Goal: Transaction & Acquisition: Purchase product/service

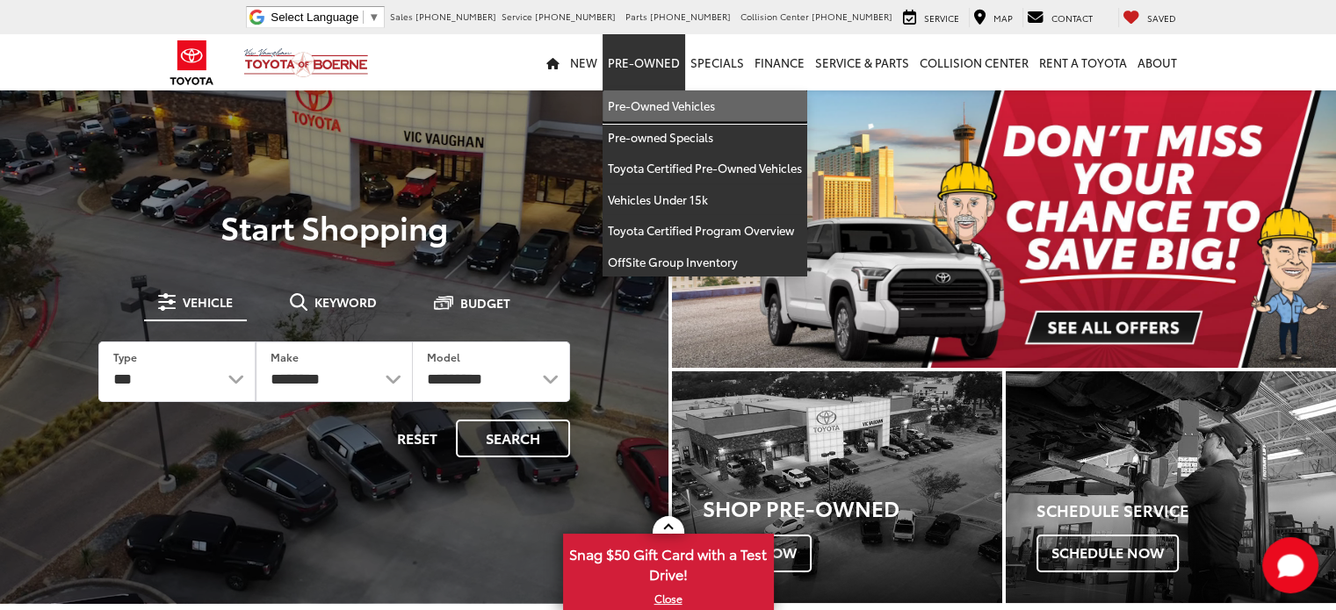
click at [646, 94] on link "Pre-Owned Vehicles" at bounding box center [705, 106] width 205 height 32
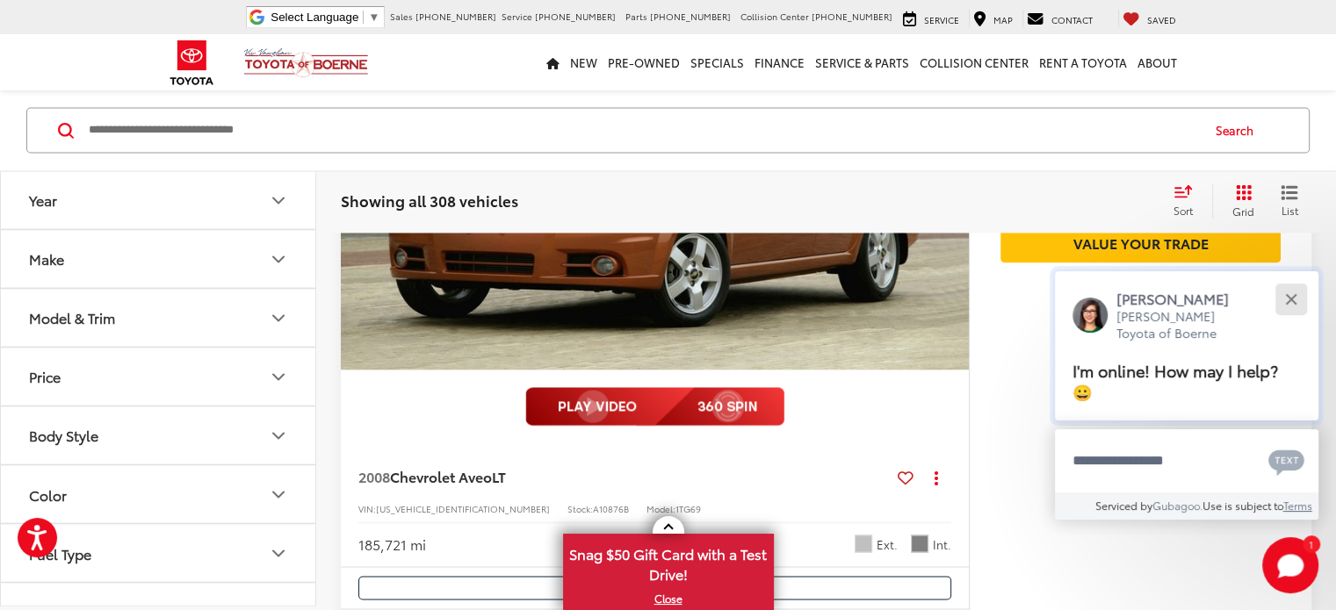
scroll to position [2830, 0]
click at [1295, 301] on div "Close" at bounding box center [1290, 298] width 11 height 11
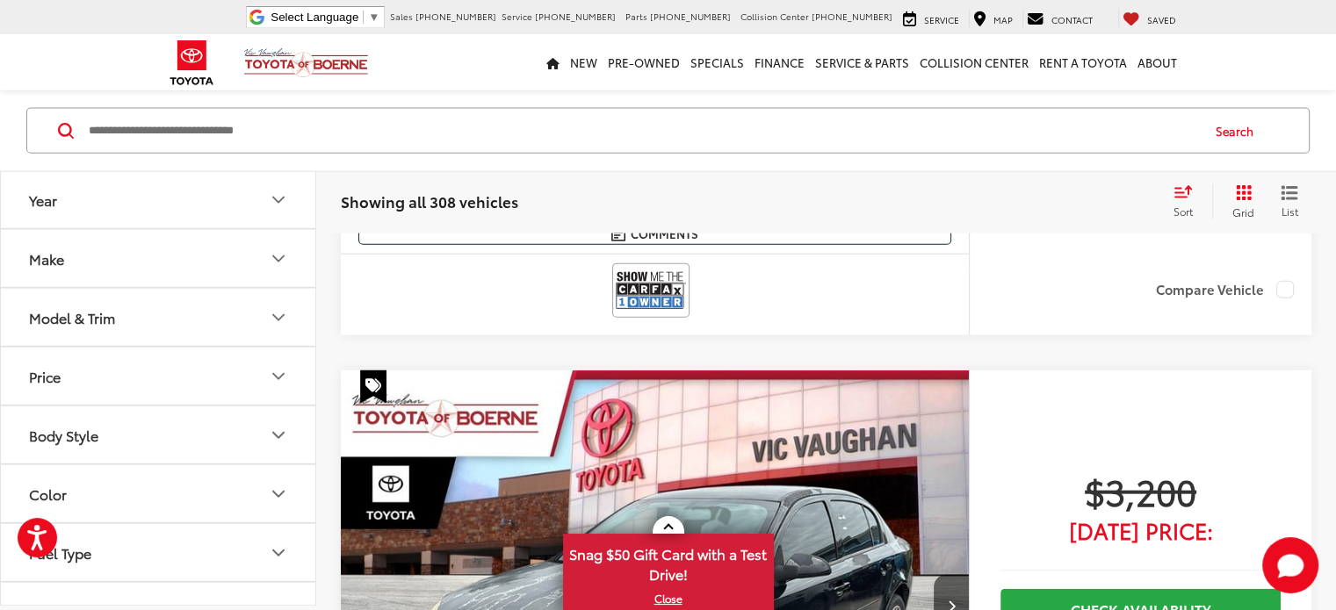
scroll to position [3951, 0]
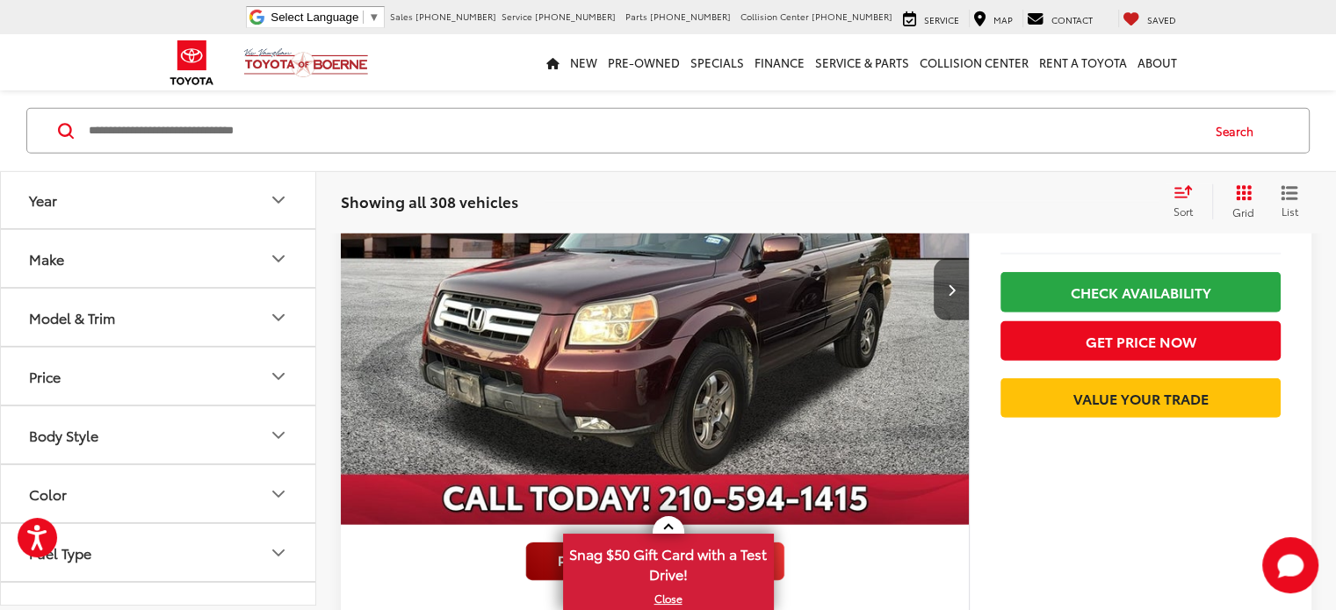
scroll to position [5093, 0]
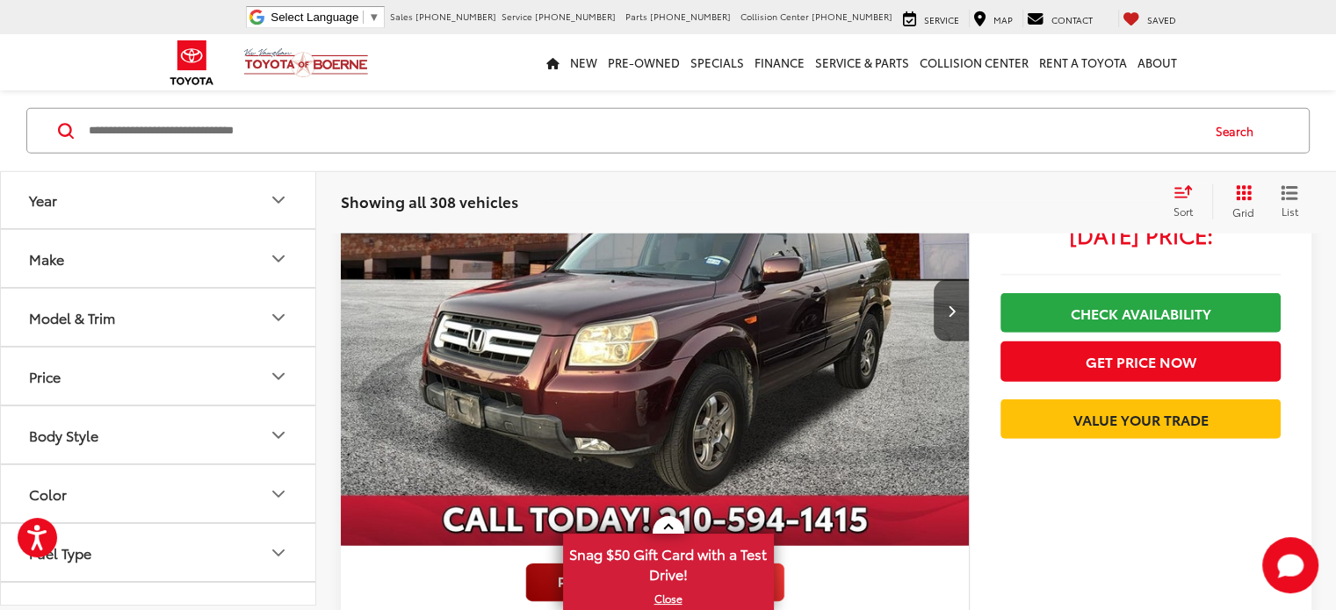
scroll to position [5026, 0]
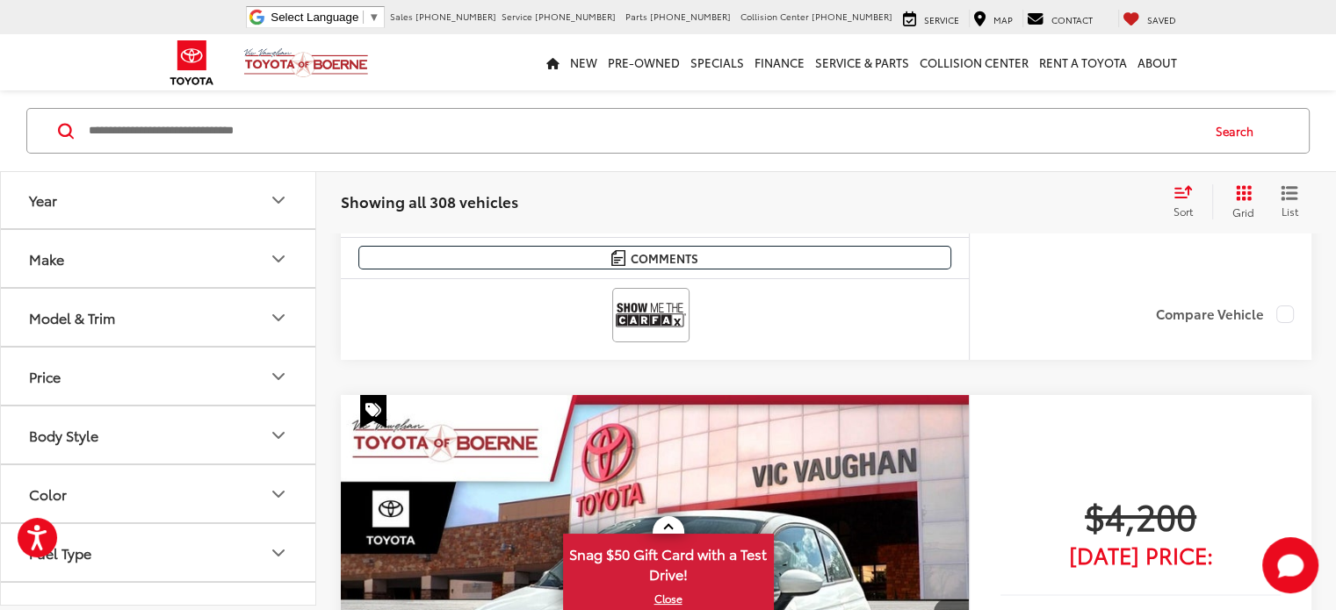
scroll to position [6607, 0]
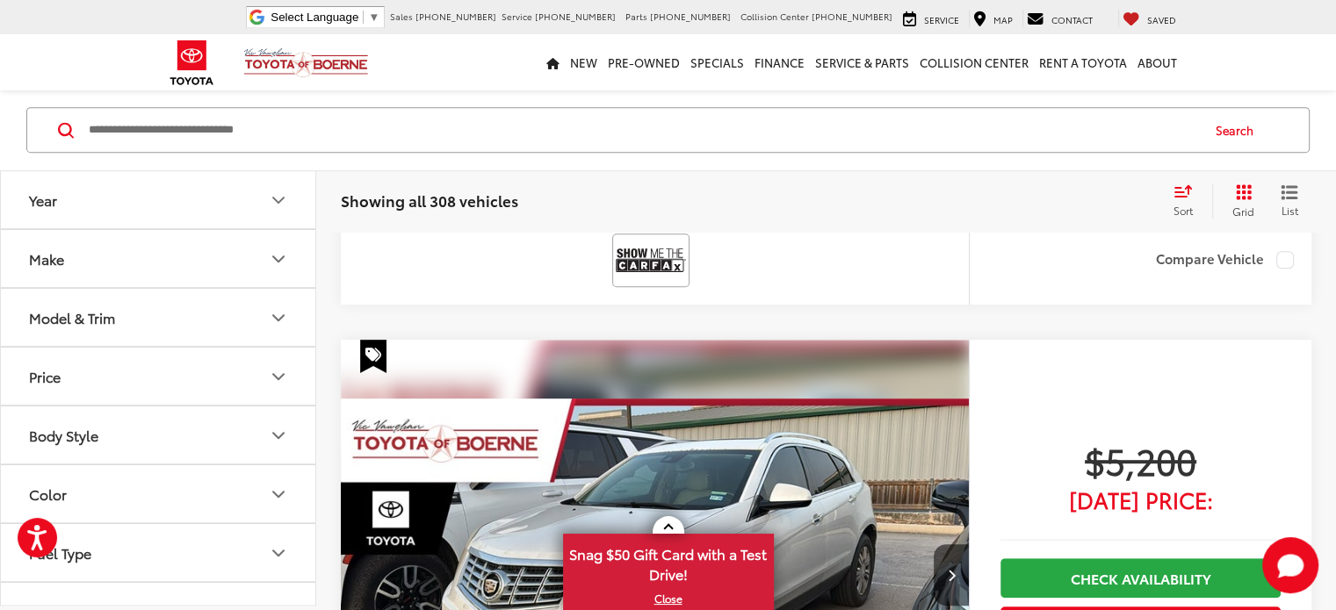
scroll to position [772, 0]
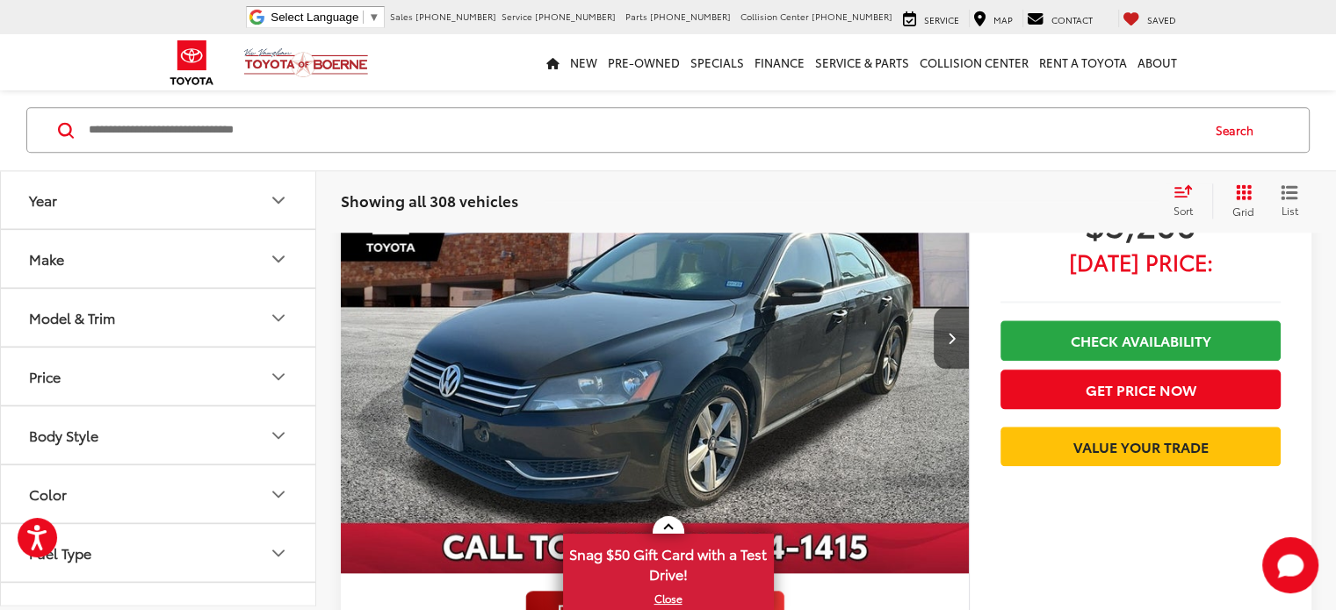
scroll to position [1914, 0]
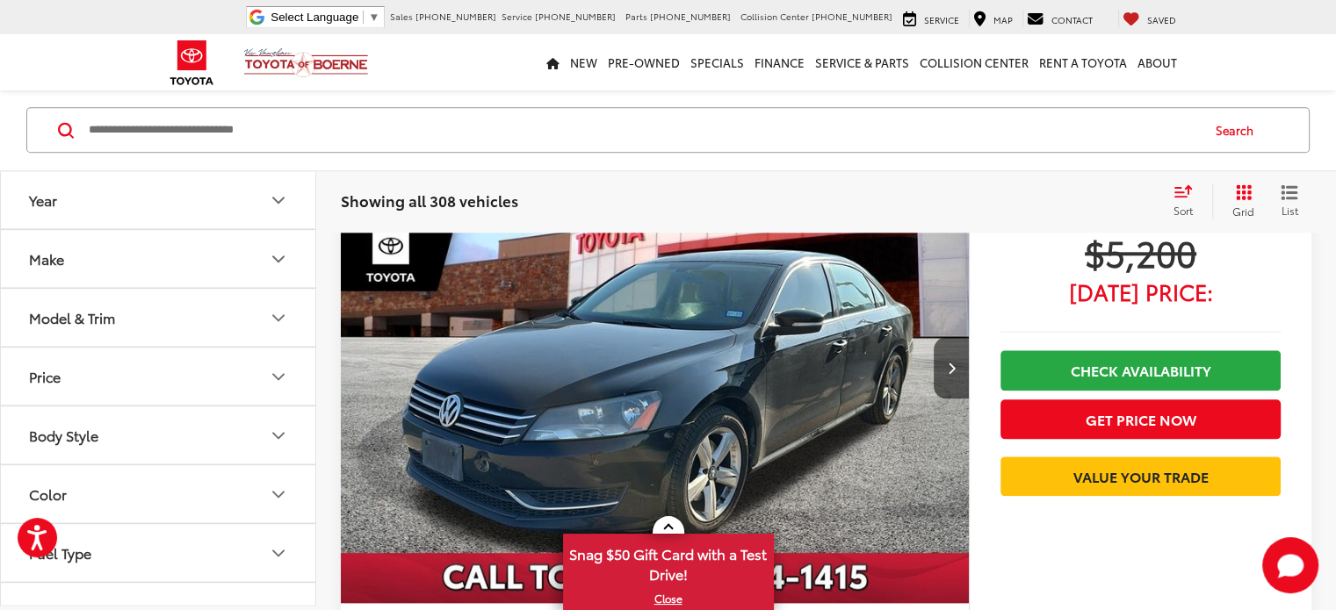
scroll to position [0, 1025]
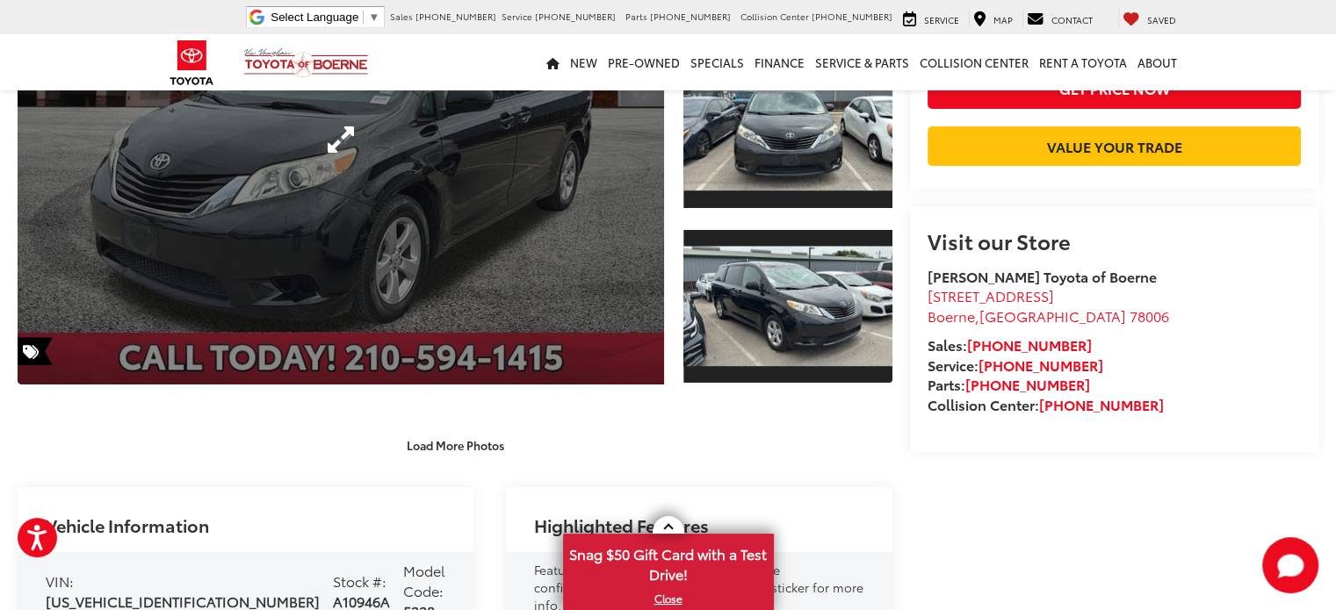
scroll to position [474, 0]
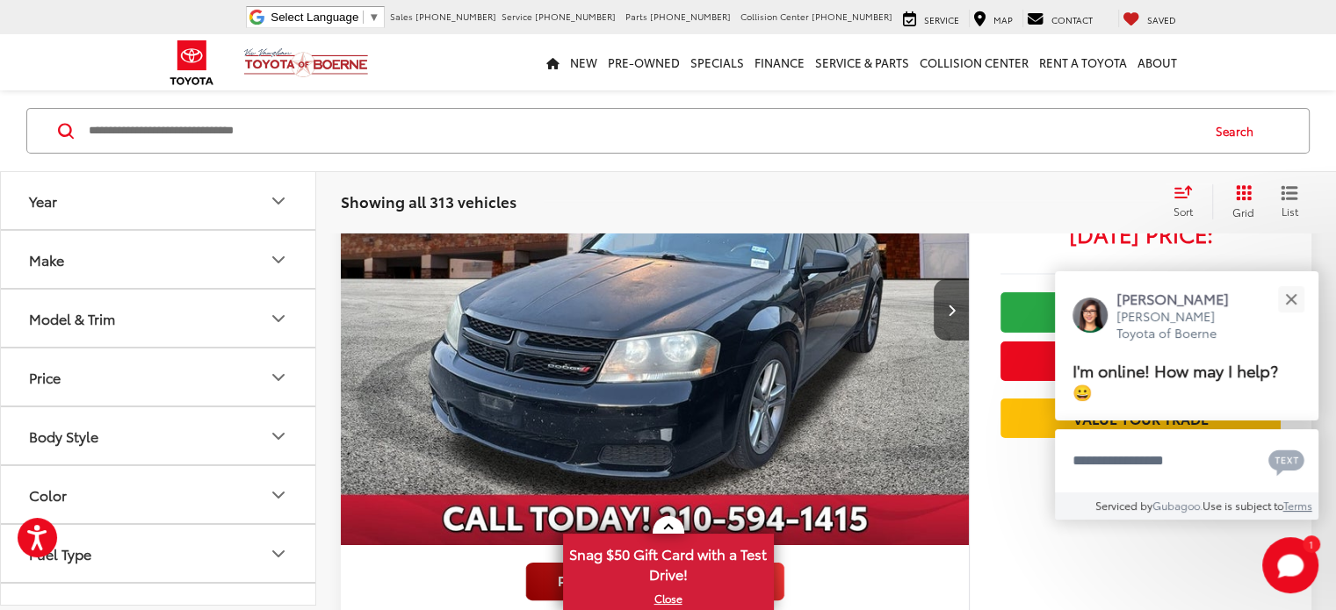
scroll to position [5976, 0]
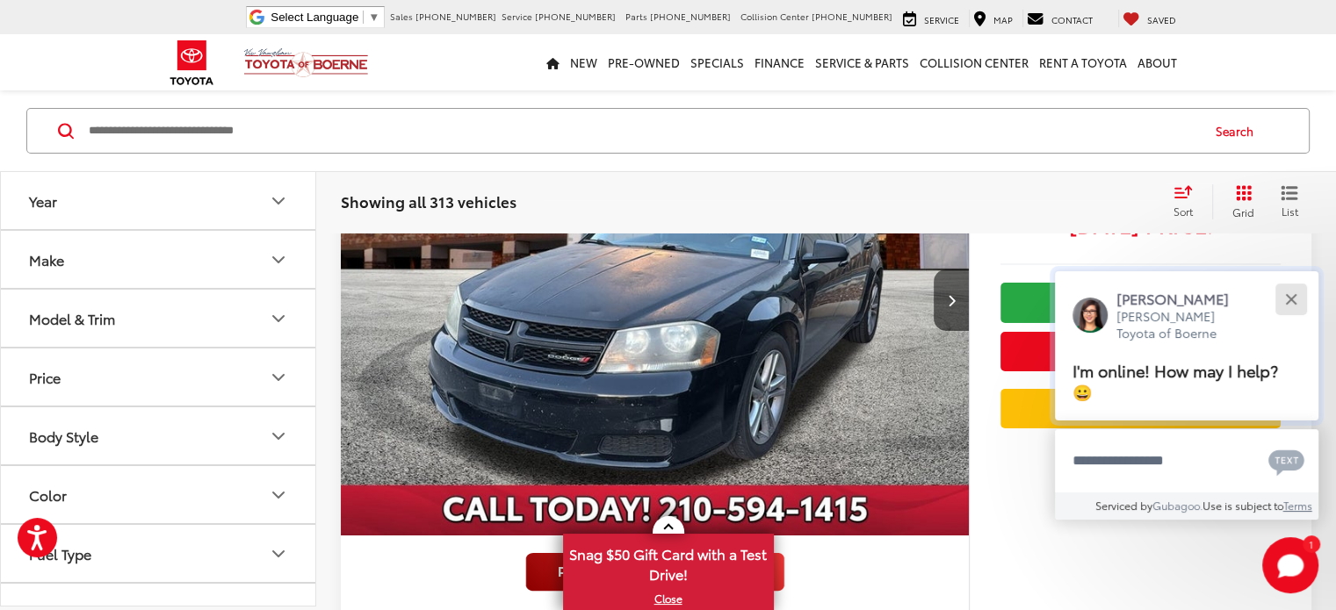
click at [1281, 300] on button "Close" at bounding box center [1291, 299] width 38 height 38
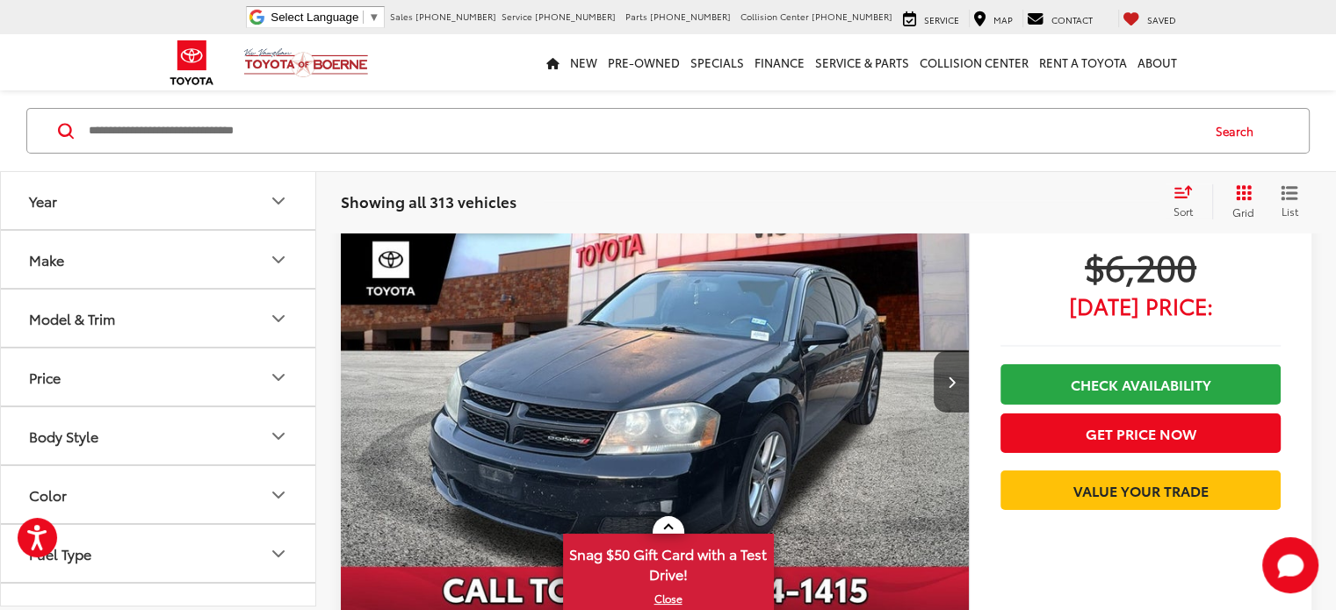
scroll to position [5779, 0]
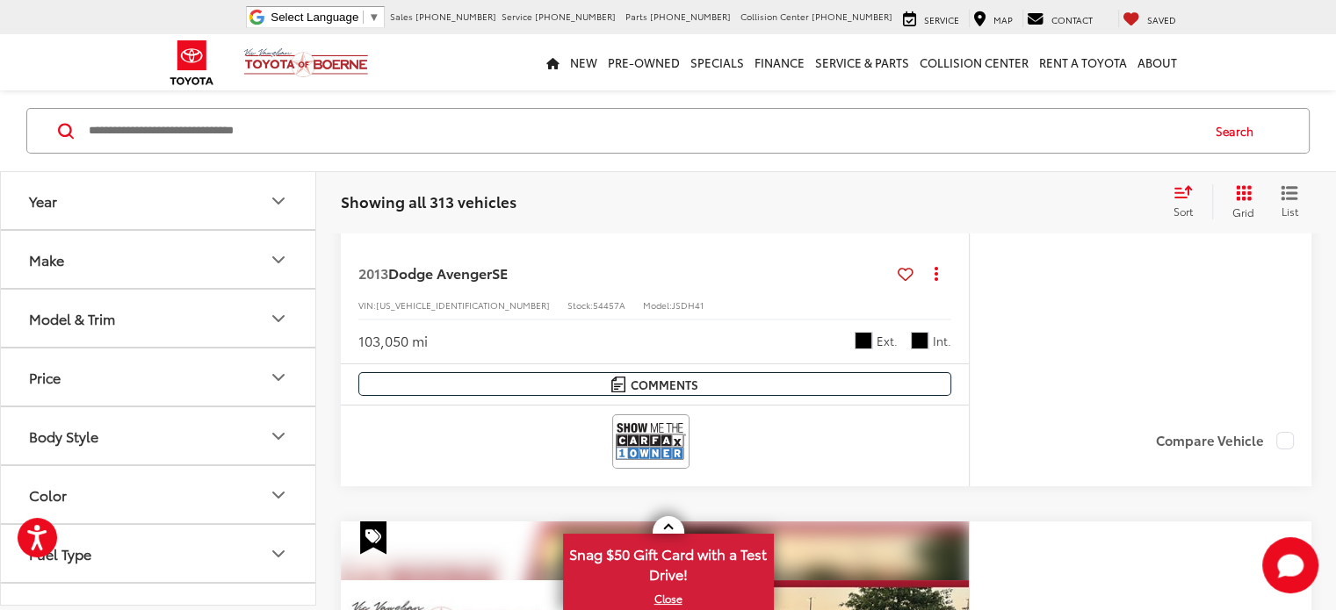
scroll to position [6482, 0]
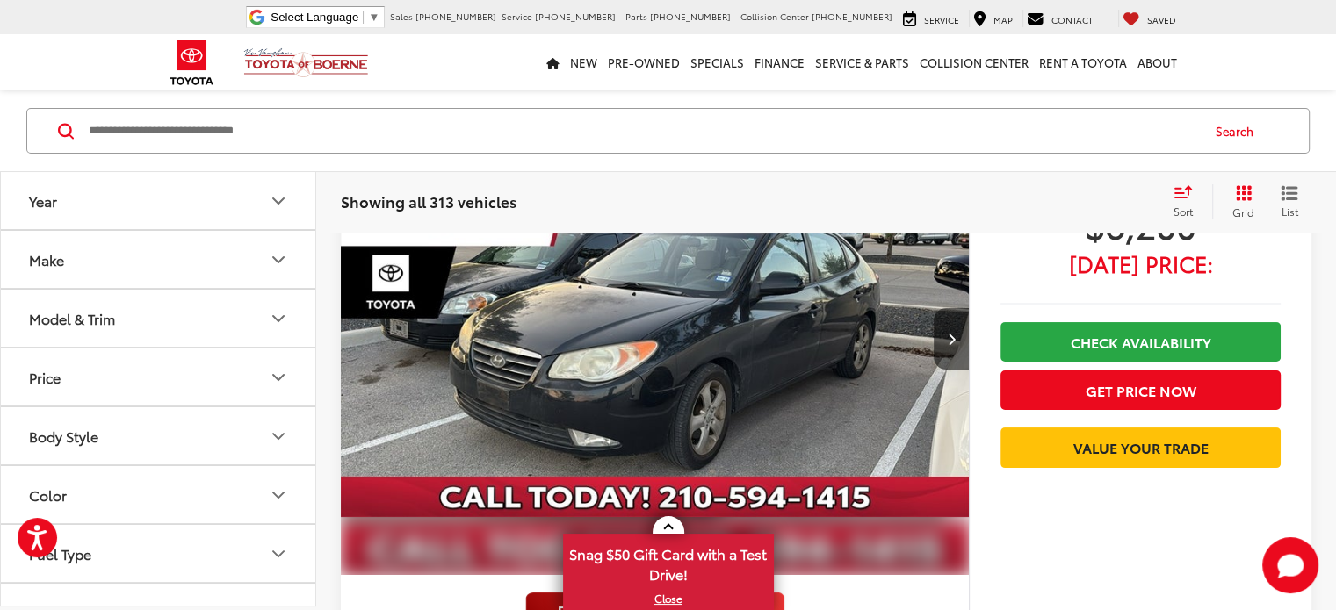
scroll to position [6855, 0]
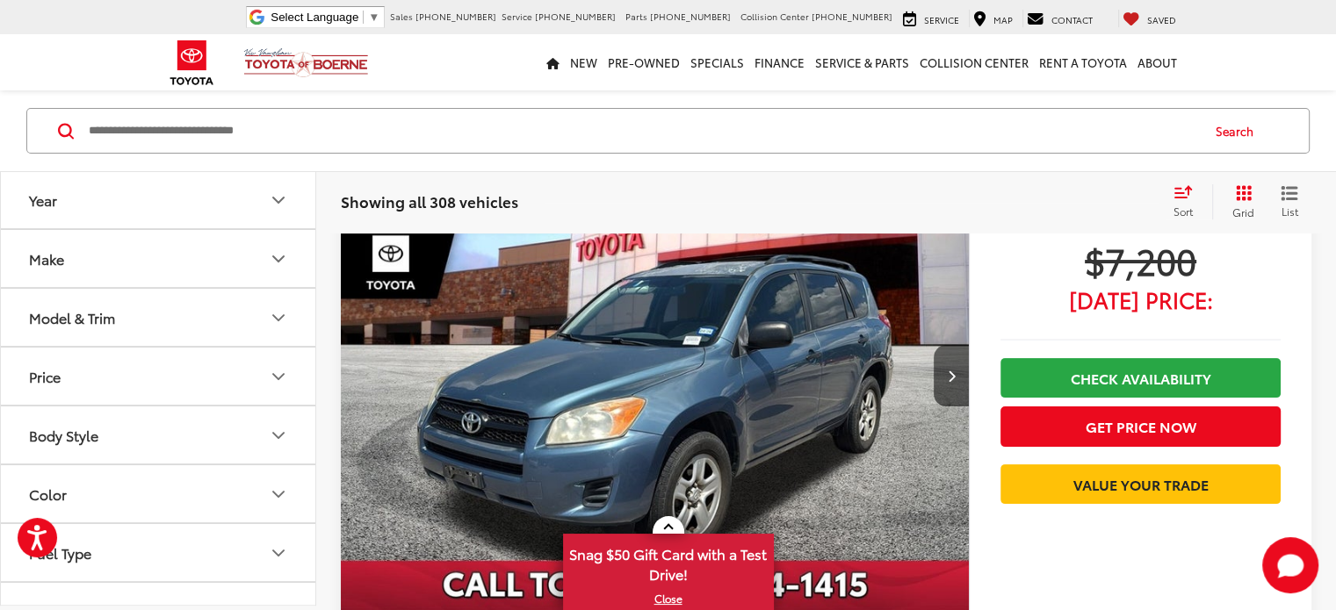
scroll to position [178, 0]
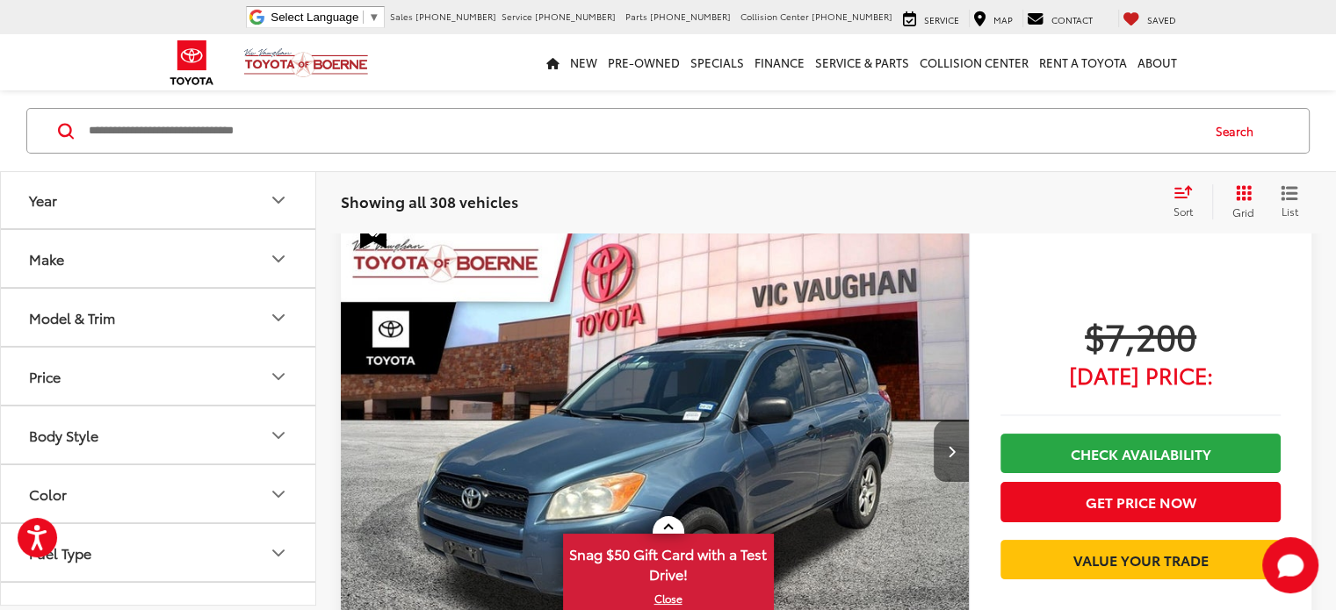
click at [934, 421] on button "Next image" at bounding box center [951, 451] width 35 height 61
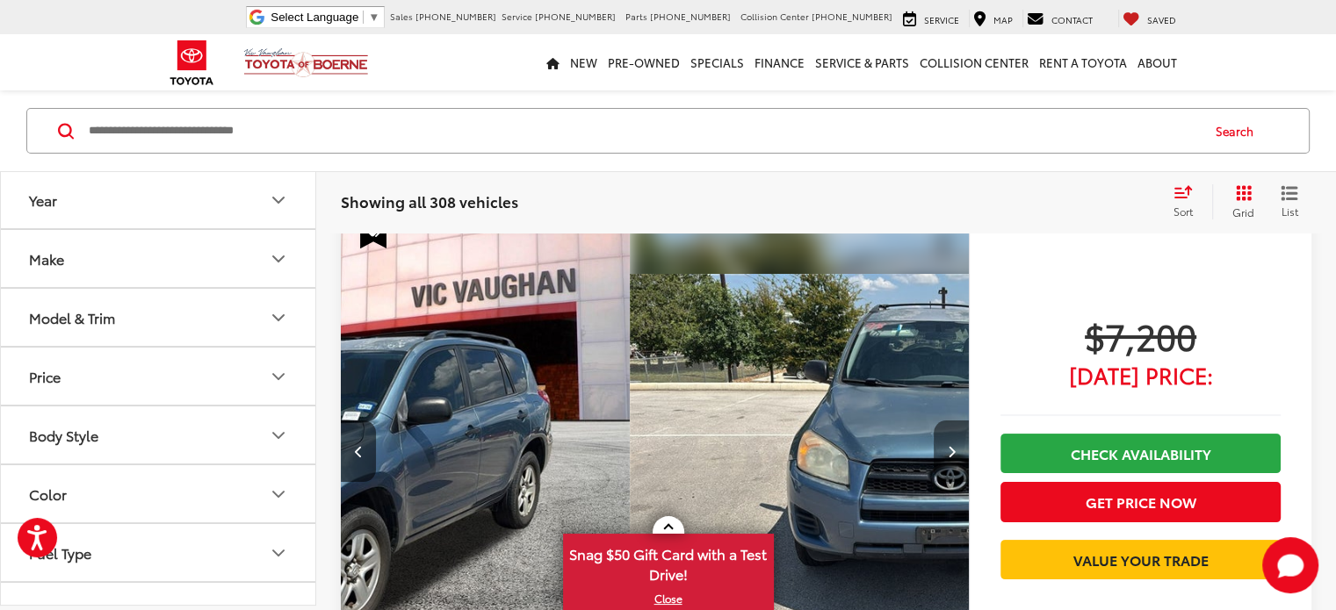
click at [934, 421] on button "Next image" at bounding box center [951, 451] width 35 height 61
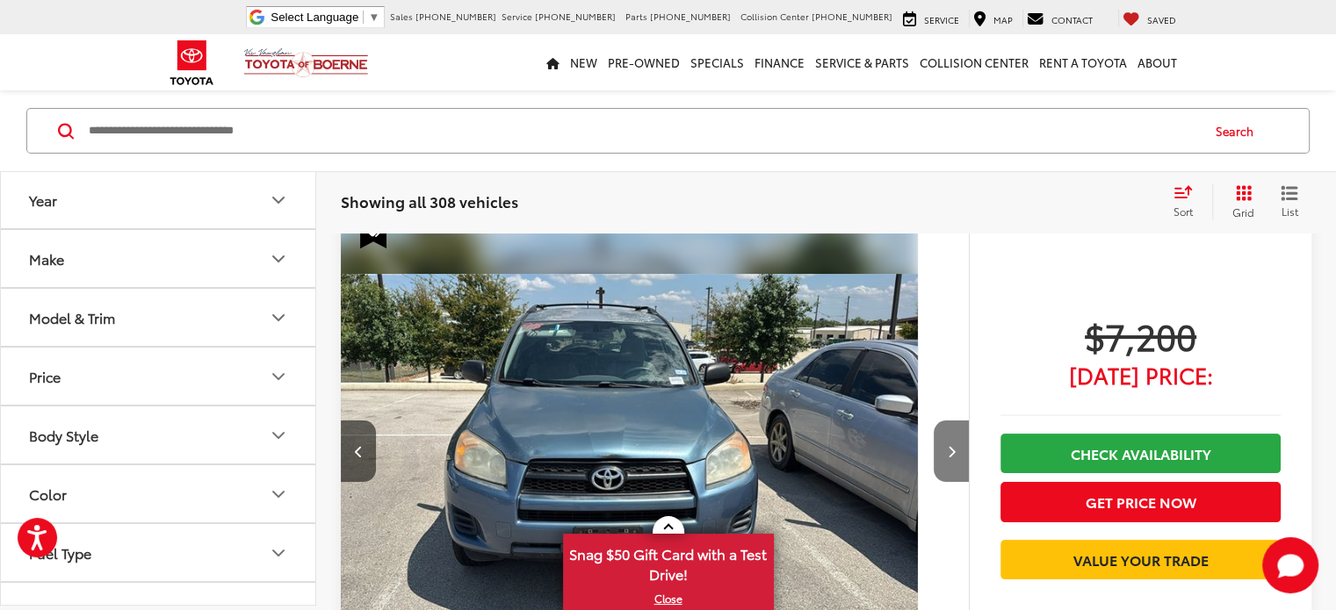
click at [934, 421] on button "Next image" at bounding box center [951, 451] width 35 height 61
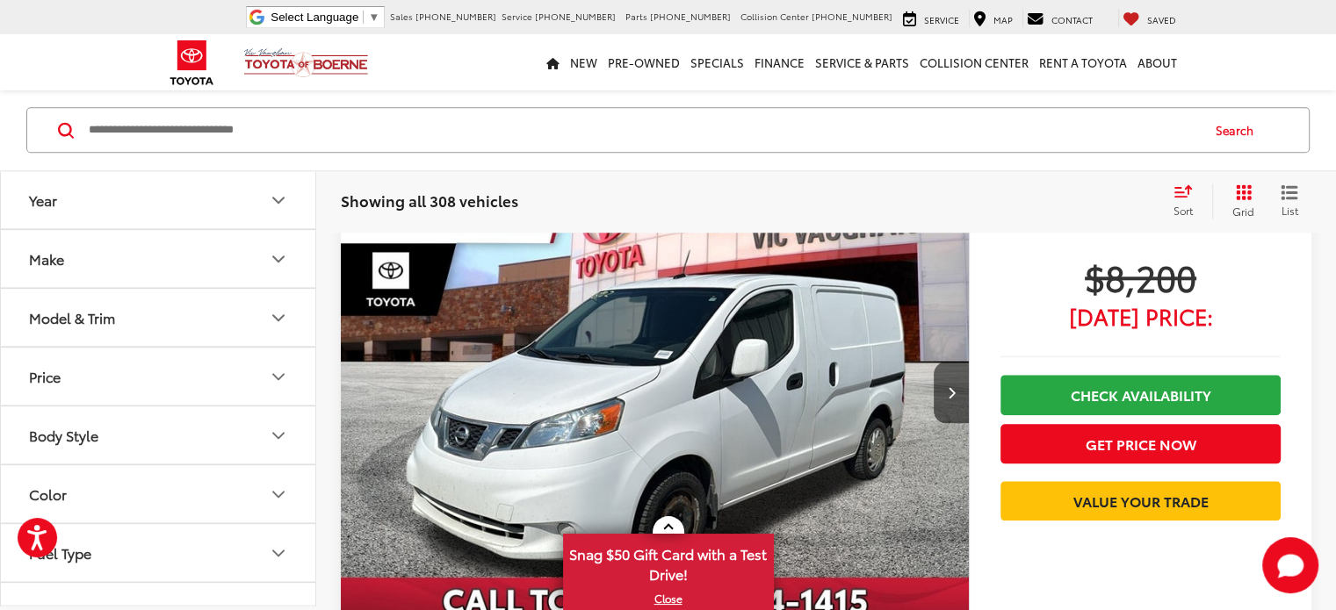
scroll to position [1759, 0]
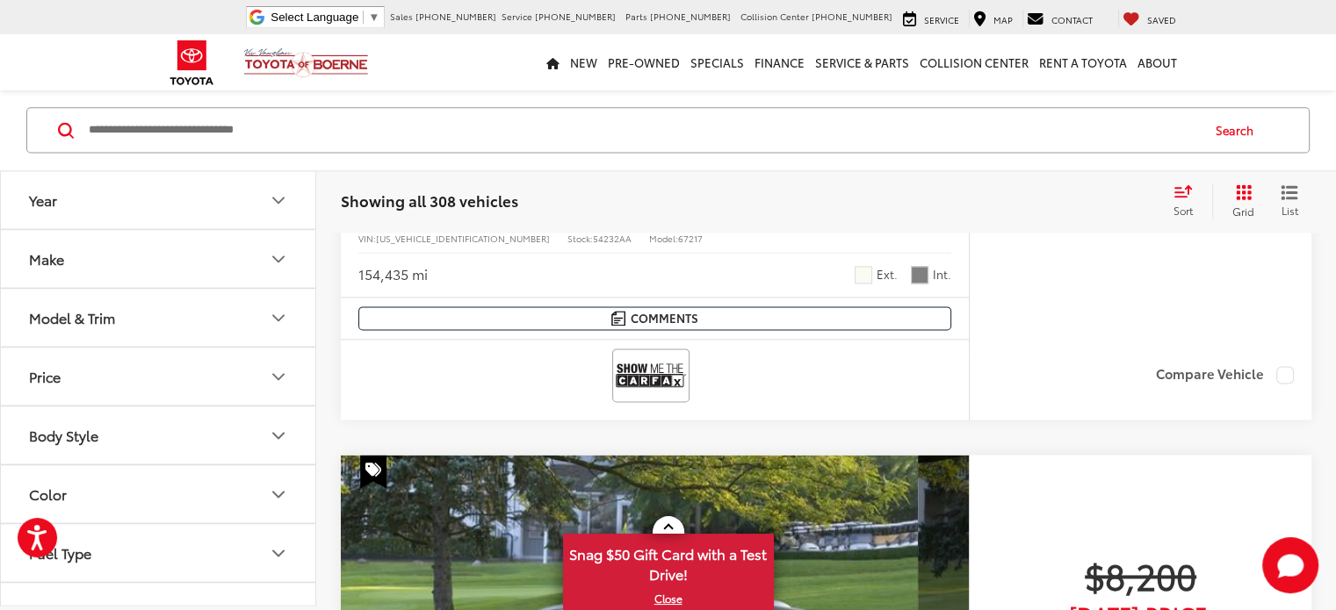
scroll to position [2374, 0]
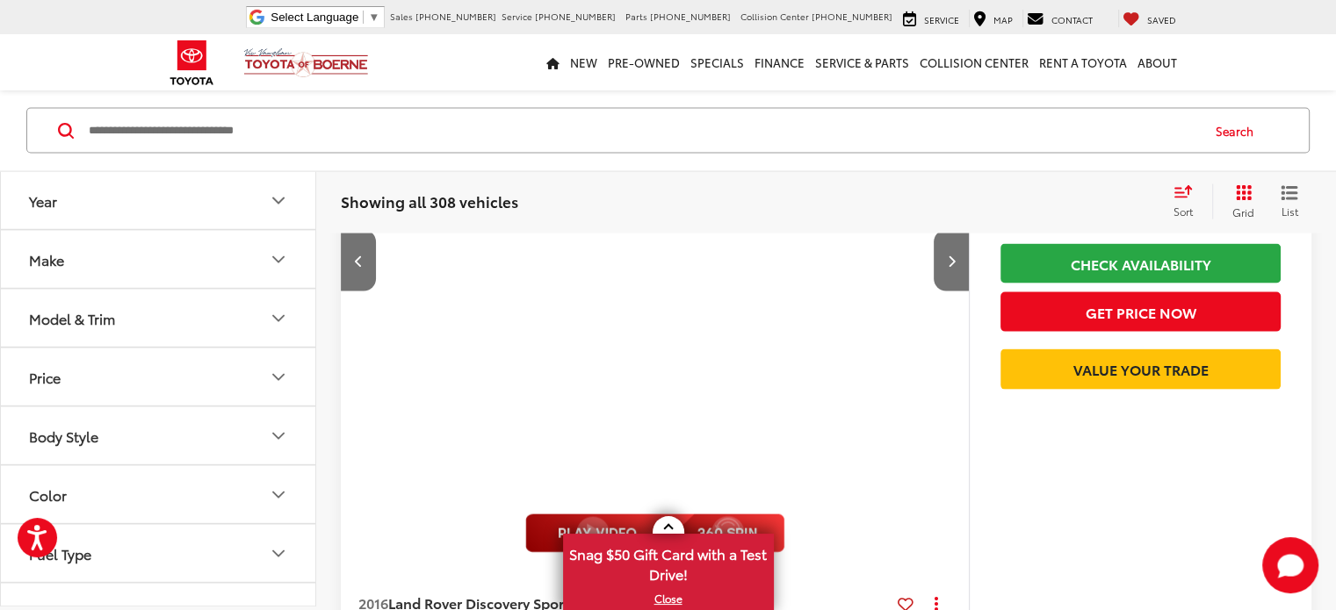
scroll to position [3604, 0]
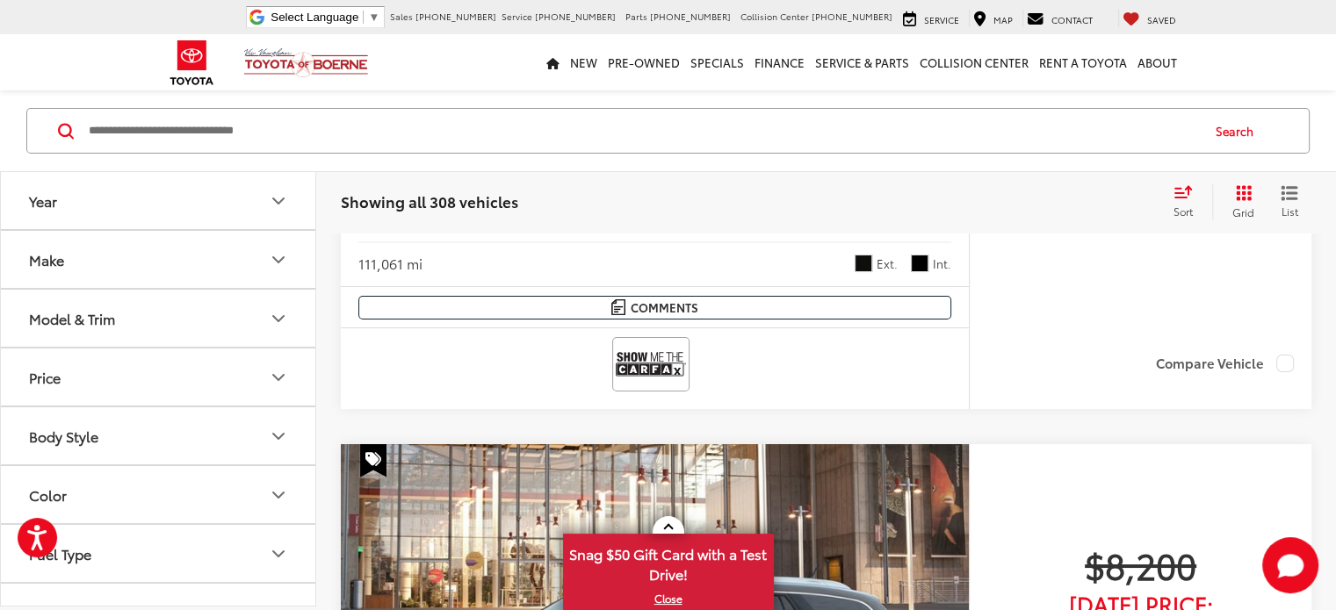
scroll to position [6415, 0]
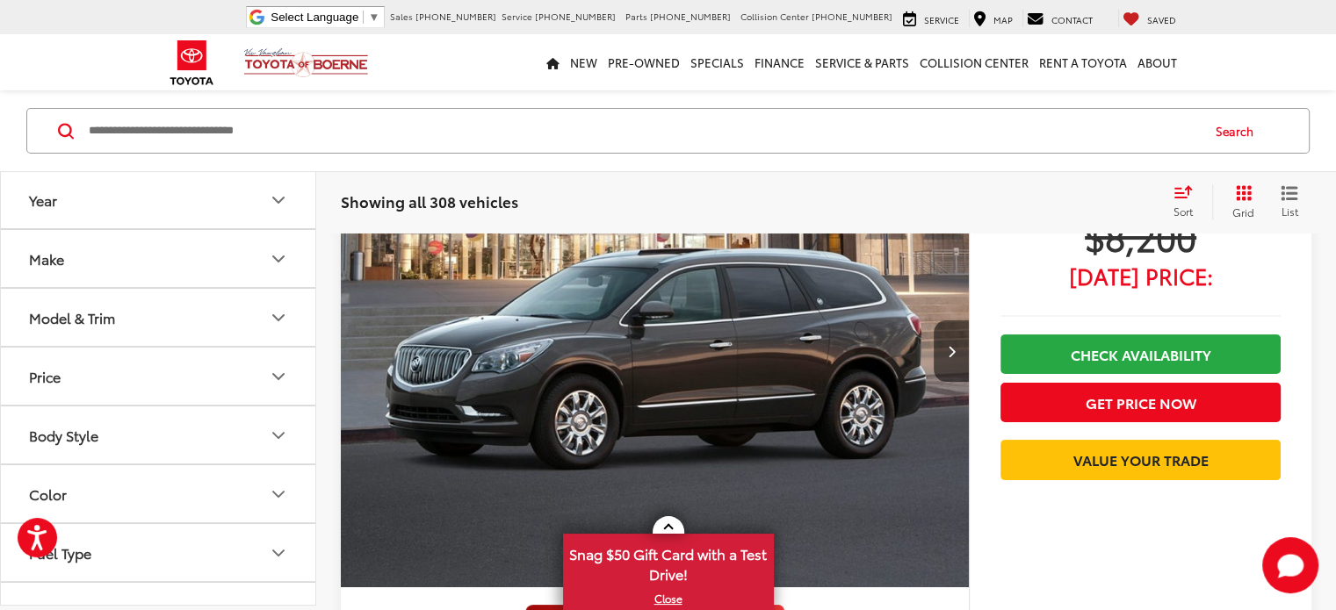
scroll to position [6854, 0]
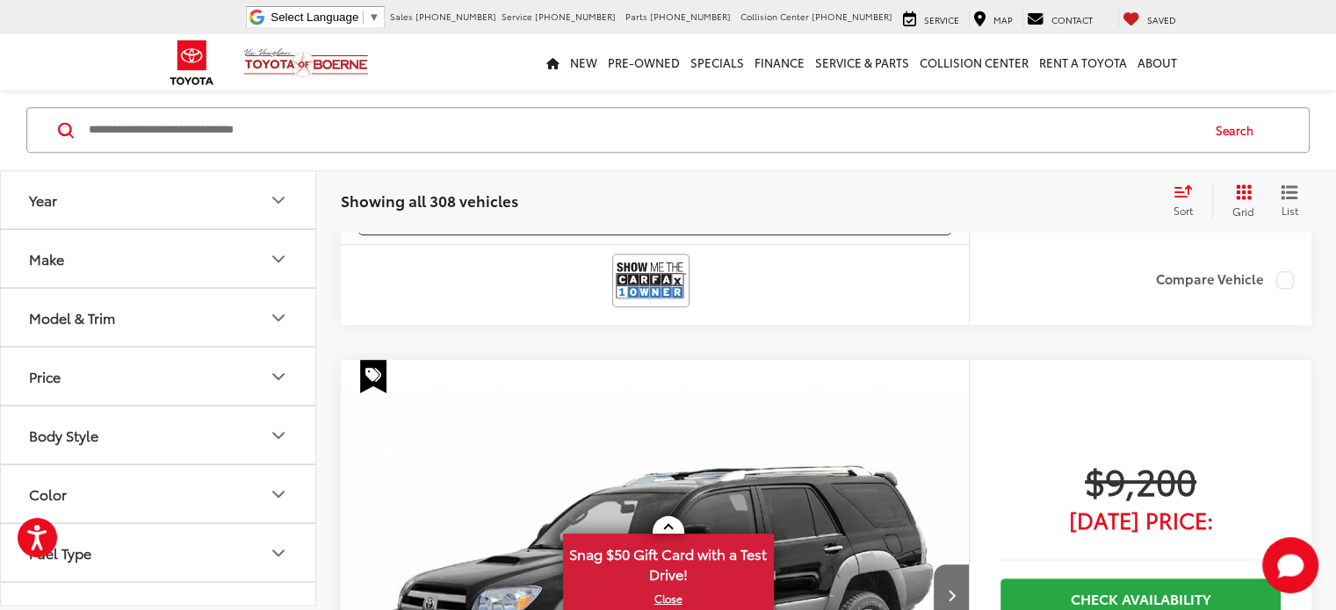
scroll to position [772, 0]
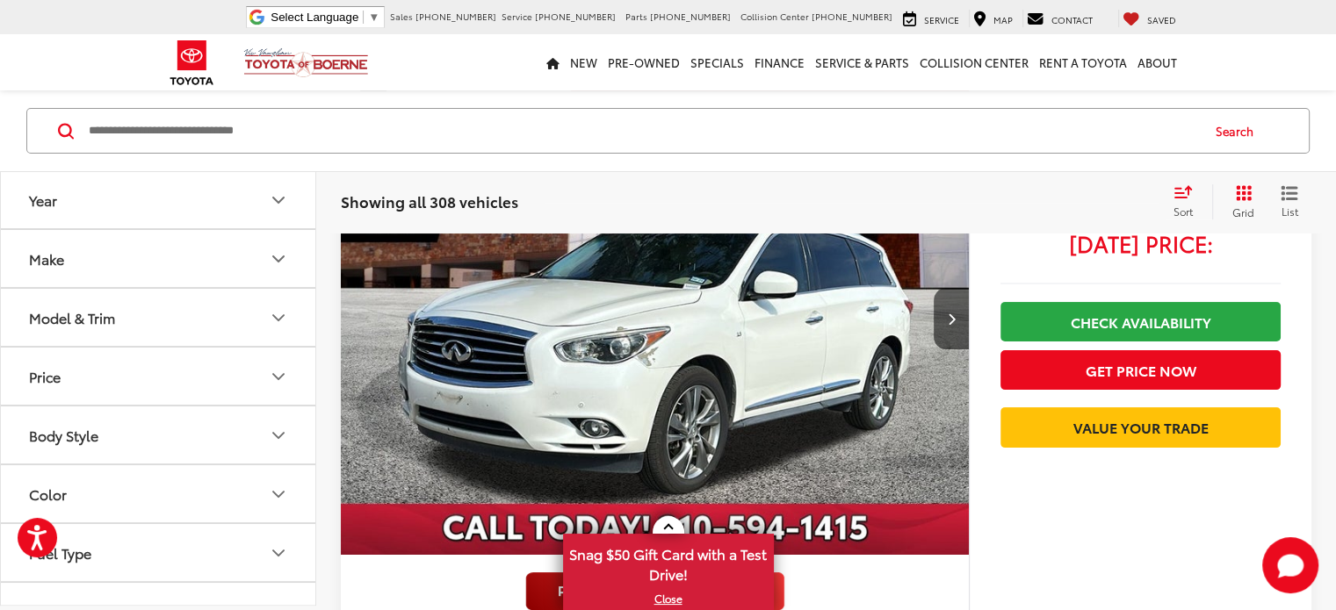
scroll to position [6569, 0]
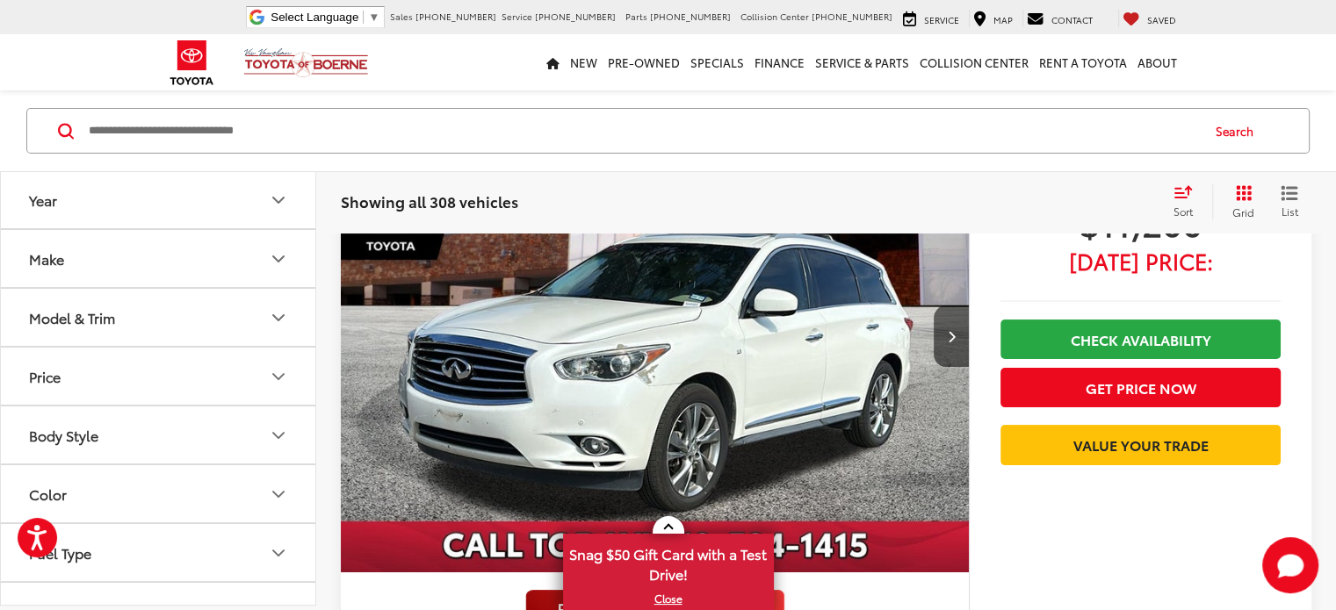
scroll to position [7008, 0]
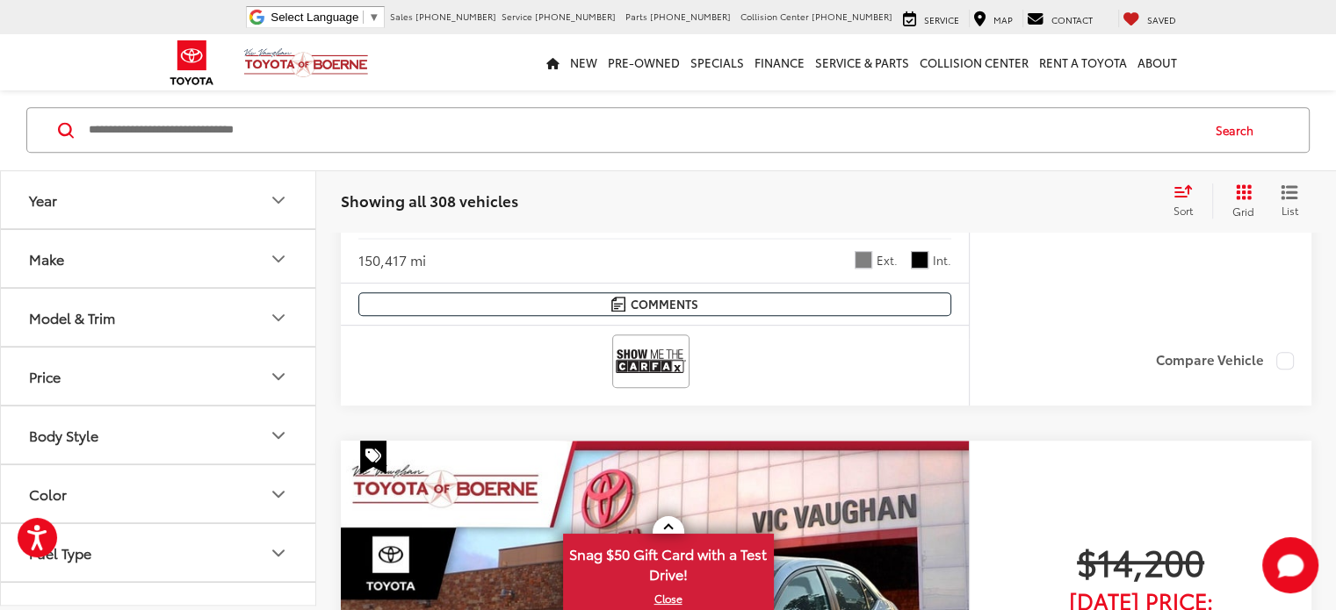
scroll to position [772, 0]
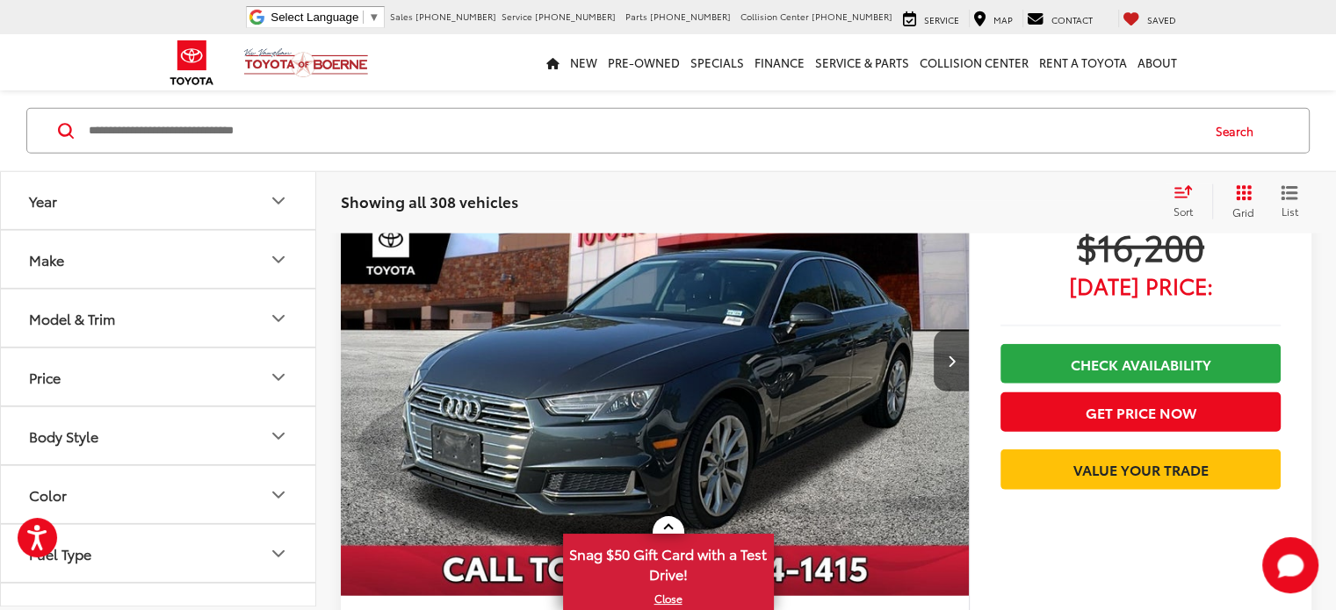
scroll to position [4285, 0]
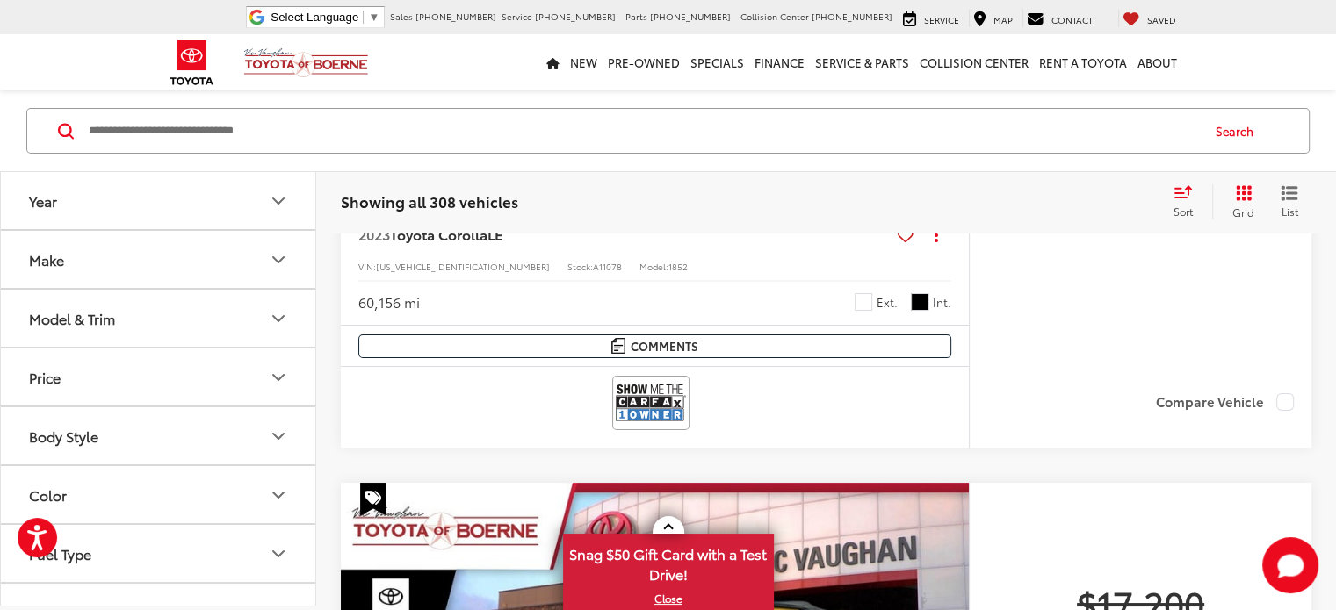
scroll to position [6481, 0]
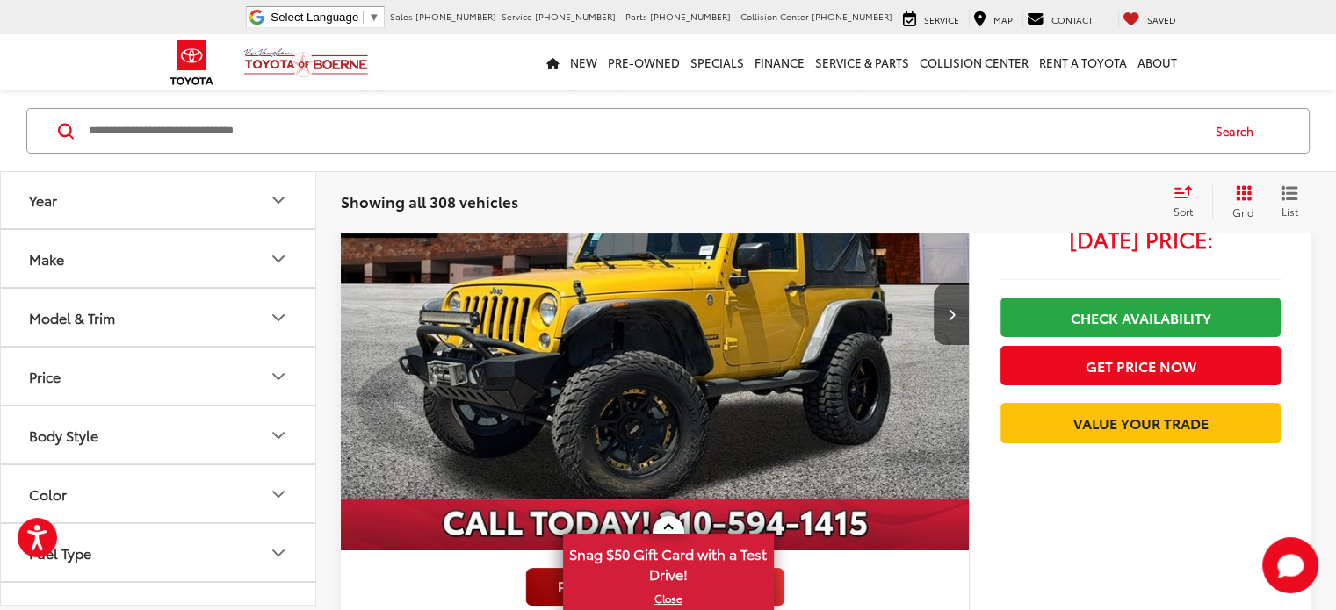
scroll to position [6920, 0]
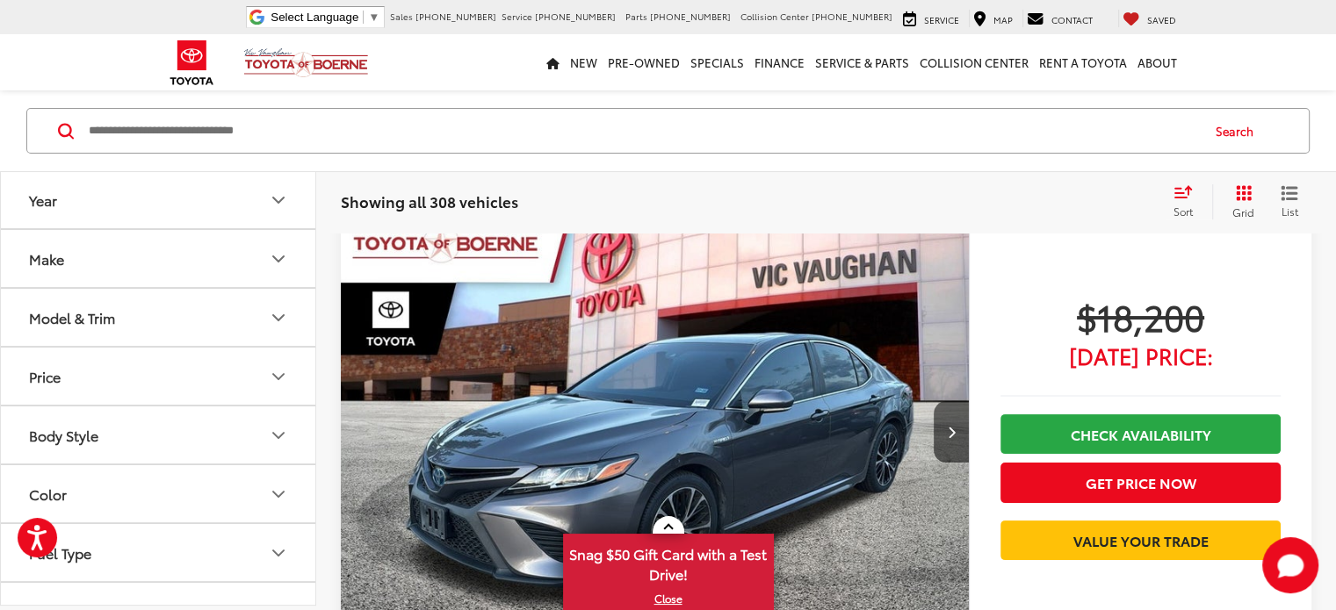
scroll to position [157, 0]
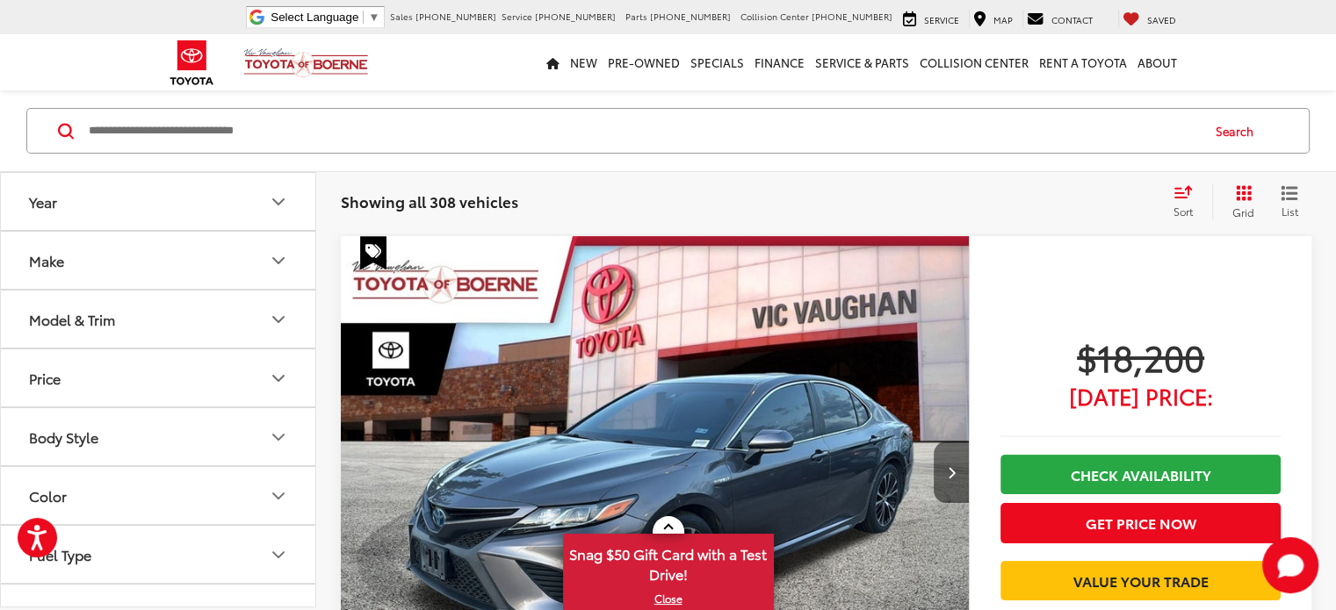
click at [934, 442] on button "Next image" at bounding box center [951, 472] width 35 height 61
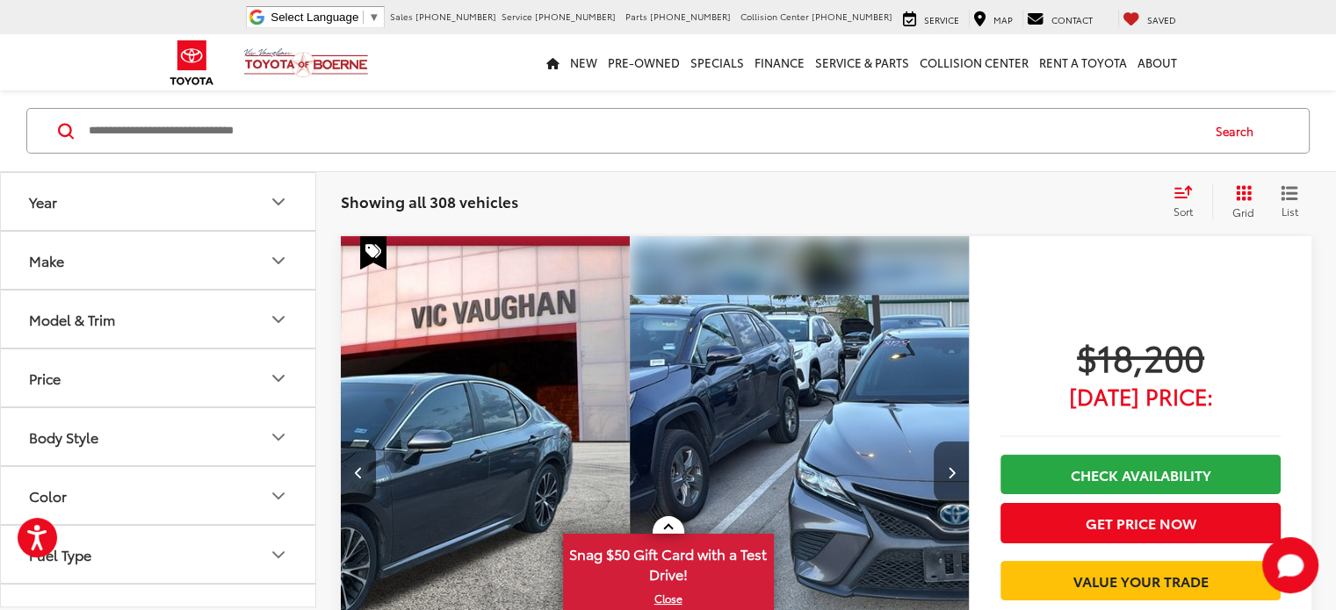
click at [934, 442] on button "Next image" at bounding box center [951, 472] width 35 height 61
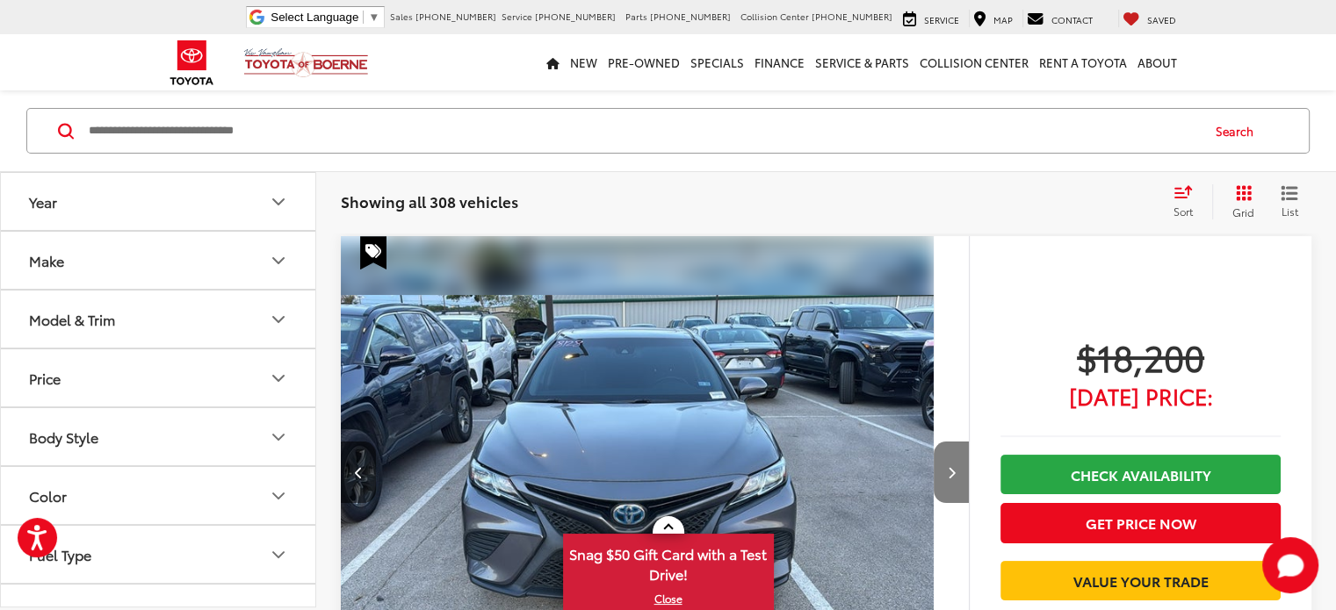
scroll to position [0, 683]
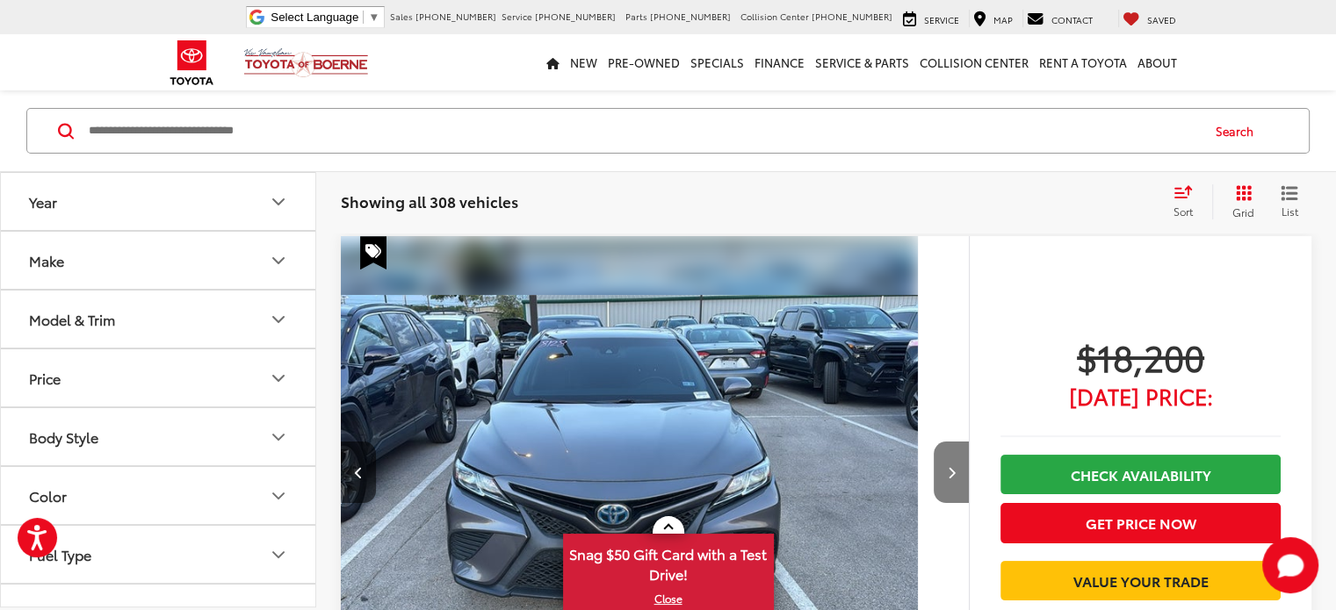
click at [934, 442] on button "Next image" at bounding box center [951, 472] width 35 height 61
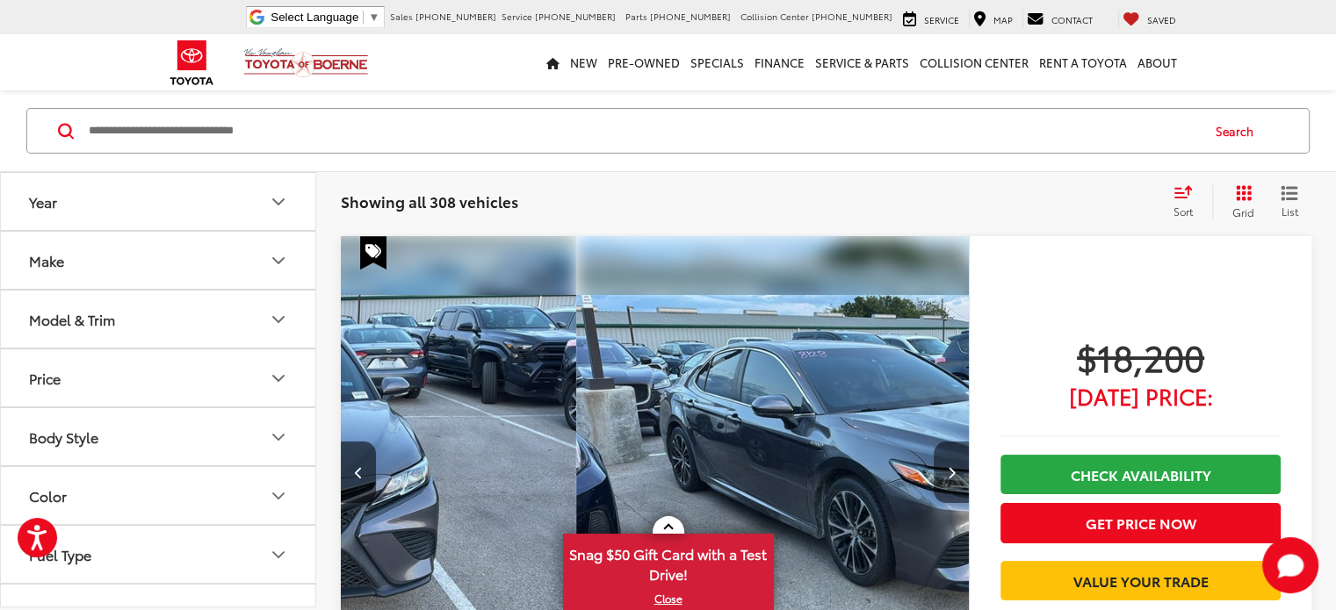
click at [934, 442] on button "Next image" at bounding box center [951, 472] width 35 height 61
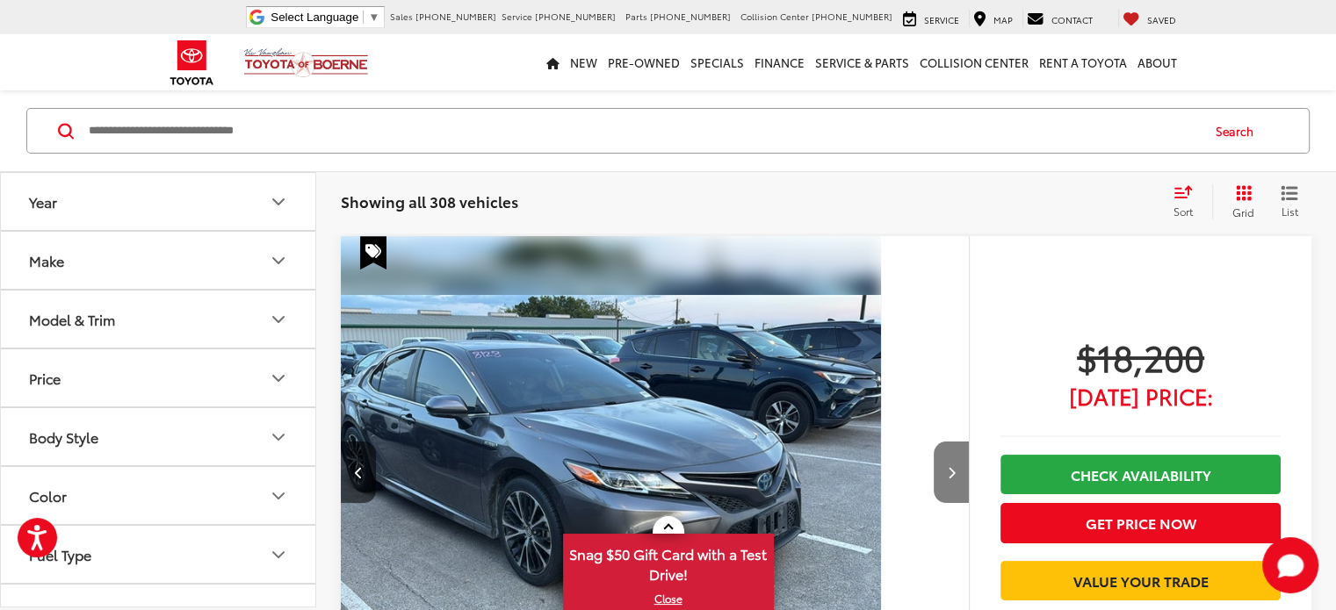
scroll to position [0, 1367]
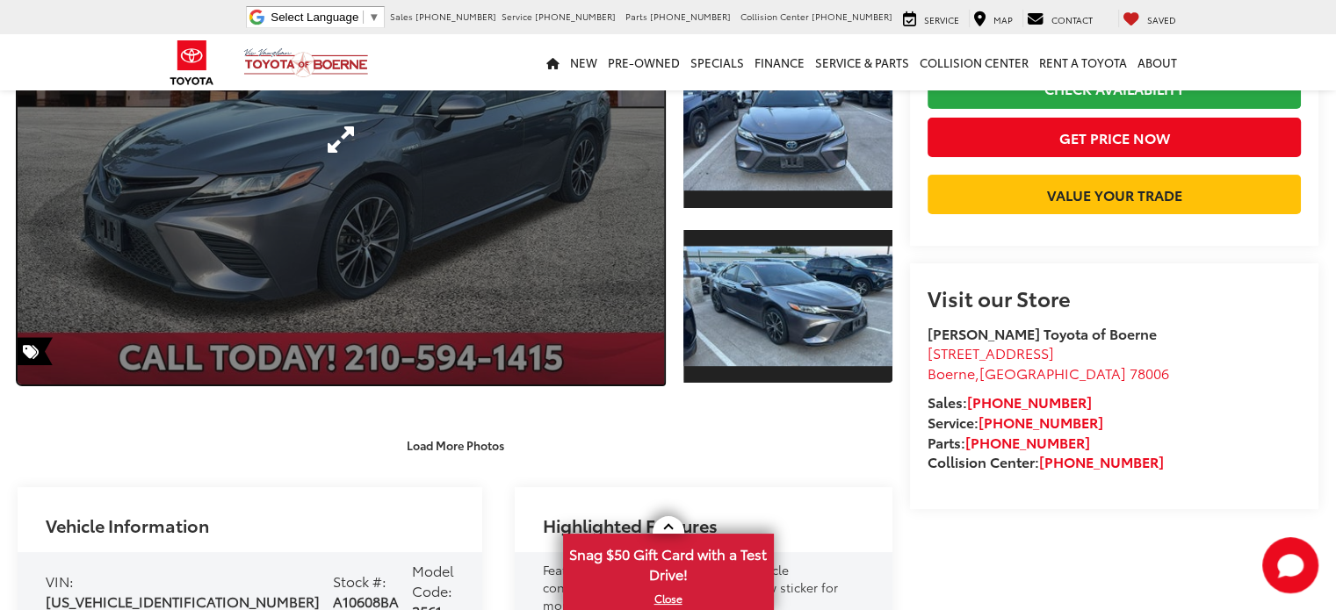
click at [443, 242] on link "Expand Photo 0" at bounding box center [341, 140] width 646 height 490
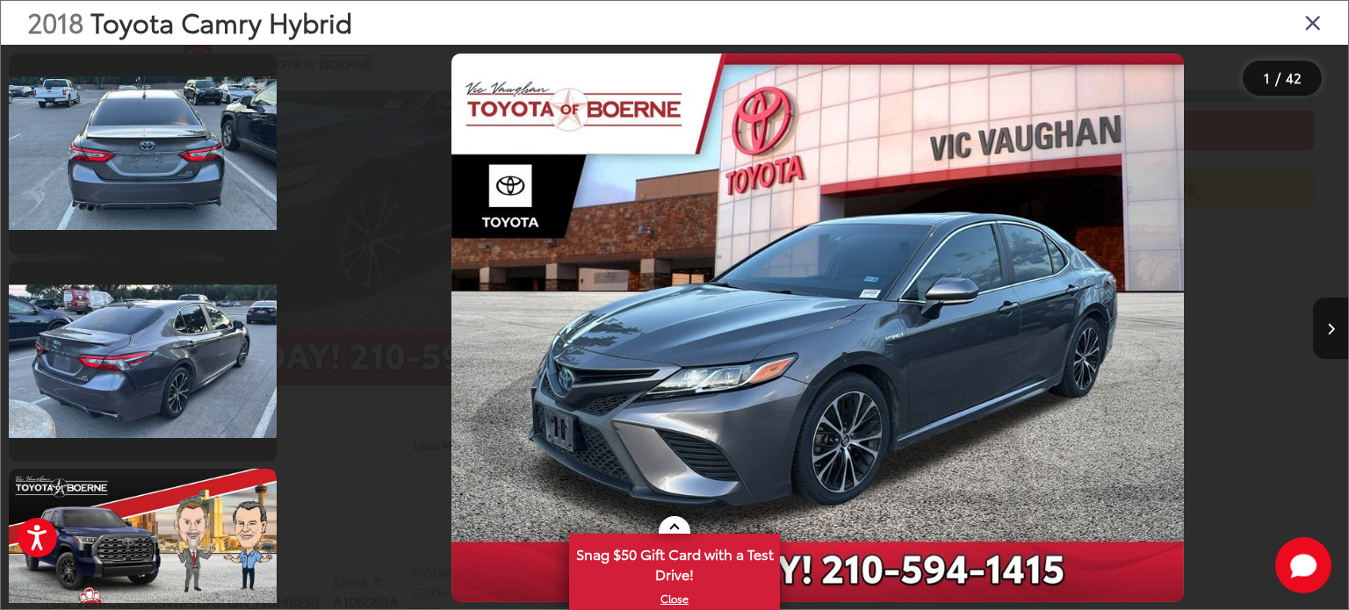
scroll to position [1054, 0]
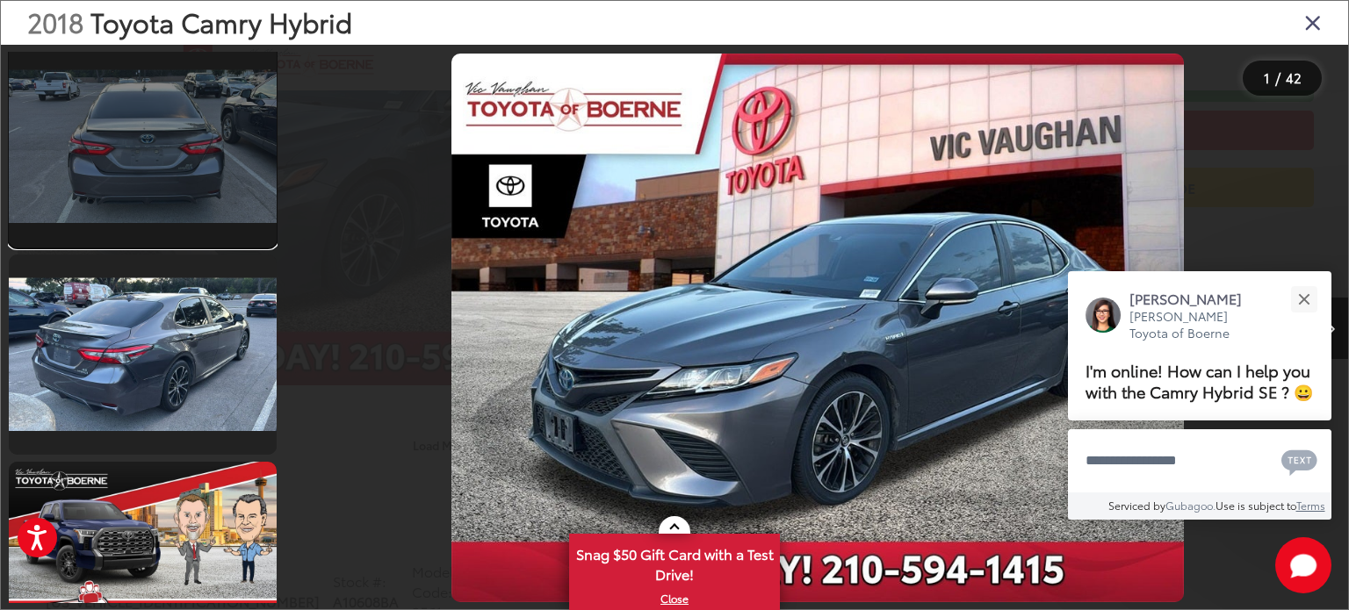
click at [158, 182] on link at bounding box center [143, 147] width 268 height 201
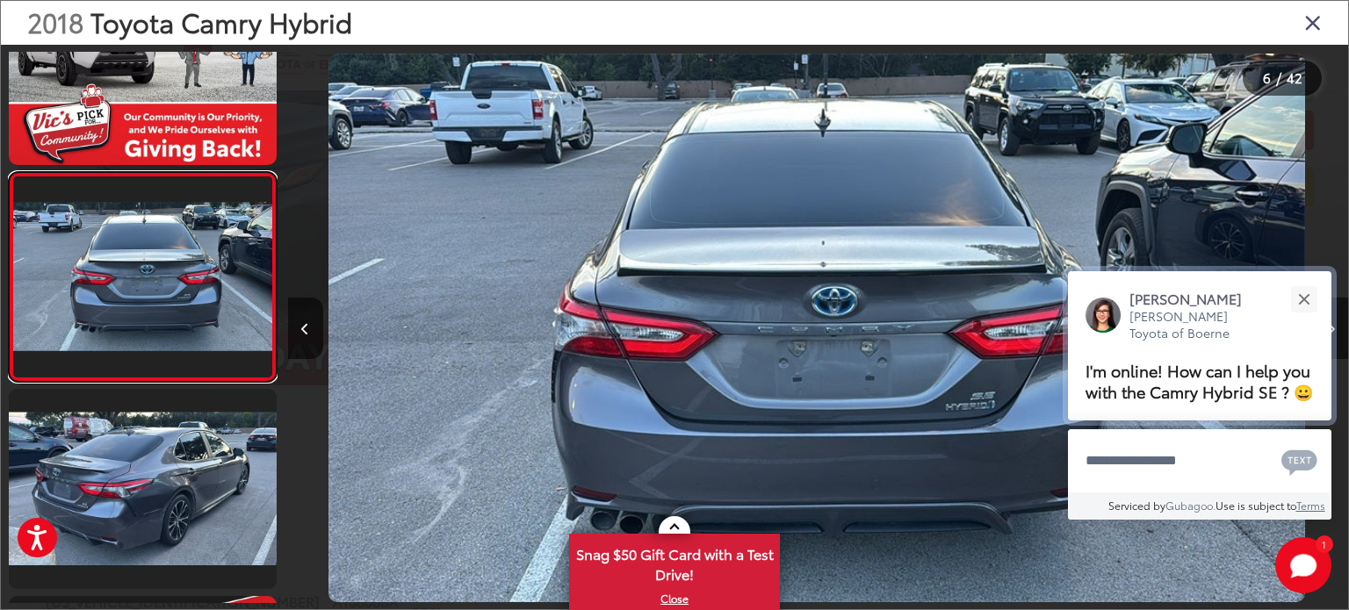
scroll to position [0, 0]
click at [1305, 297] on div "Close" at bounding box center [1303, 298] width 11 height 11
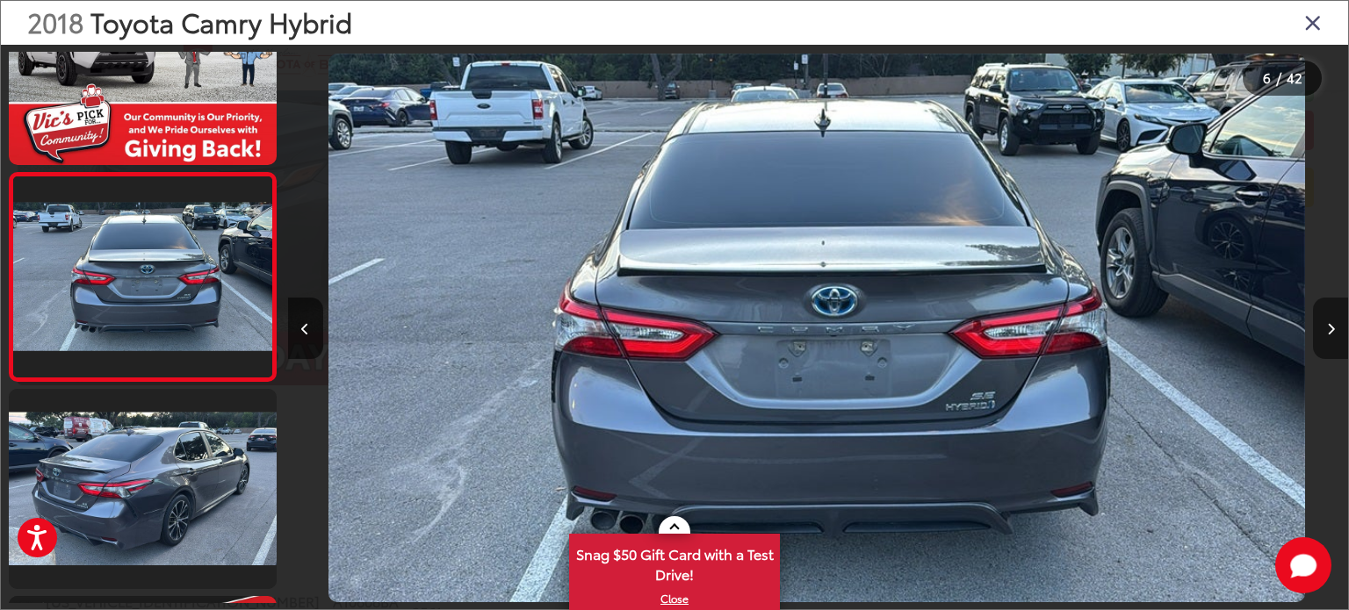
click at [1333, 326] on icon "Next image" at bounding box center [1331, 329] width 8 height 12
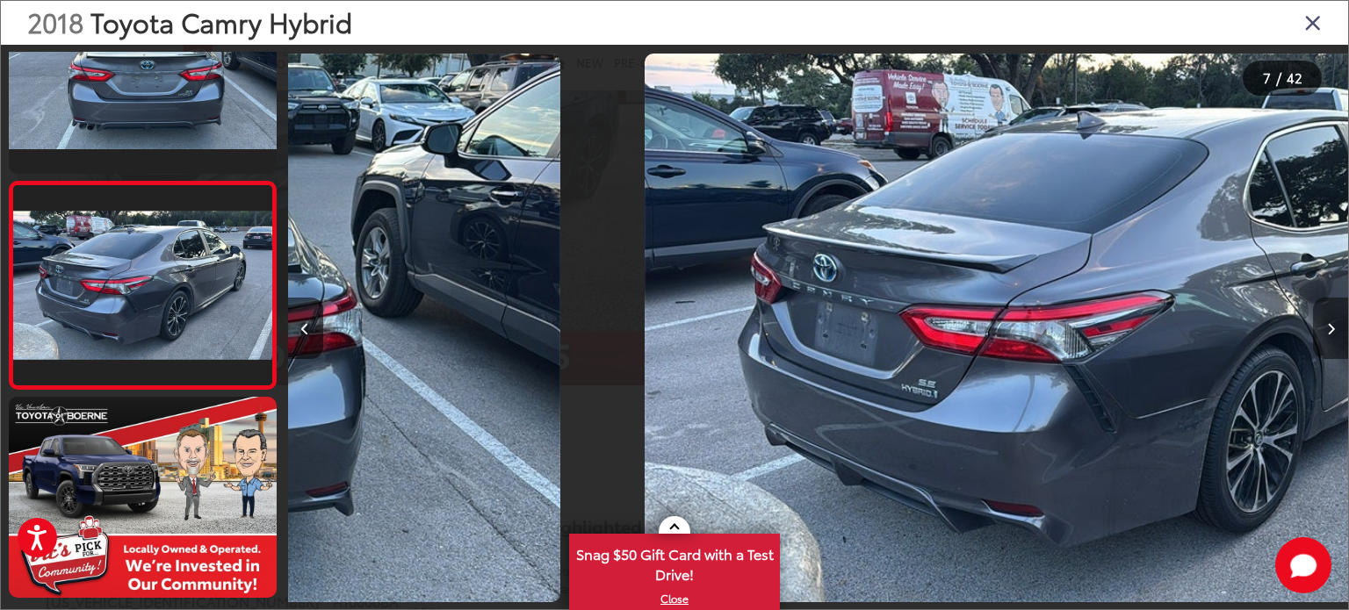
scroll to position [1128, 0]
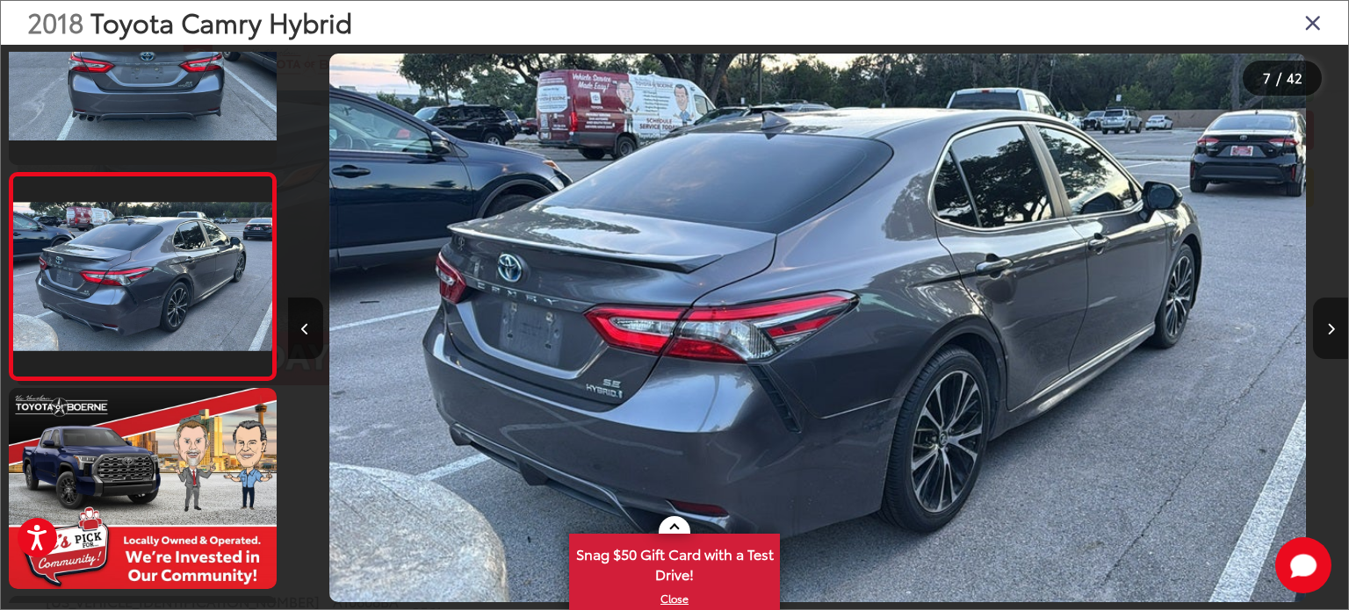
click at [1333, 326] on icon "Next image" at bounding box center [1331, 329] width 8 height 12
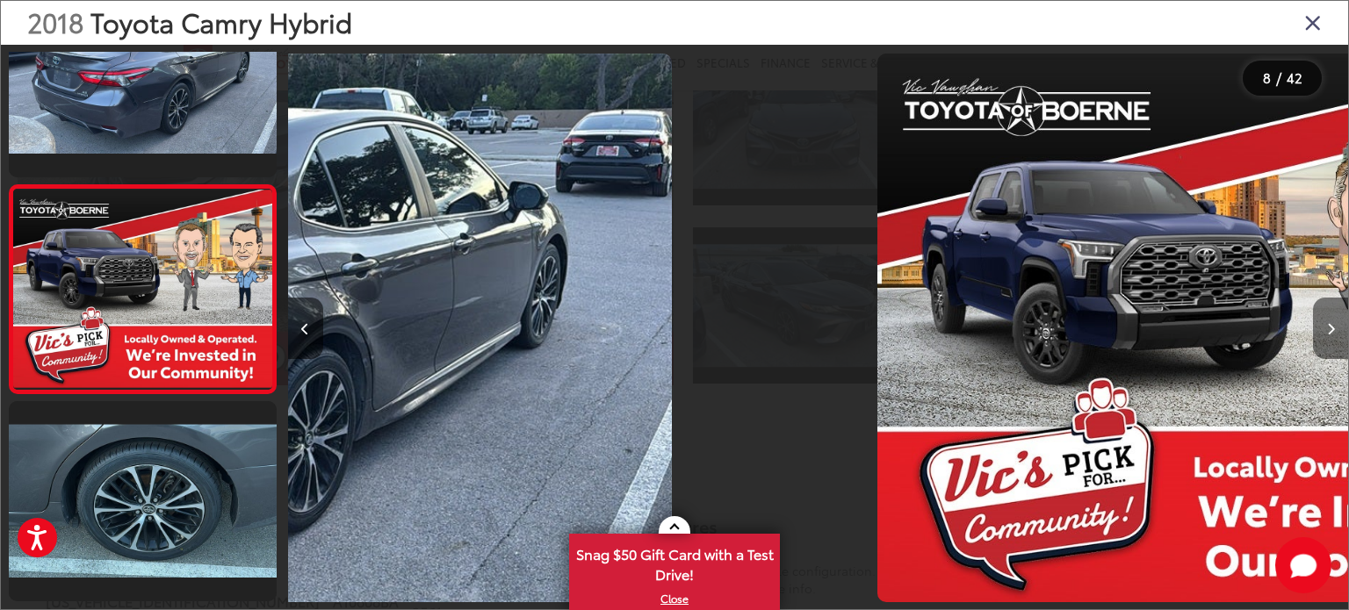
scroll to position [1335, 0]
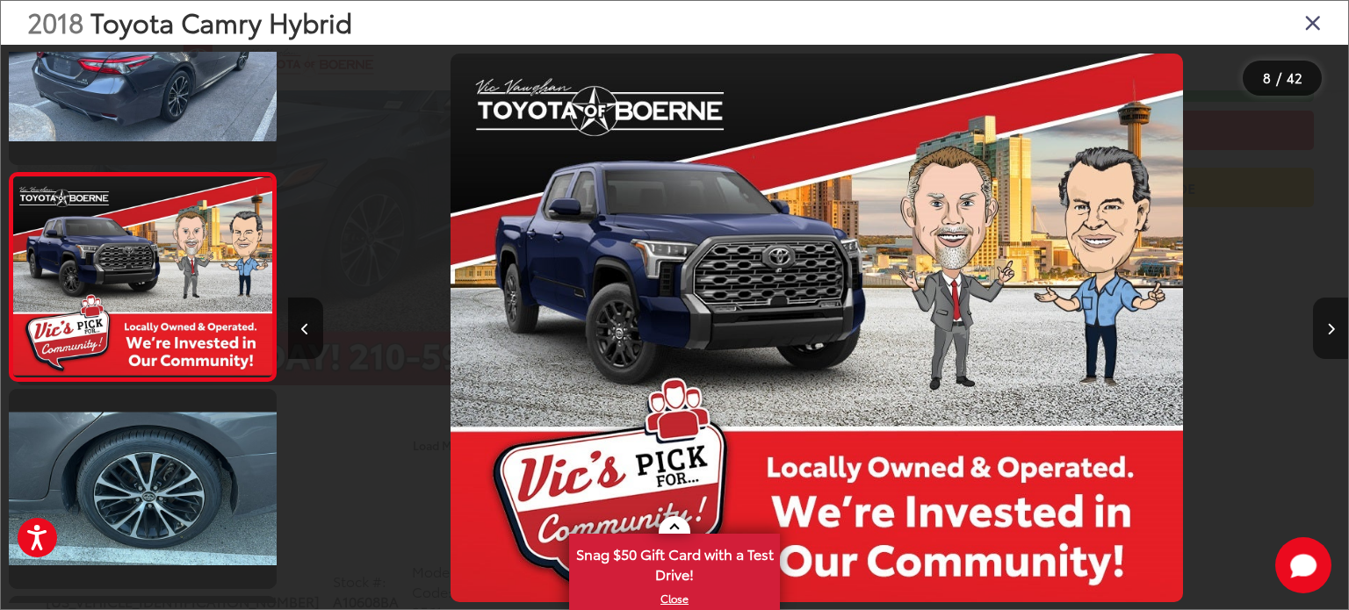
click at [1333, 326] on icon "Next image" at bounding box center [1331, 329] width 8 height 12
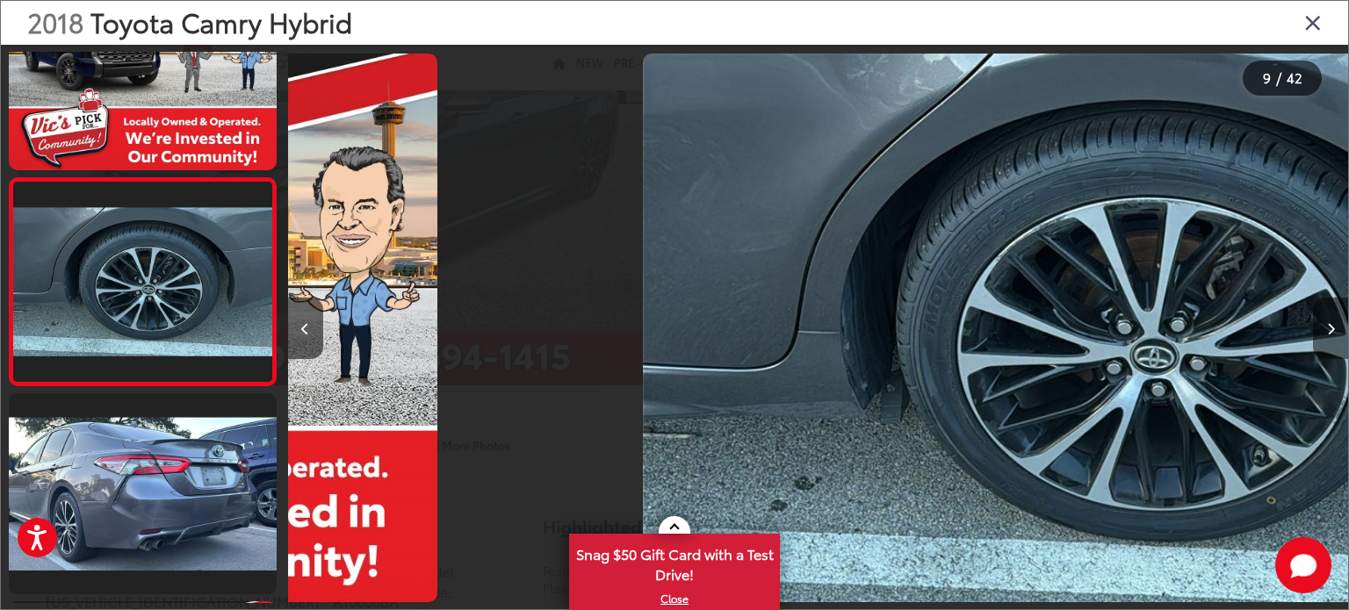
scroll to position [1542, 0]
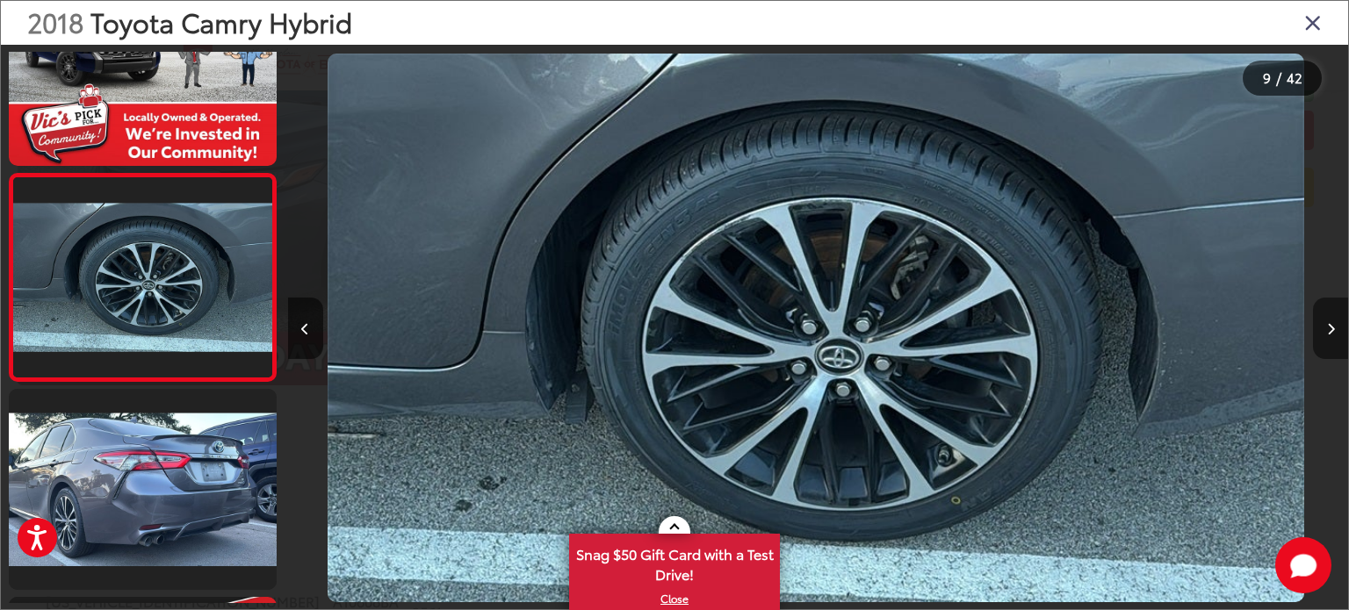
click at [1333, 326] on icon "Next image" at bounding box center [1331, 329] width 8 height 12
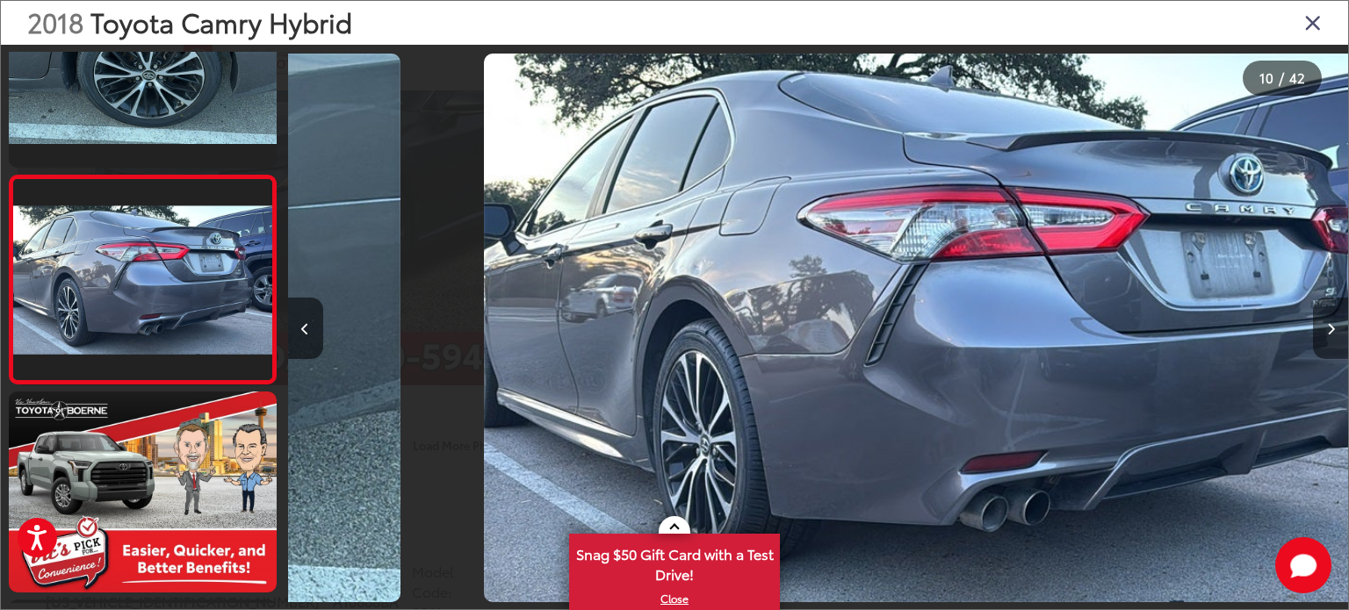
scroll to position [1751, 0]
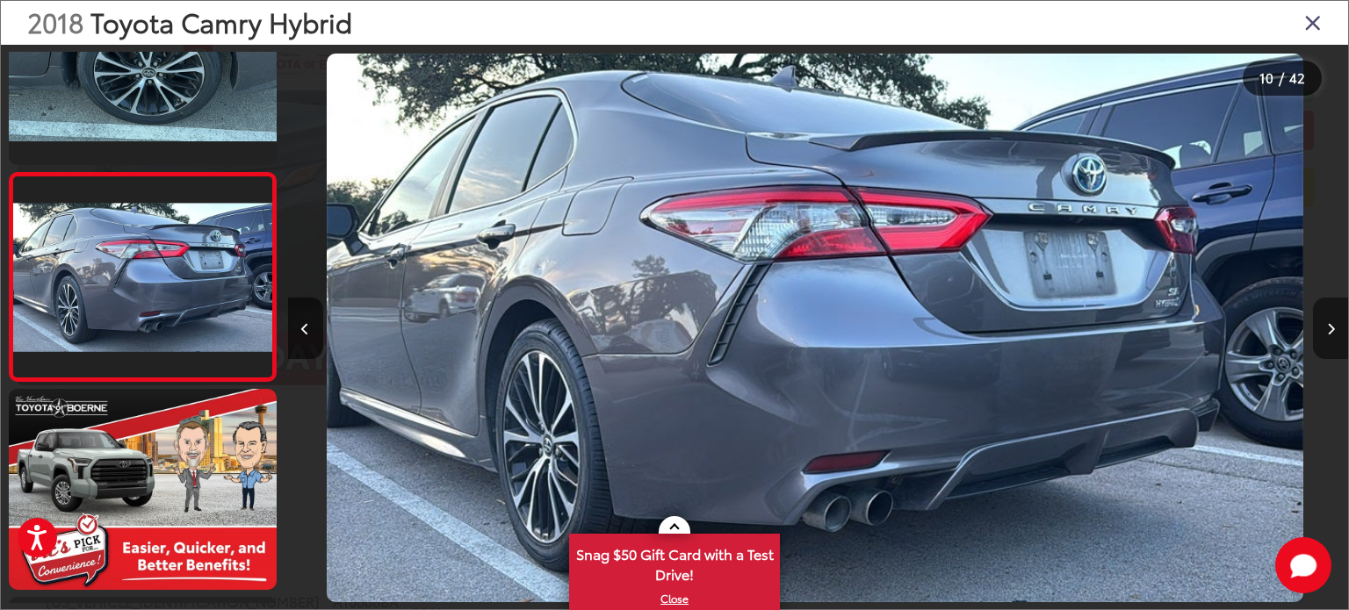
click at [1333, 326] on icon "Next image" at bounding box center [1331, 329] width 8 height 12
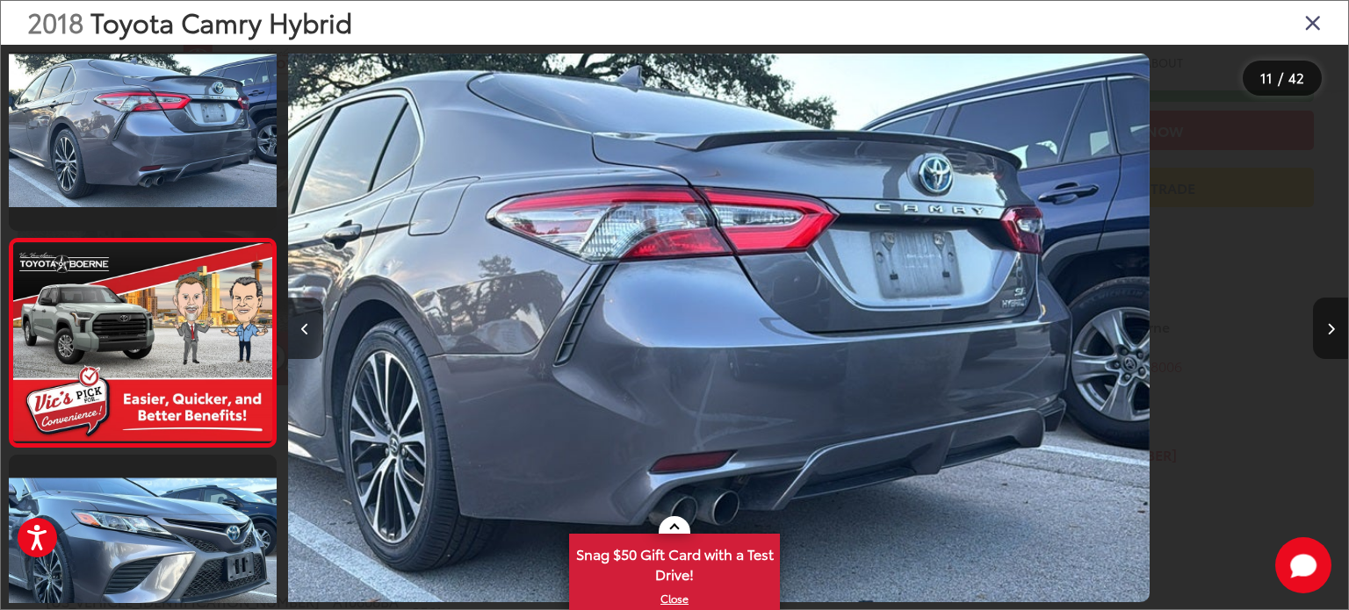
scroll to position [0, 0]
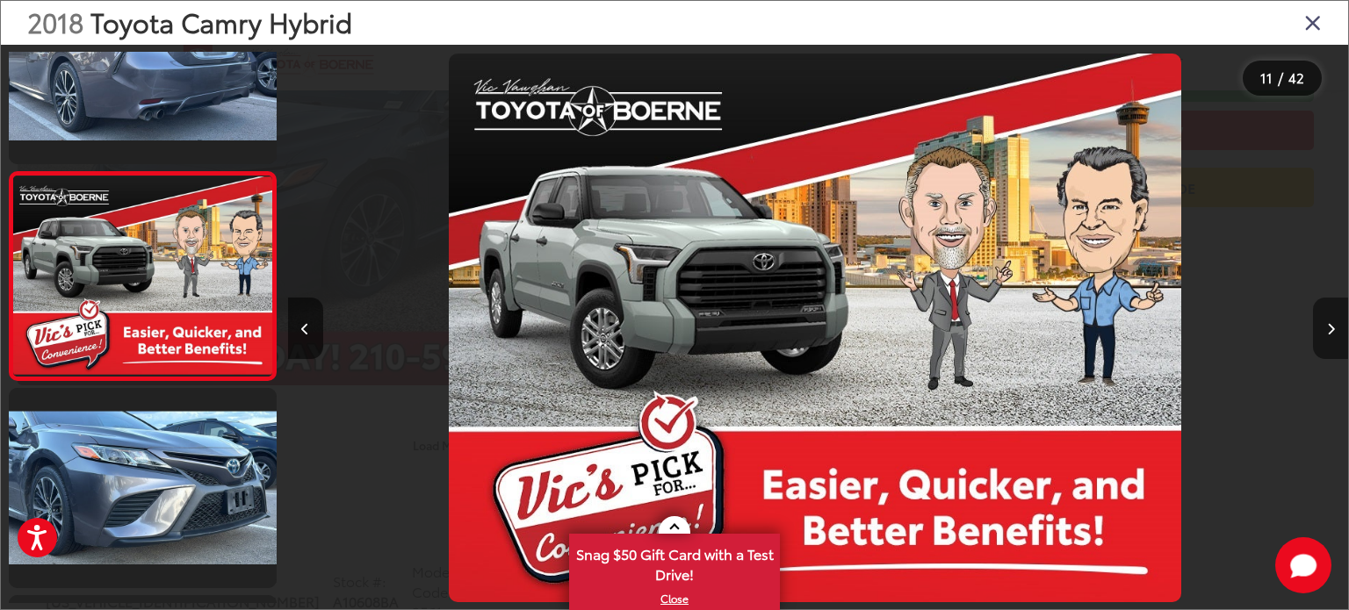
click at [1333, 326] on icon "Next image" at bounding box center [1331, 329] width 8 height 12
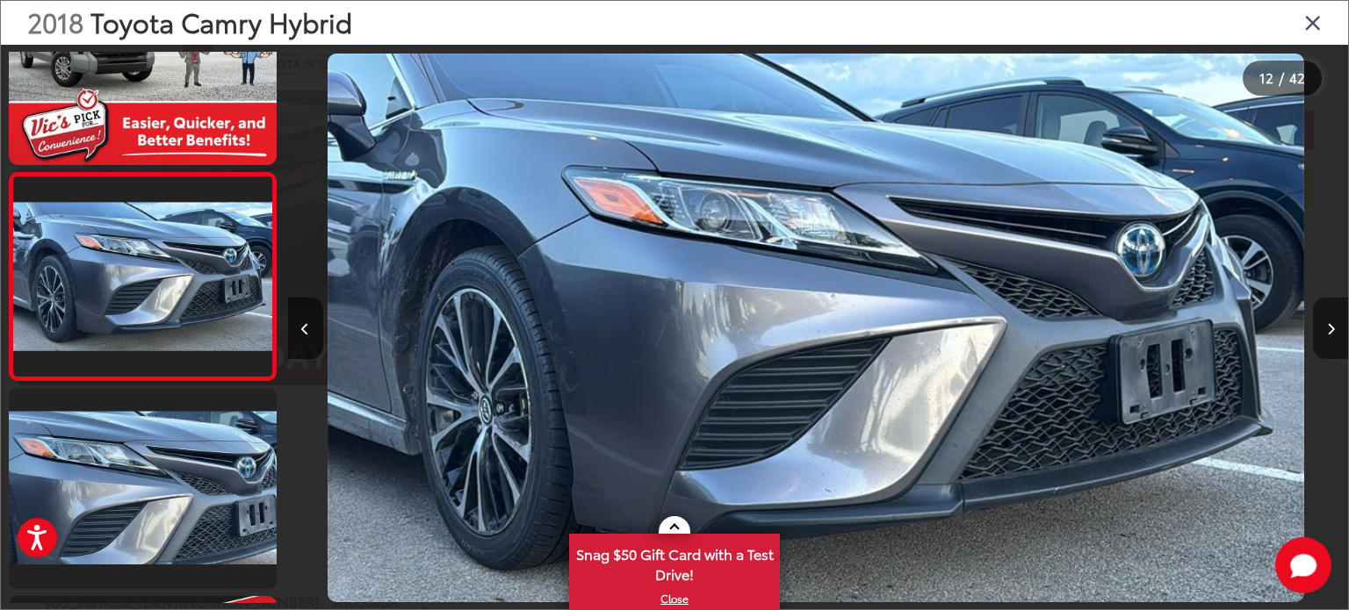
click at [1333, 326] on icon "Next image" at bounding box center [1331, 329] width 8 height 12
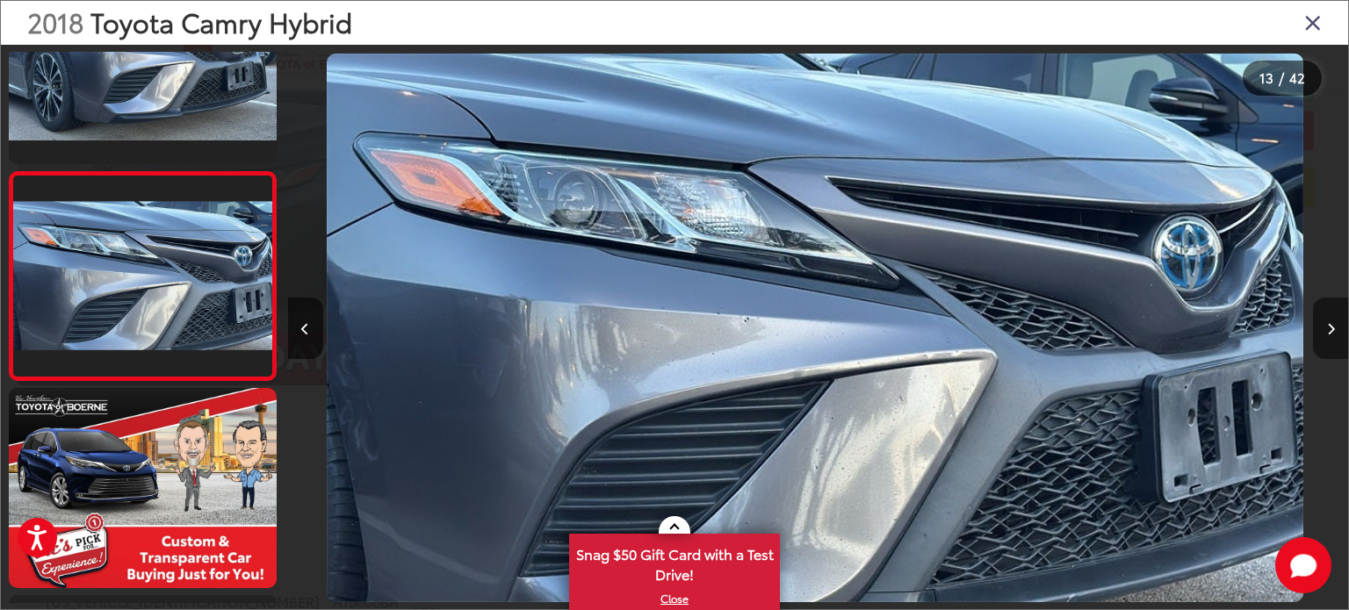
click at [1333, 326] on icon "Next image" at bounding box center [1331, 329] width 8 height 12
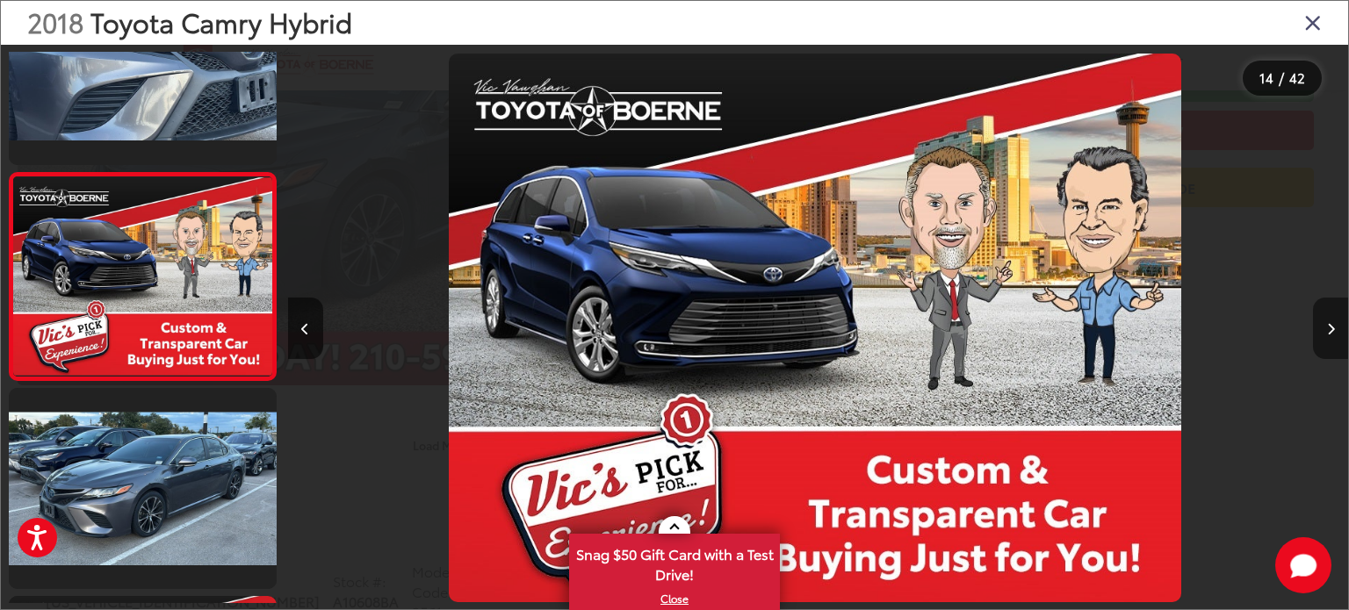
click at [1333, 326] on icon "Next image" at bounding box center [1331, 329] width 8 height 12
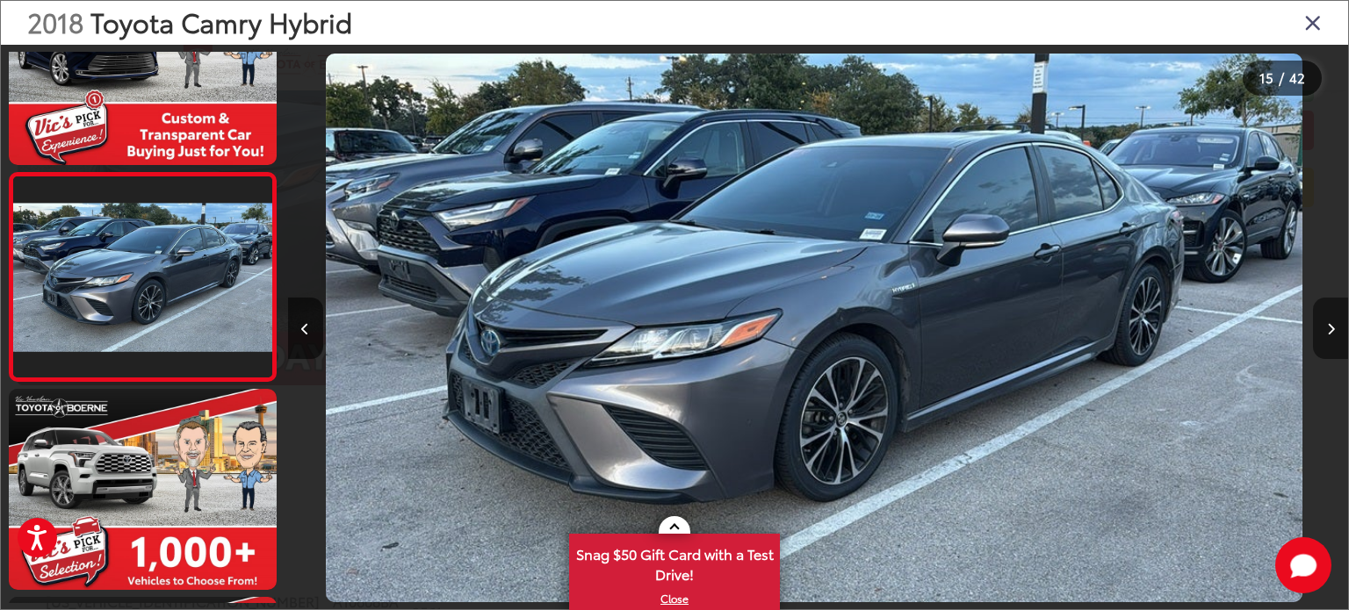
click at [1333, 326] on icon "Next image" at bounding box center [1331, 329] width 8 height 12
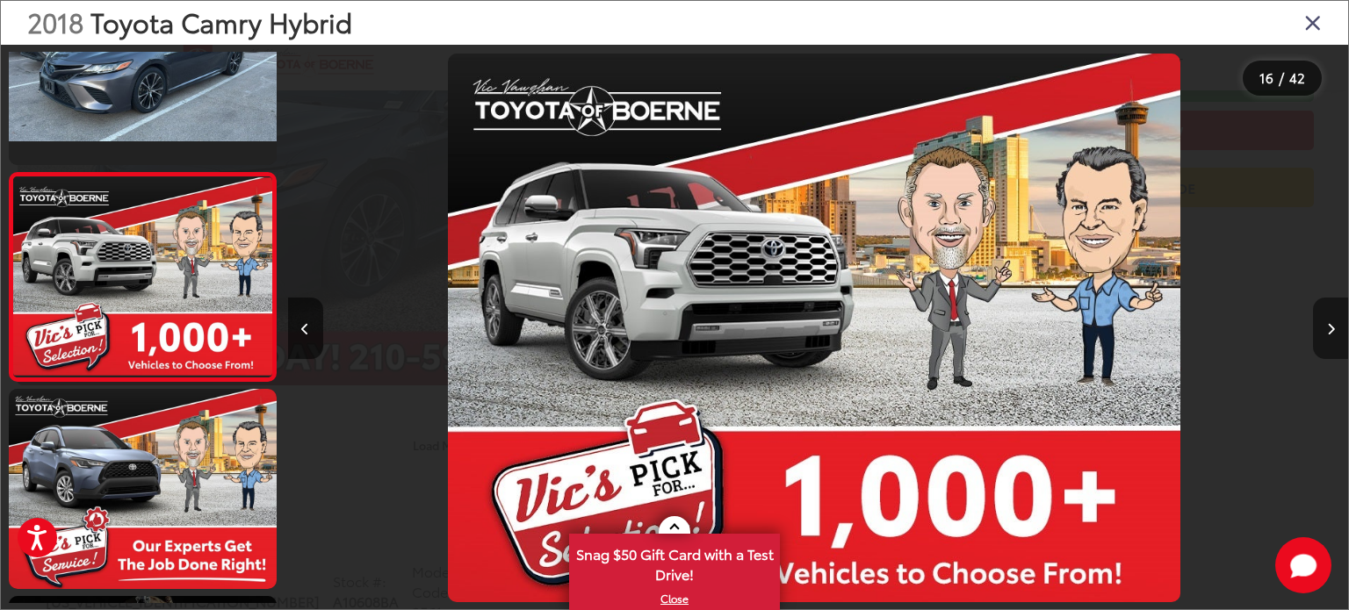
click at [1333, 326] on icon "Next image" at bounding box center [1331, 329] width 8 height 12
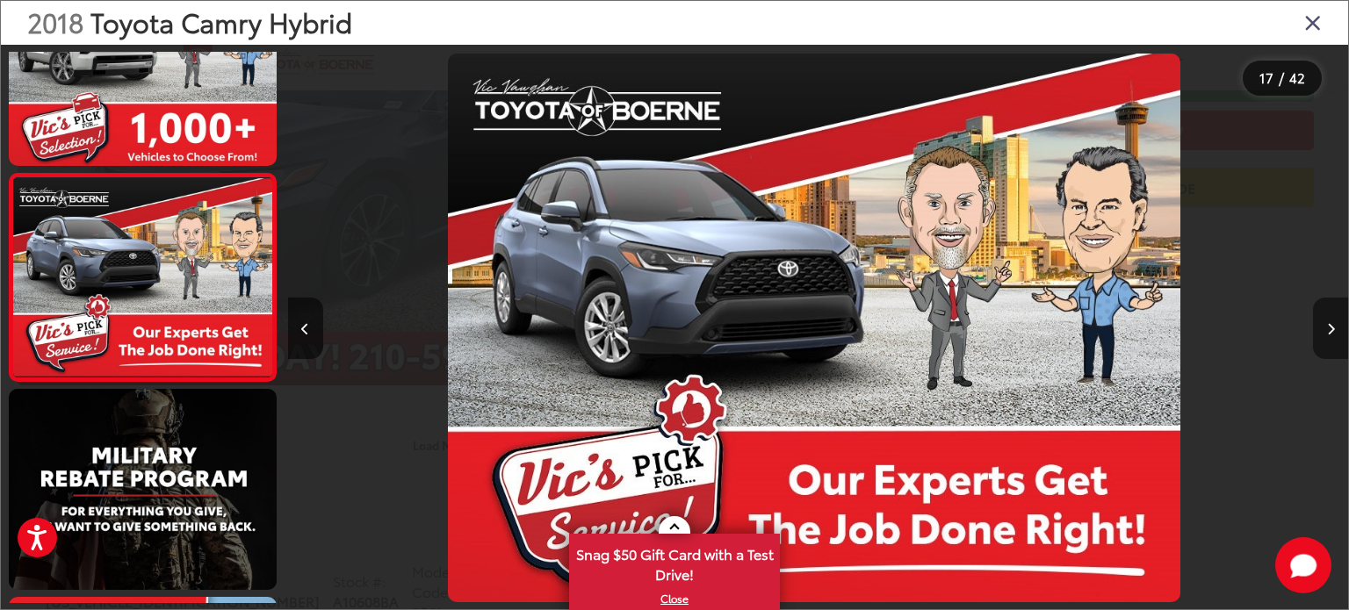
click at [1333, 326] on icon "Next image" at bounding box center [1331, 329] width 8 height 12
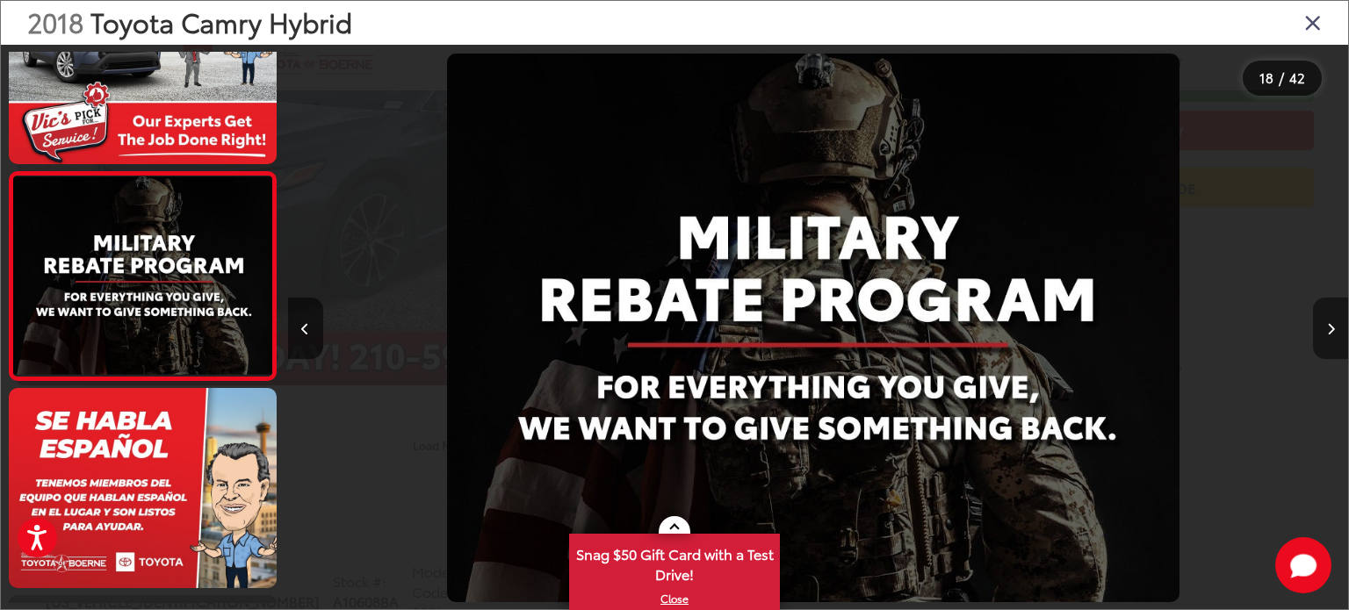
click at [1333, 326] on icon "Next image" at bounding box center [1331, 329] width 8 height 12
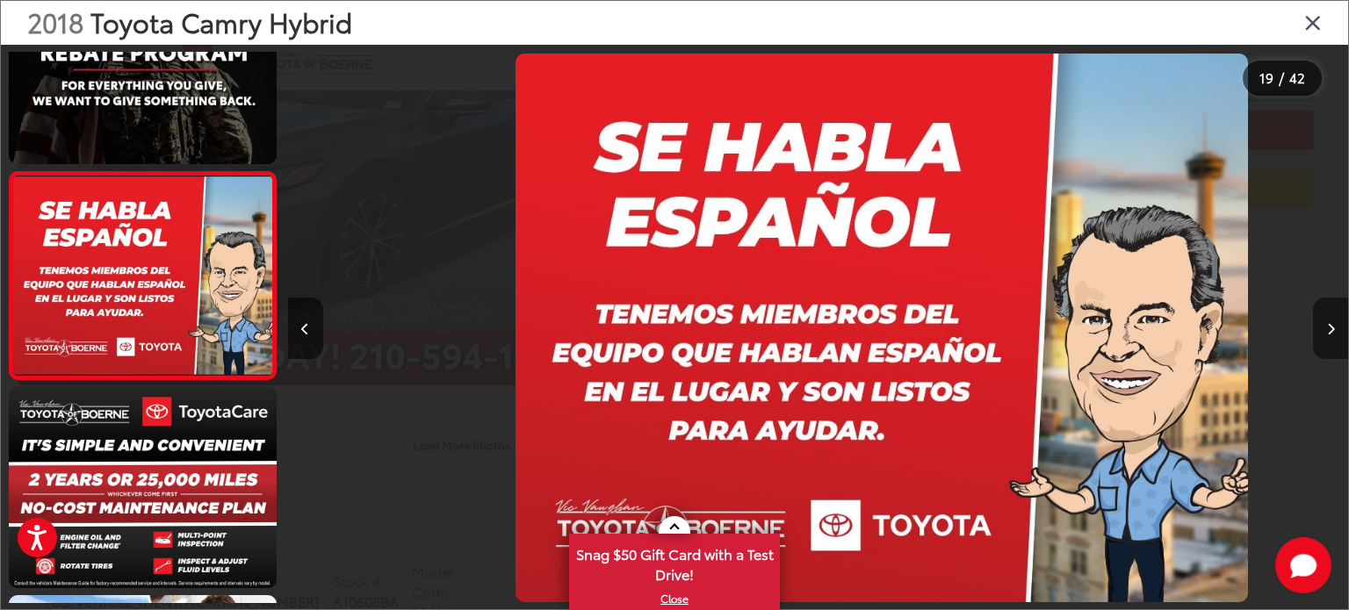
click at [1333, 326] on icon "Next image" at bounding box center [1331, 329] width 8 height 12
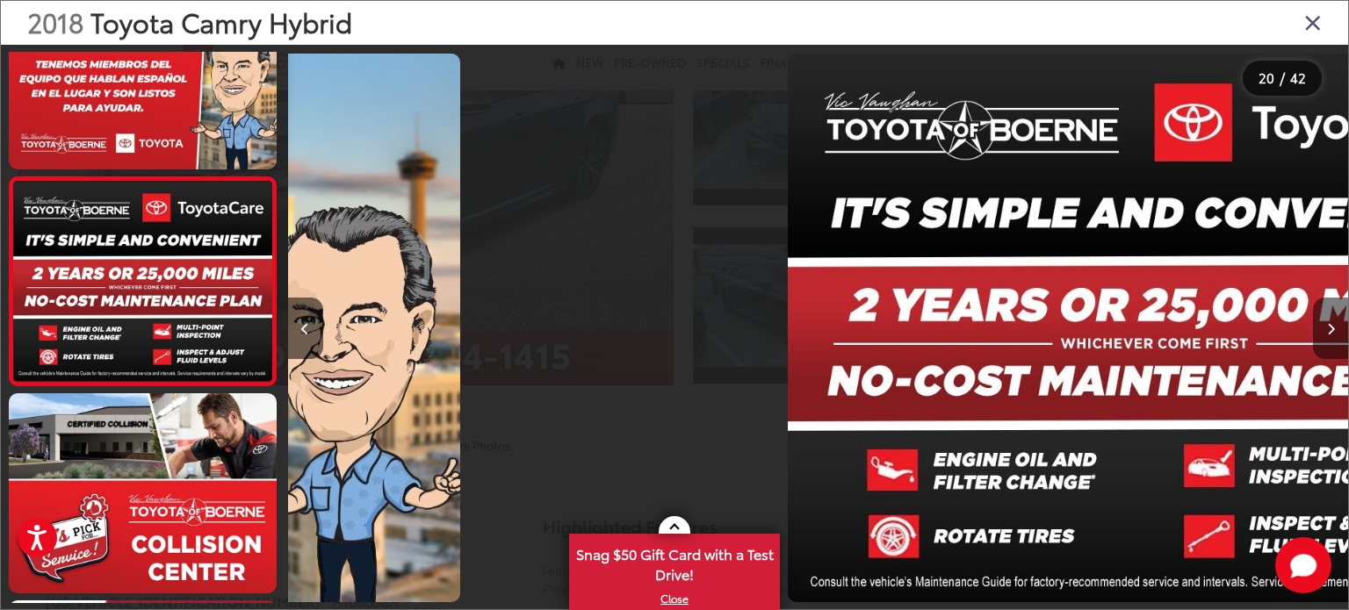
click at [1333, 326] on icon "Next image" at bounding box center [1331, 329] width 8 height 12
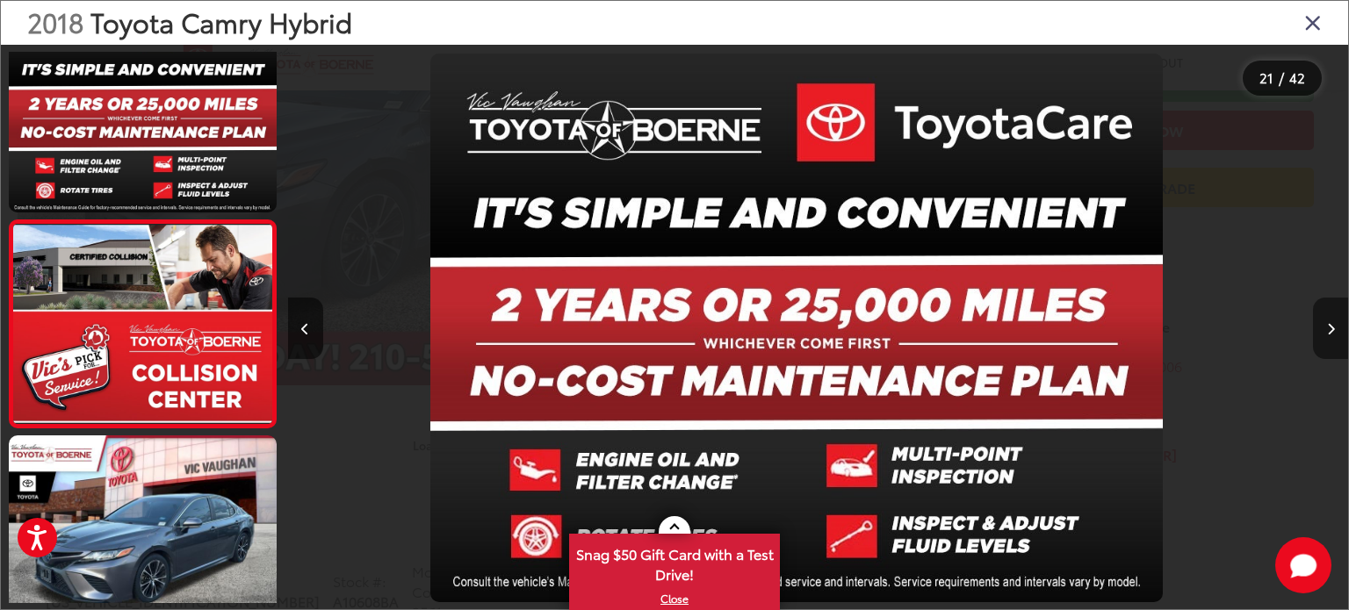
click at [1333, 326] on icon "Next image" at bounding box center [1331, 329] width 8 height 12
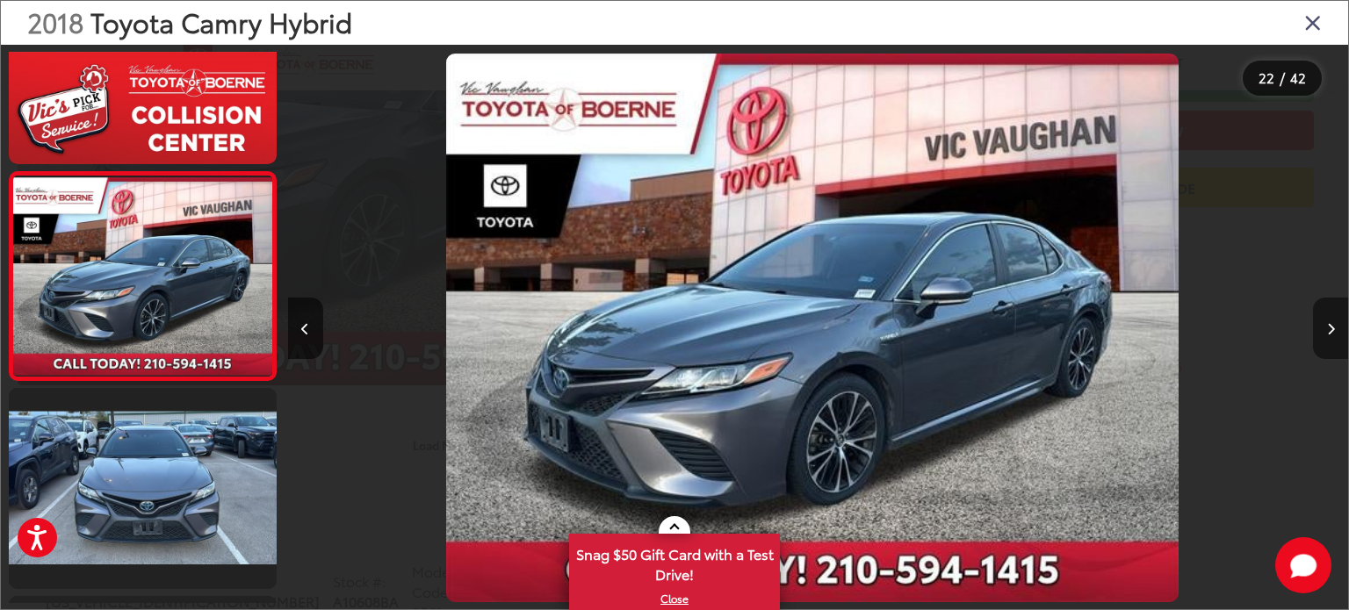
click at [1333, 326] on icon "Next image" at bounding box center [1331, 329] width 8 height 12
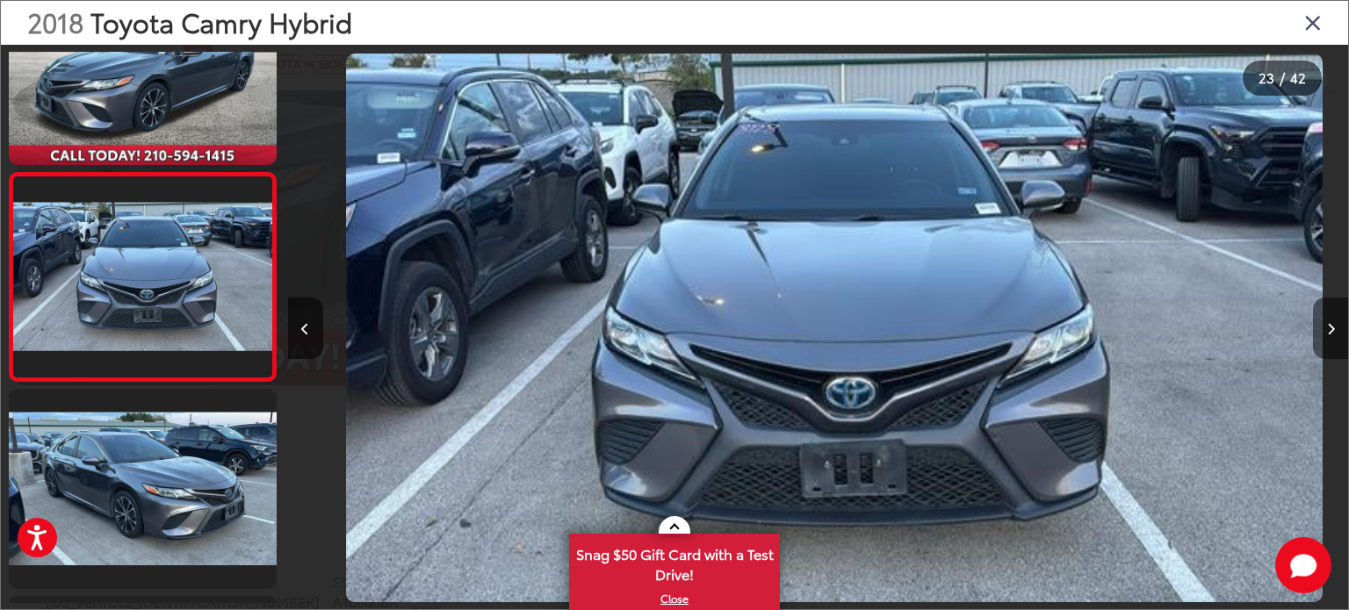
click at [1333, 326] on icon "Next image" at bounding box center [1331, 329] width 8 height 12
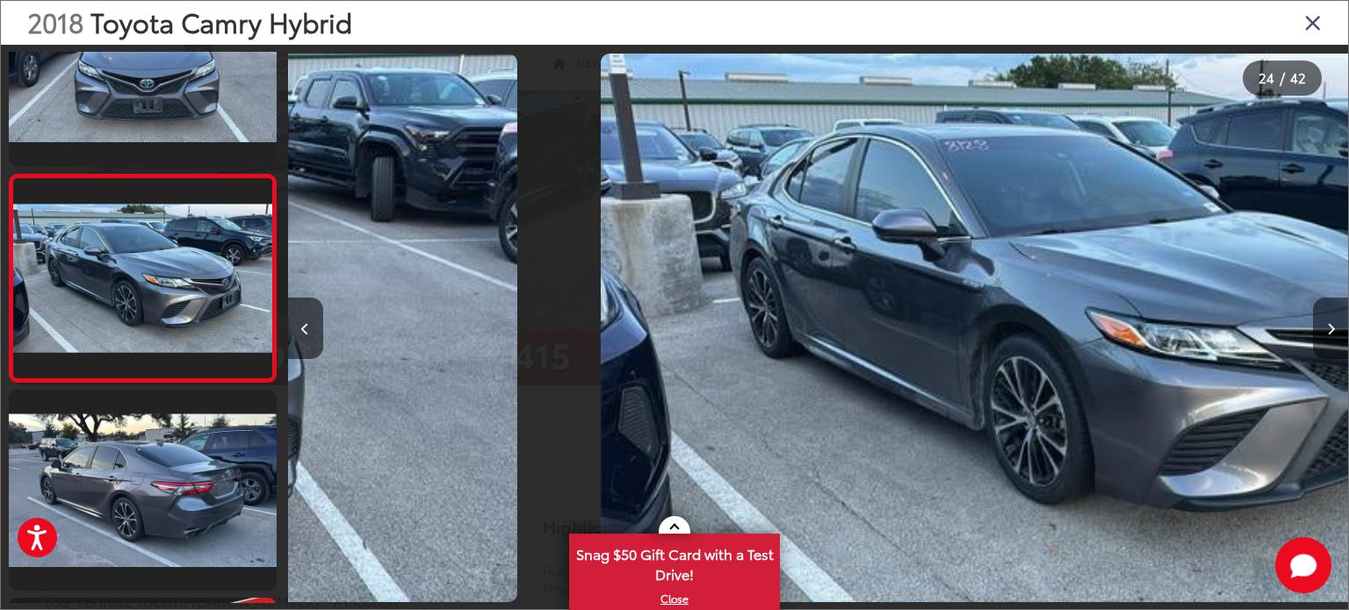
click at [1333, 326] on icon "Next image" at bounding box center [1331, 329] width 8 height 12
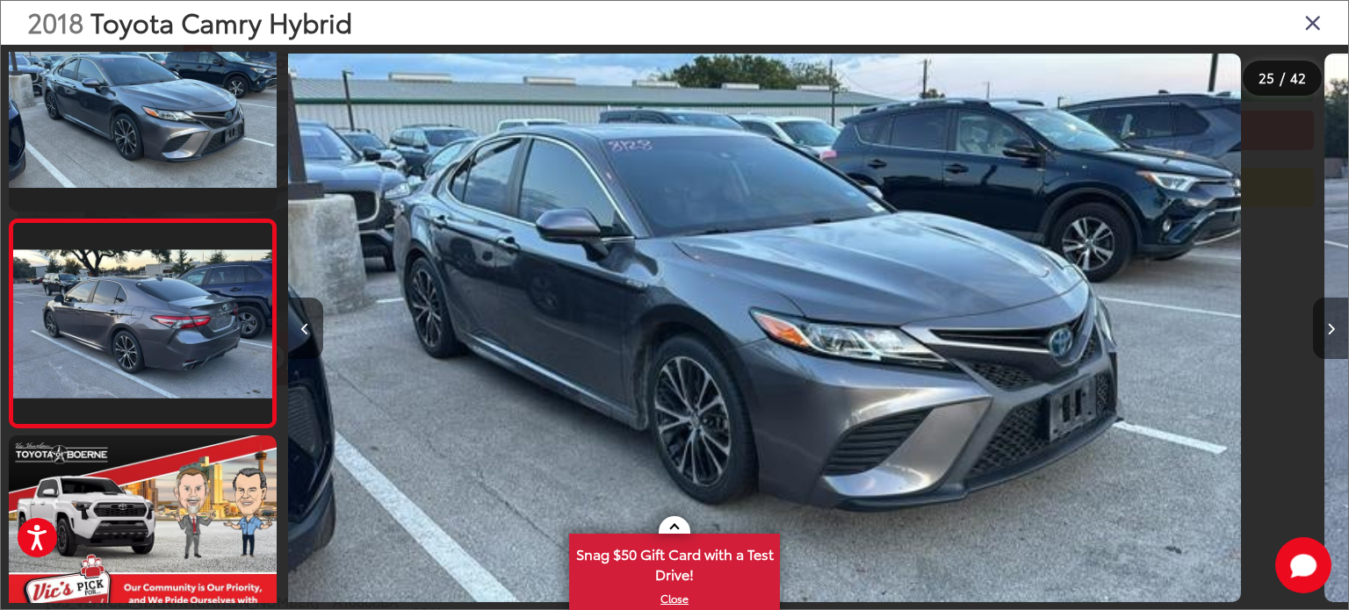
click at [1333, 326] on icon "Next image" at bounding box center [1331, 329] width 8 height 12
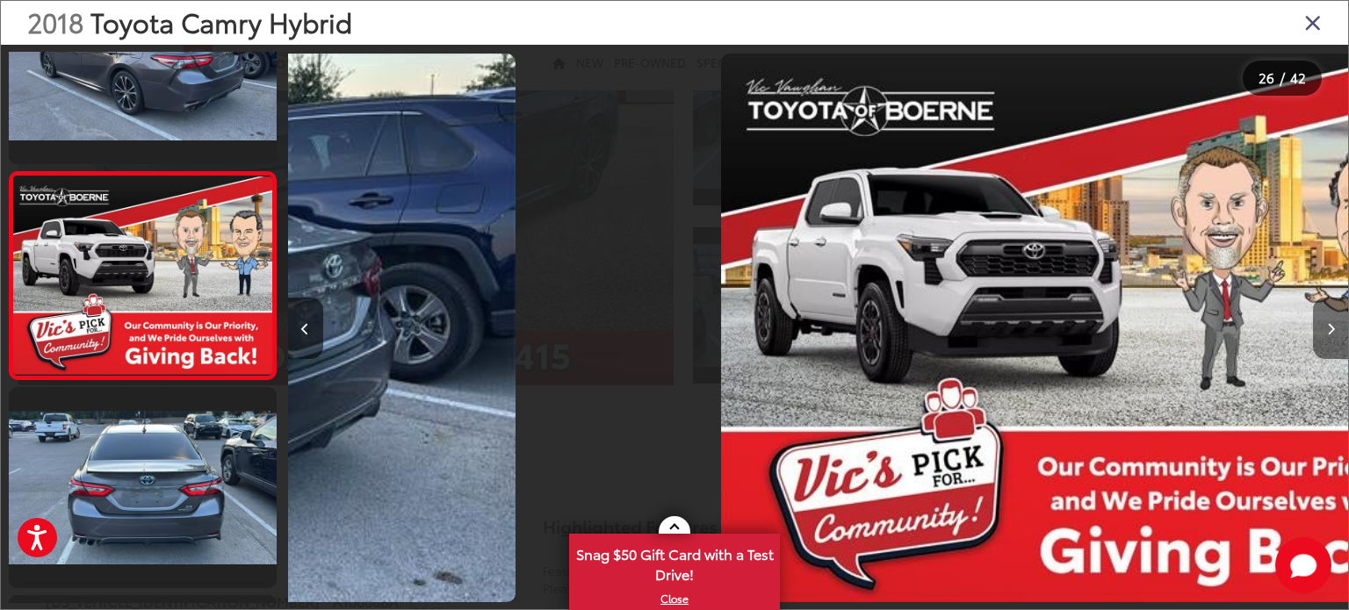
click at [1333, 326] on icon "Next image" at bounding box center [1331, 329] width 8 height 12
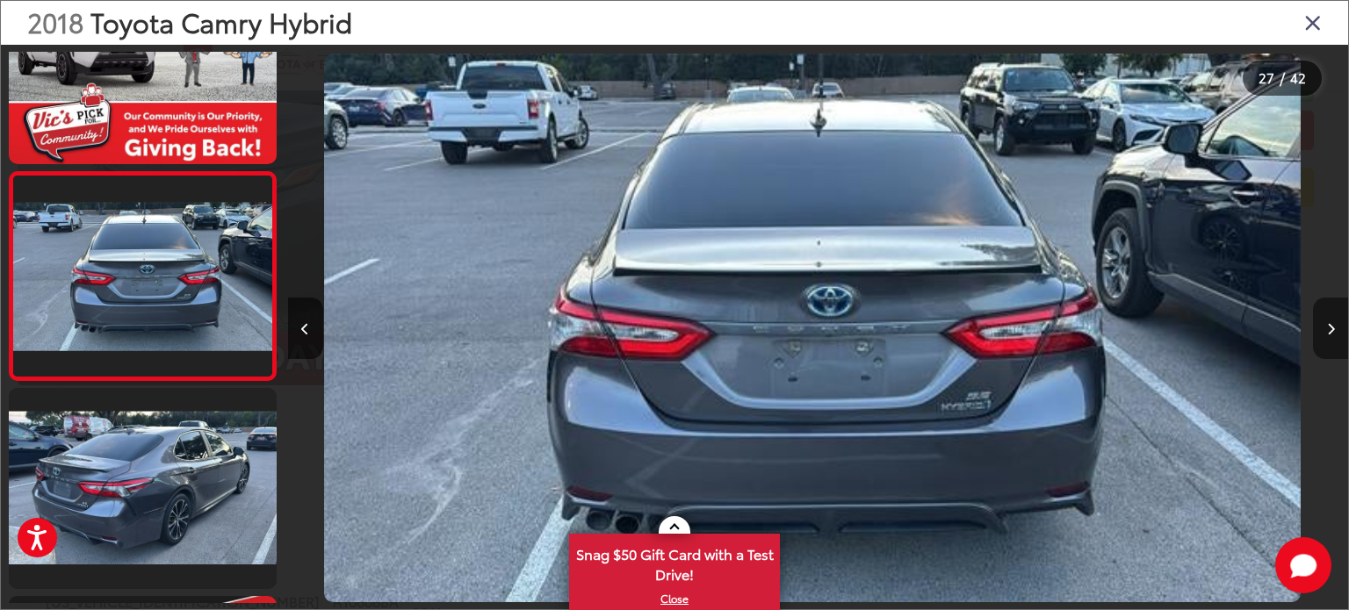
click at [1333, 326] on icon "Next image" at bounding box center [1331, 329] width 8 height 12
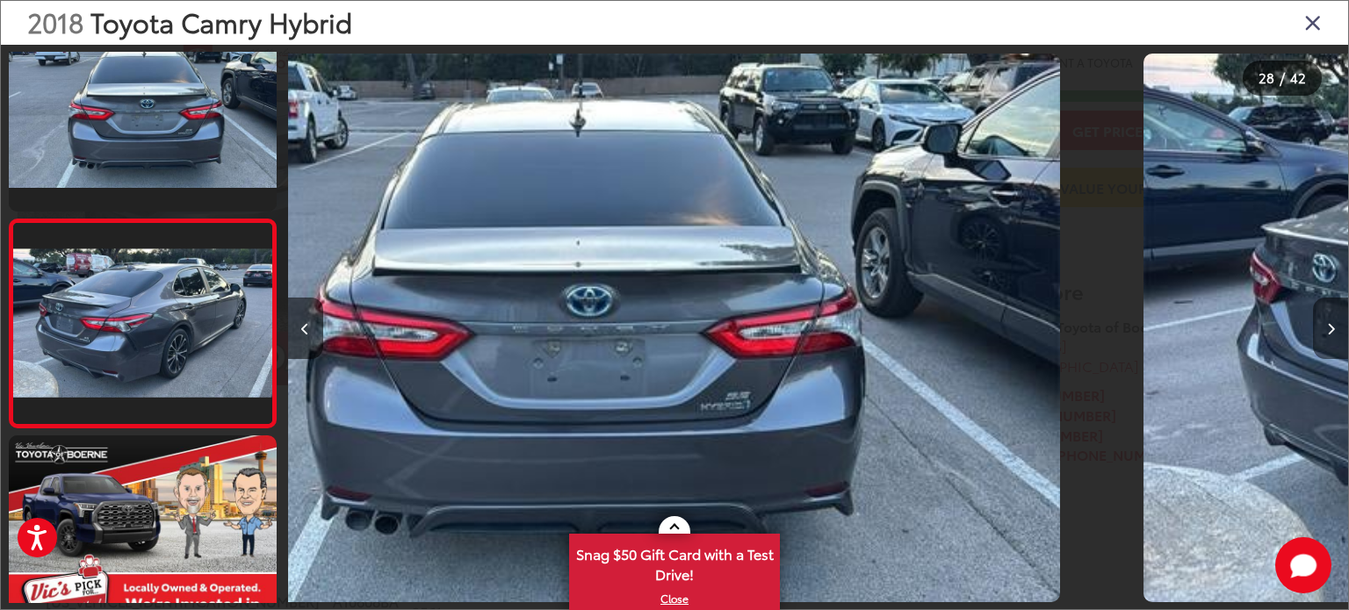
click at [1333, 326] on icon "Next image" at bounding box center [1331, 329] width 8 height 12
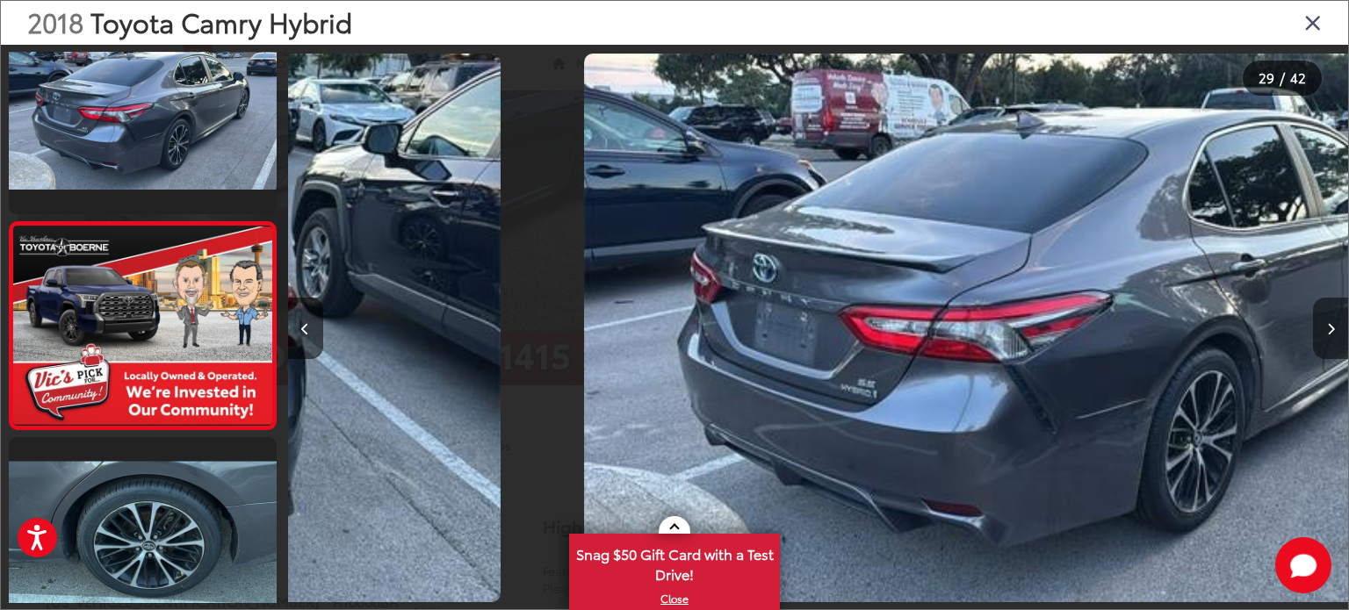
click at [1333, 326] on icon "Next image" at bounding box center [1331, 329] width 8 height 12
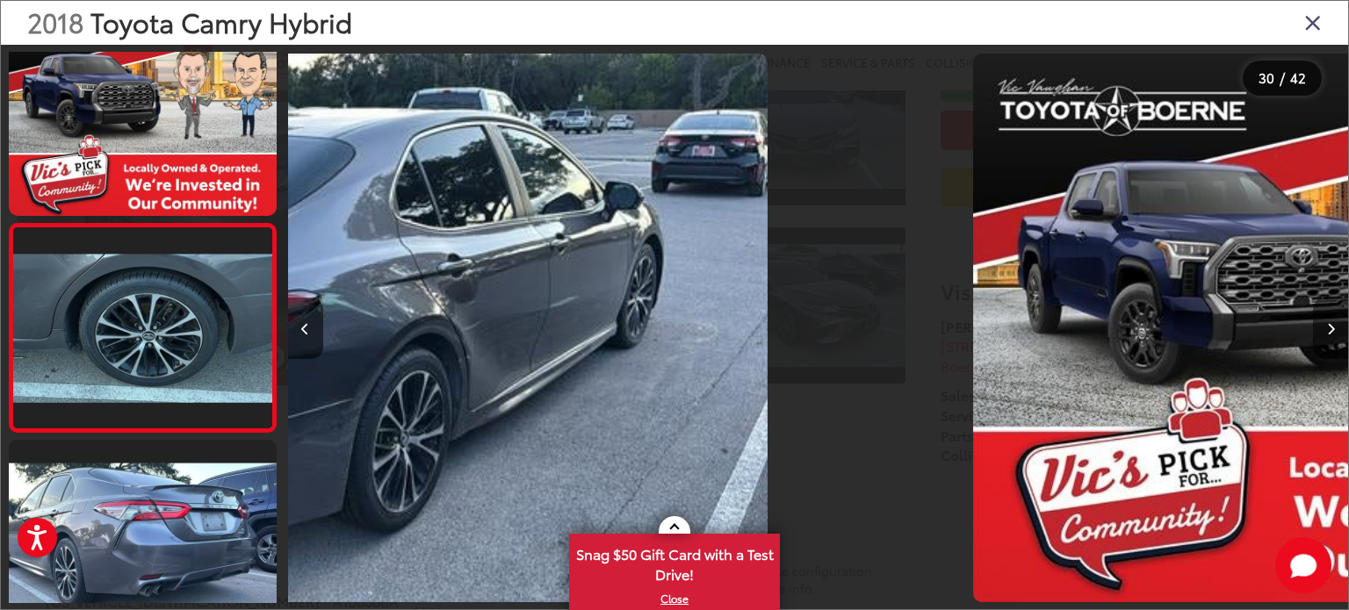
click at [1333, 326] on icon "Next image" at bounding box center [1331, 329] width 8 height 12
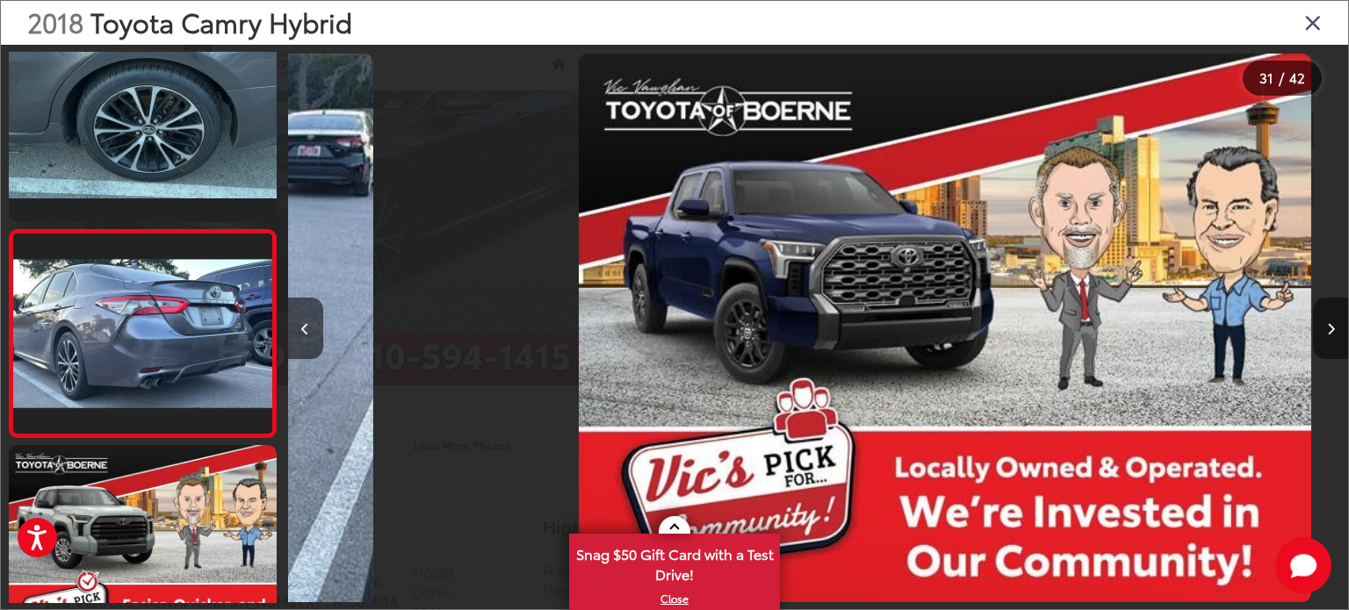
click at [1333, 326] on icon "Next image" at bounding box center [1331, 329] width 8 height 12
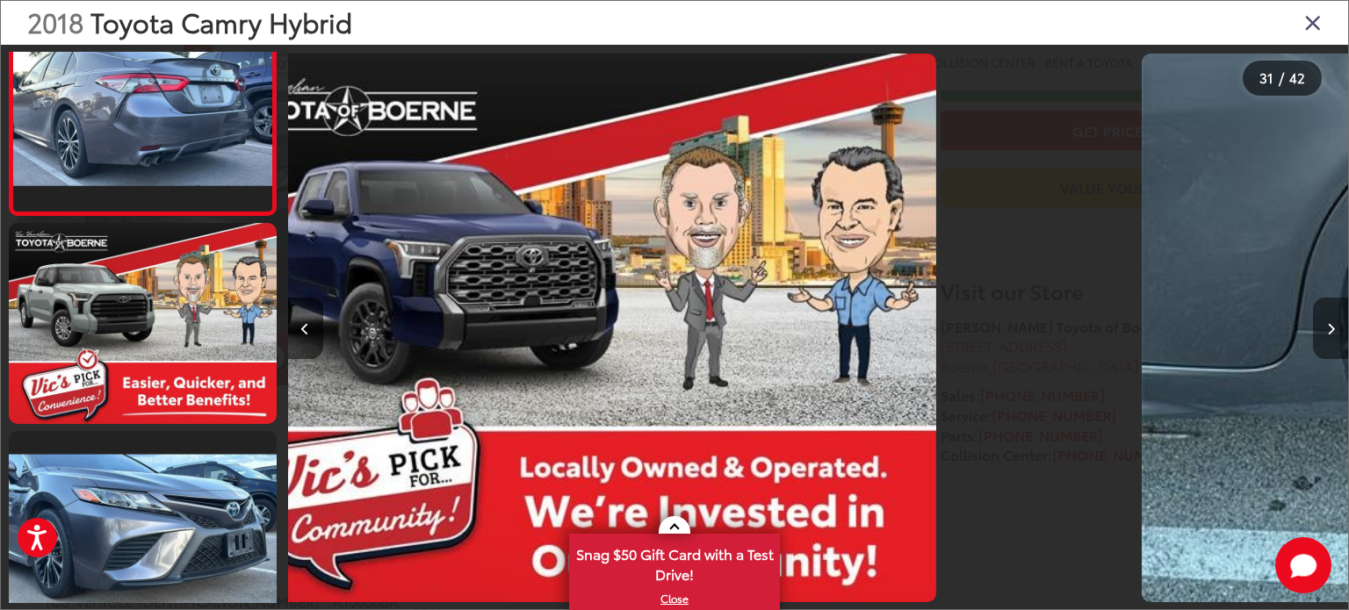
click at [1333, 326] on icon "Next image" at bounding box center [1331, 329] width 8 height 12
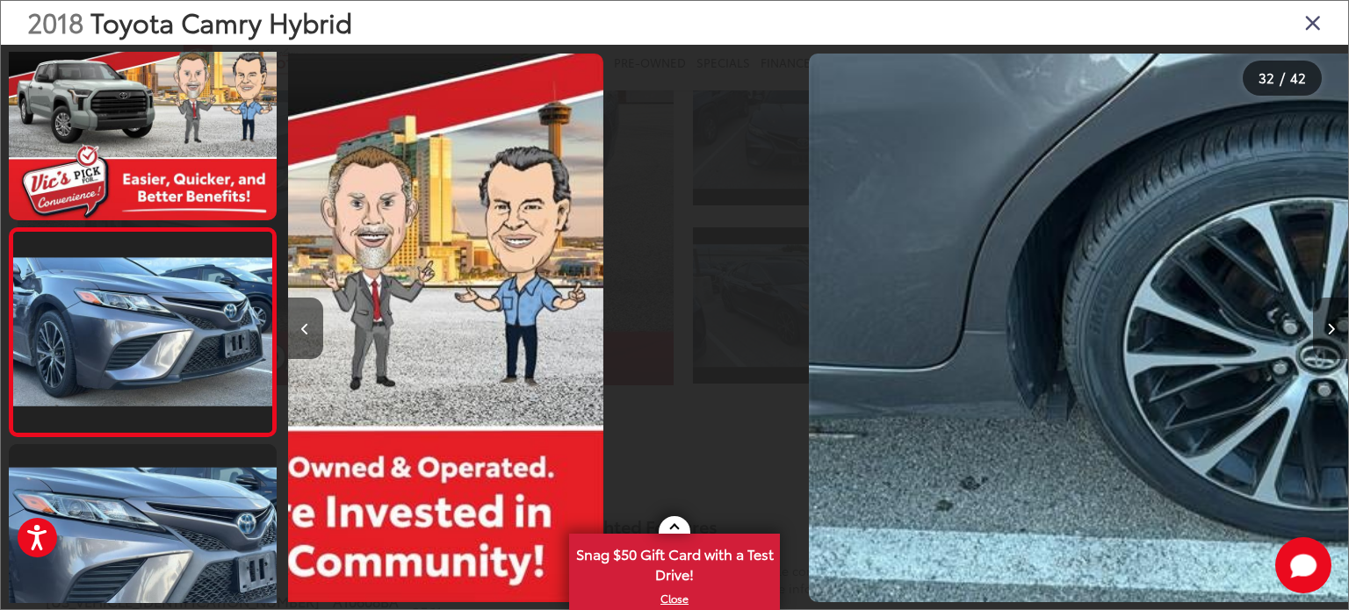
click at [1333, 326] on icon "Next image" at bounding box center [1331, 329] width 8 height 12
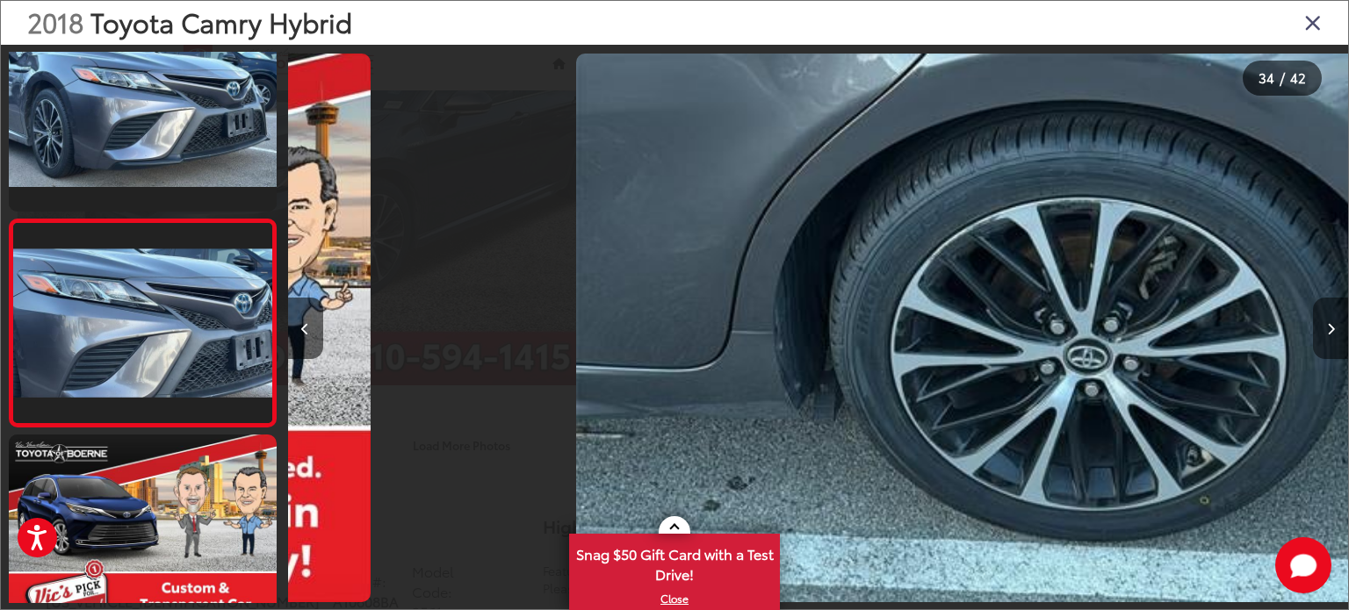
click at [1333, 326] on icon "Next image" at bounding box center [1331, 329] width 8 height 12
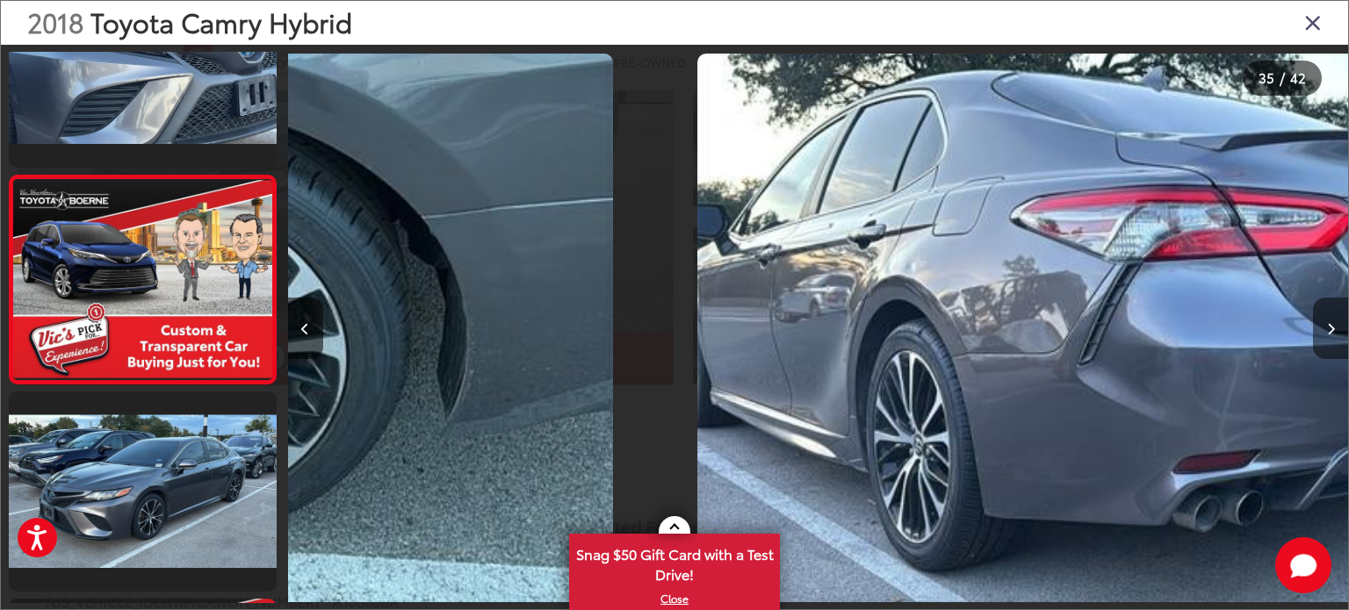
click at [1333, 326] on icon "Next image" at bounding box center [1331, 329] width 8 height 12
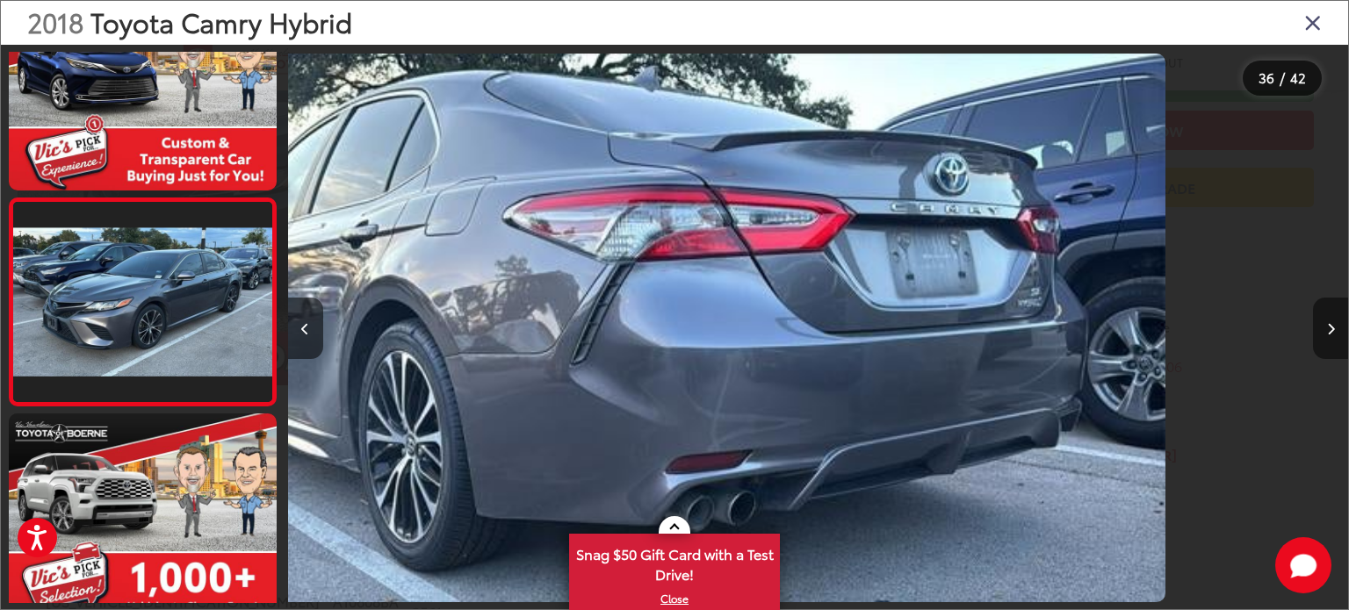
click at [1333, 326] on icon "Next image" at bounding box center [1331, 329] width 8 height 12
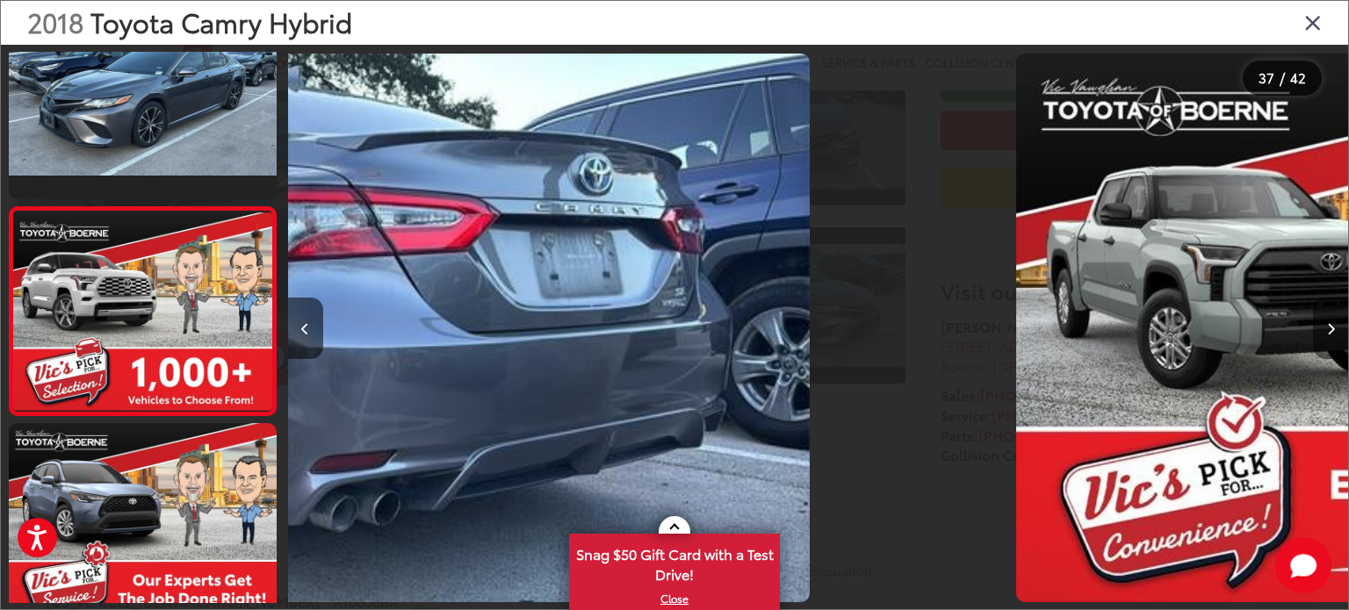
click at [1333, 326] on icon "Next image" at bounding box center [1331, 329] width 8 height 12
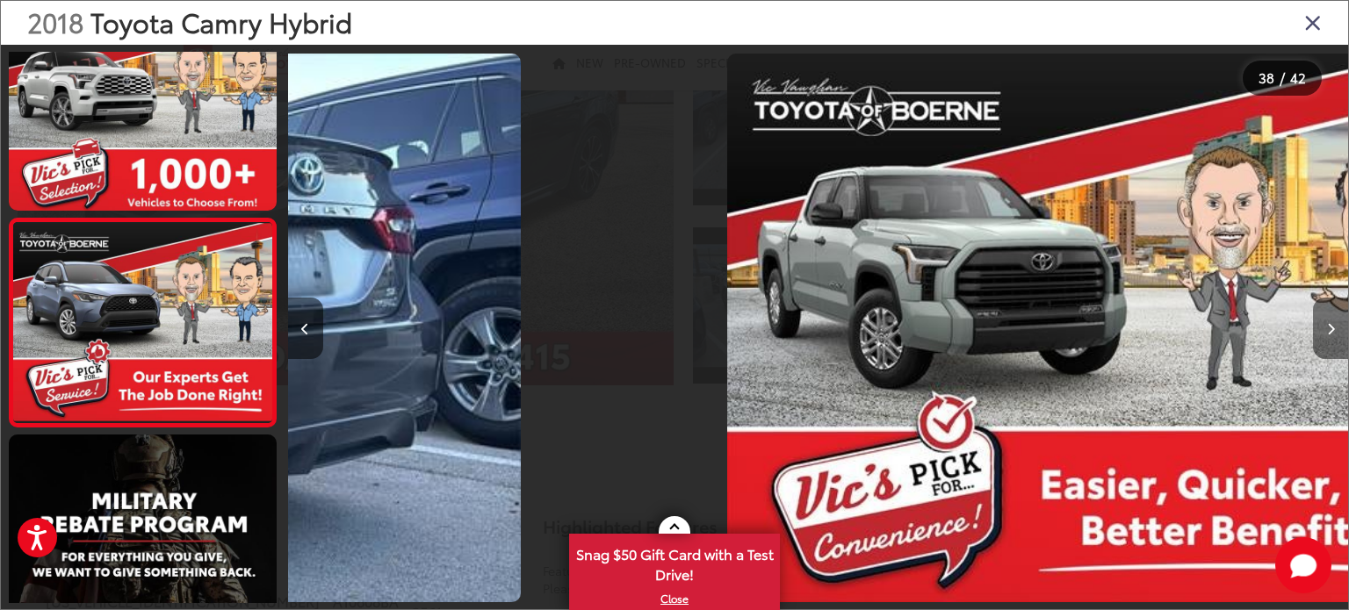
click at [1333, 326] on icon "Next image" at bounding box center [1331, 329] width 8 height 12
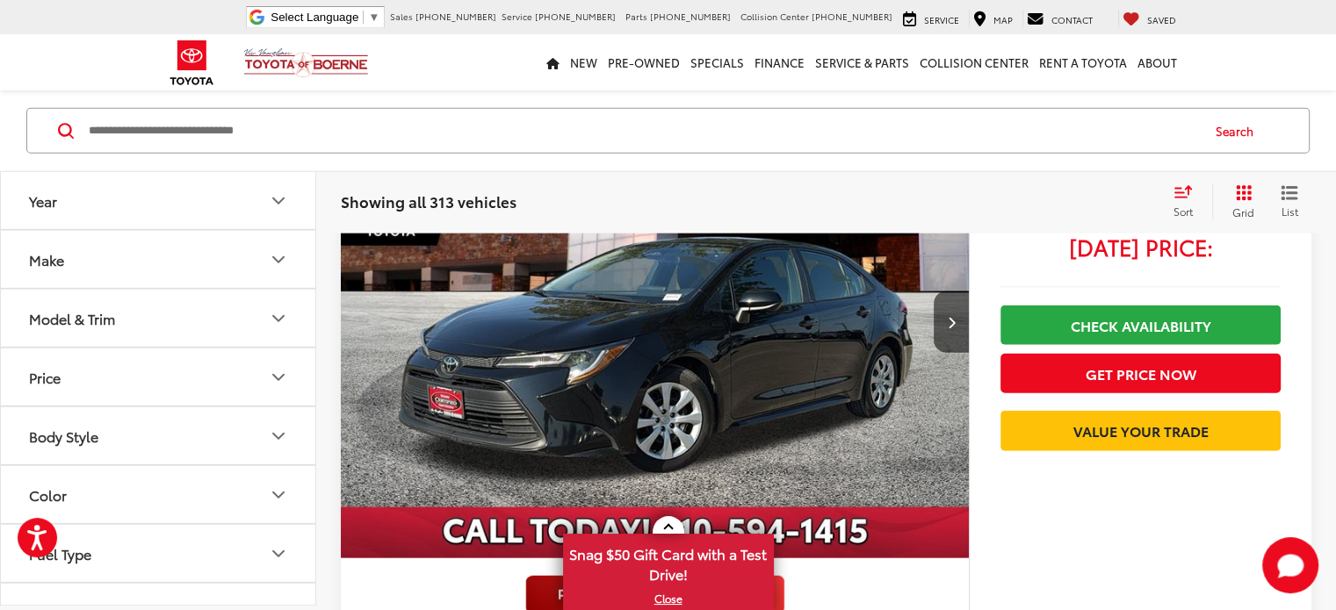
scroll to position [4219, 0]
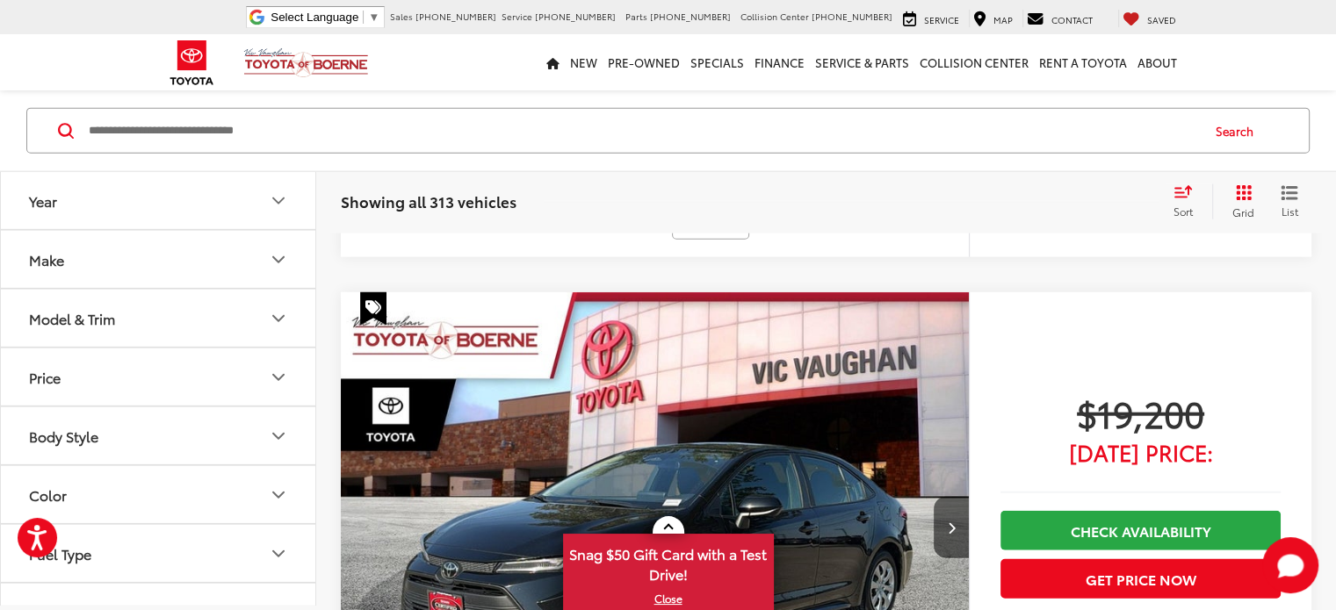
scroll to position [4285, 0]
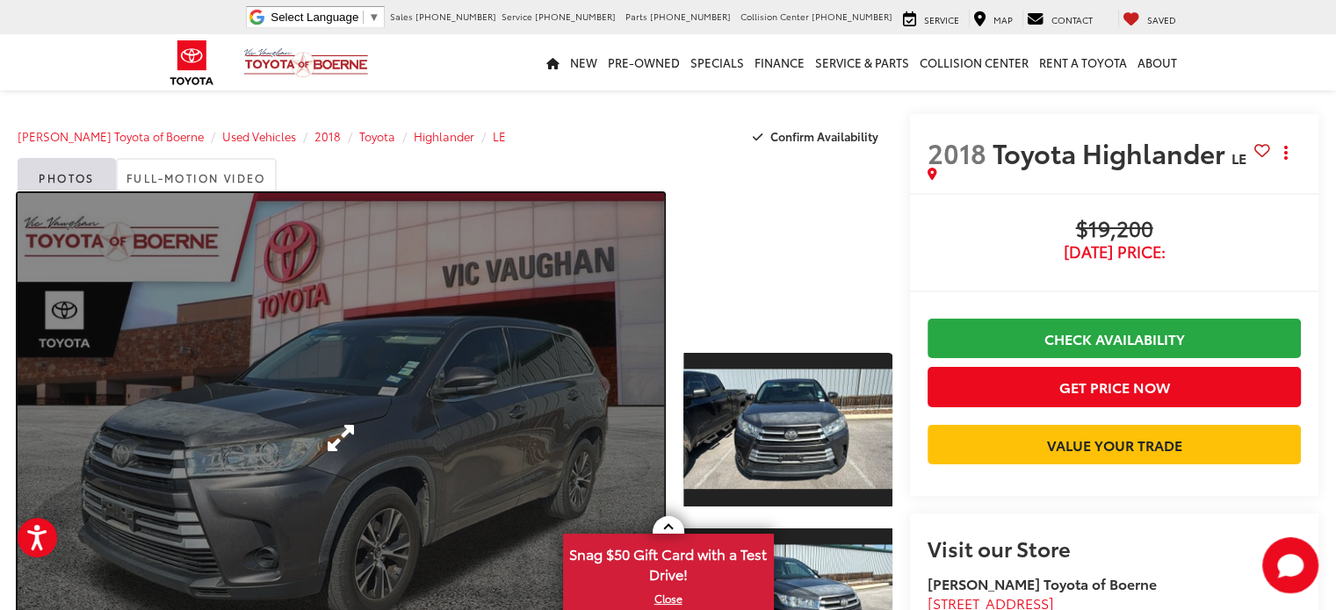
click at [449, 361] on link "Expand Photo 0" at bounding box center [341, 438] width 646 height 490
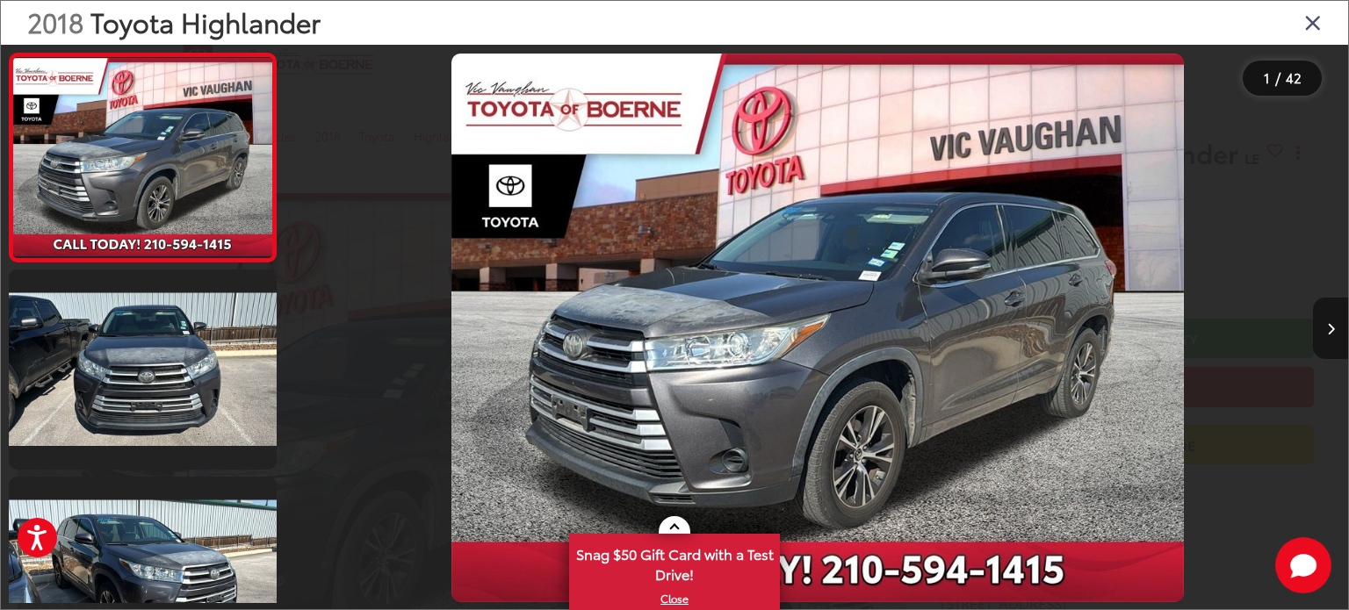
click at [1325, 328] on button "Next image" at bounding box center [1330, 328] width 35 height 61
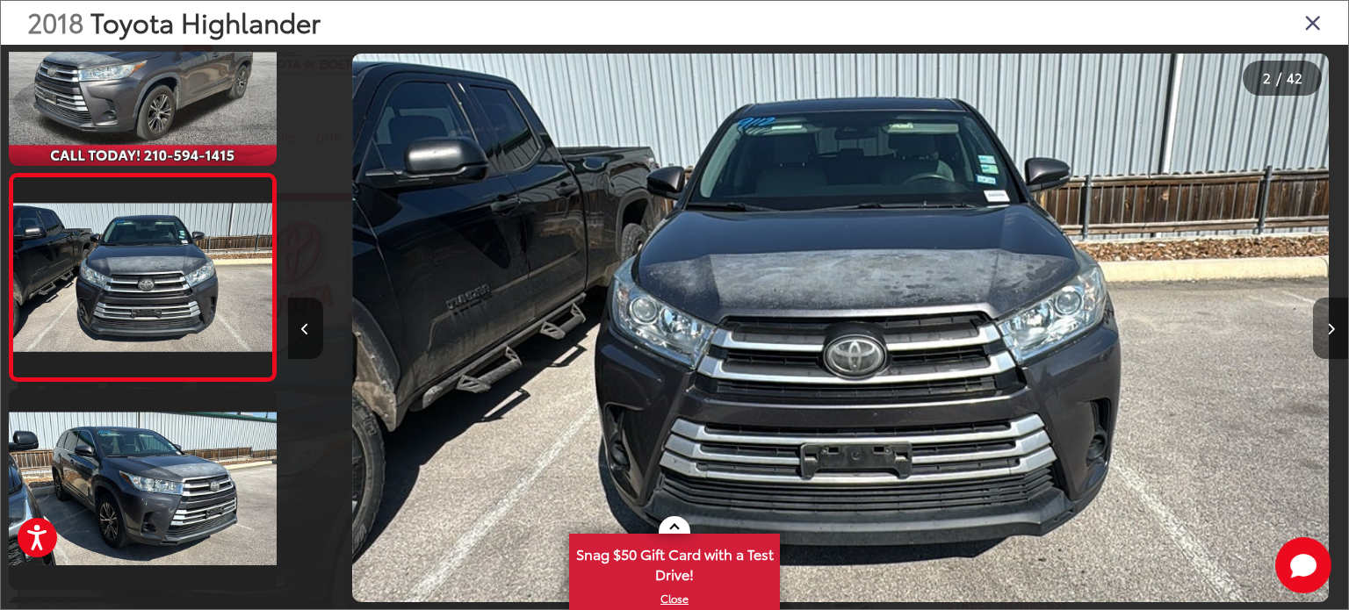
scroll to position [0, 1060]
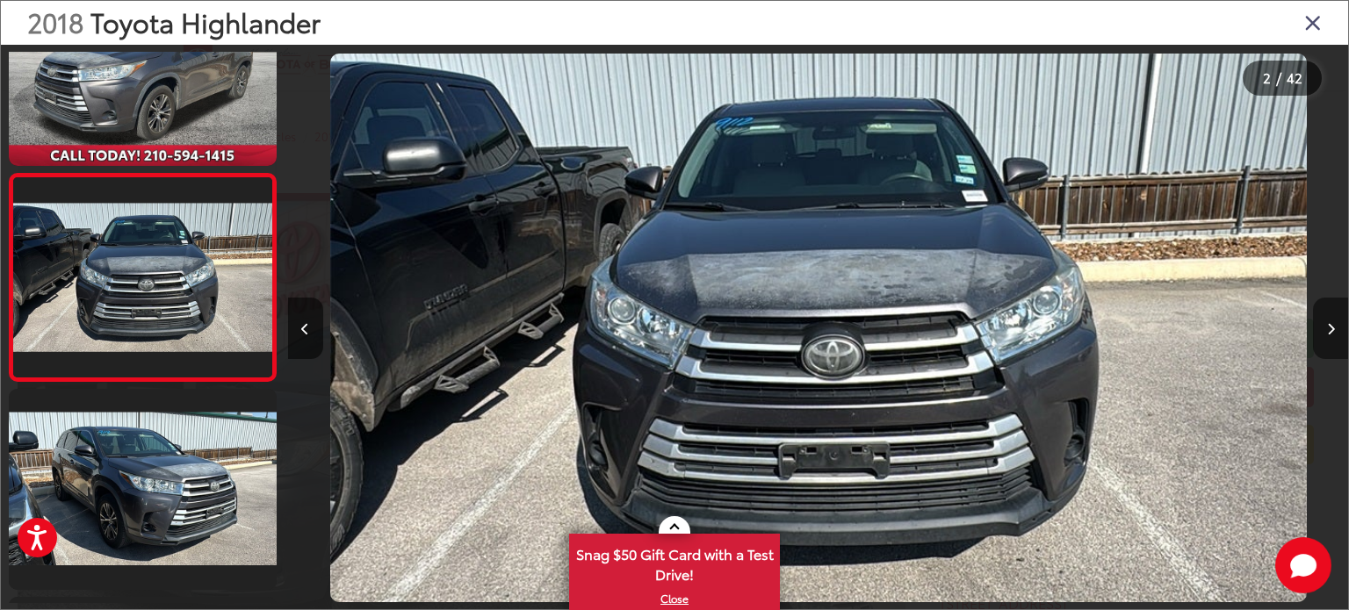
click at [1325, 328] on button "Next image" at bounding box center [1330, 328] width 35 height 61
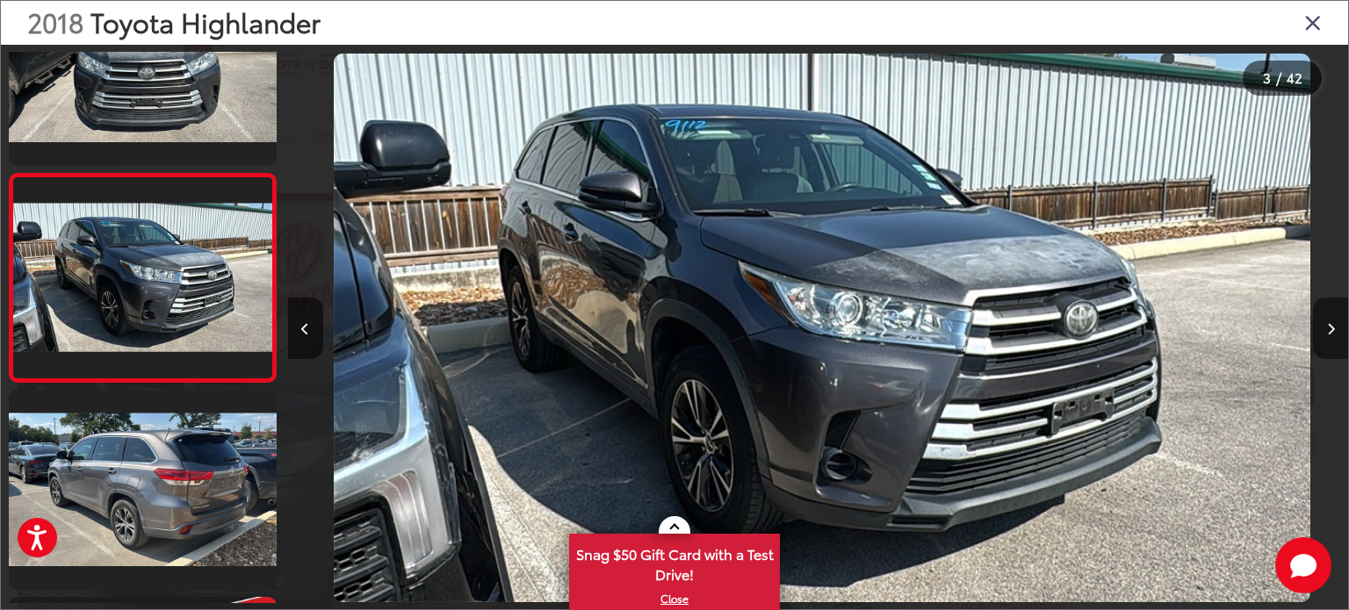
scroll to position [0, 2121]
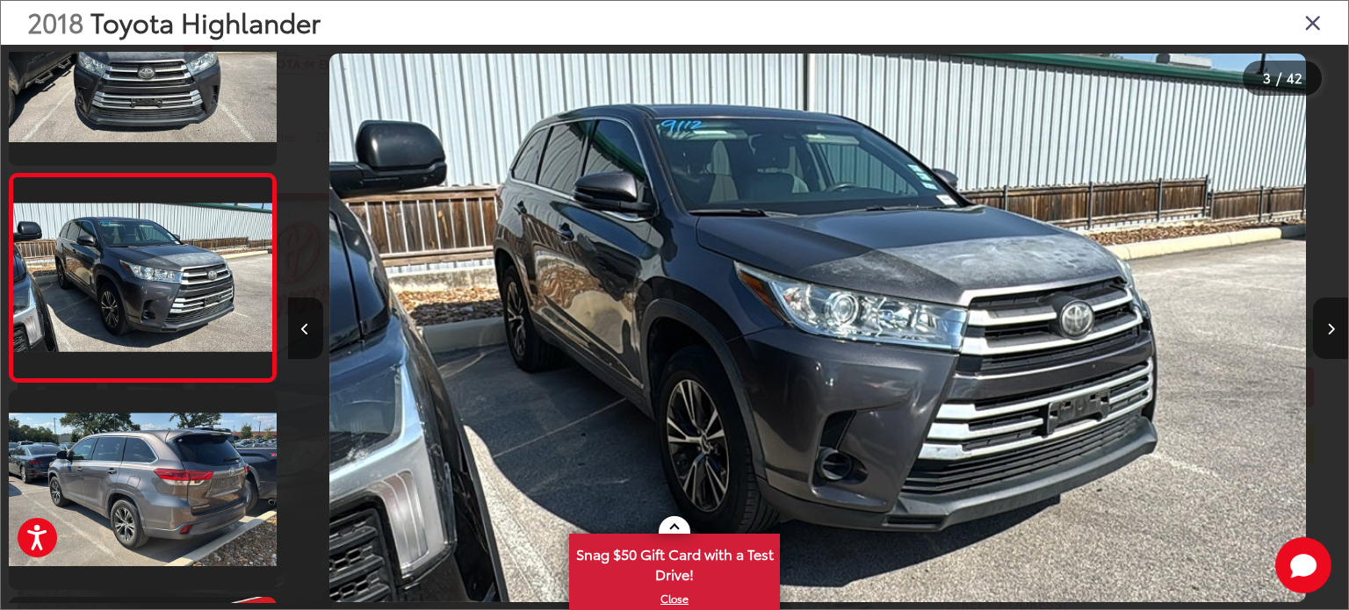
click at [1325, 328] on button "Next image" at bounding box center [1330, 328] width 35 height 61
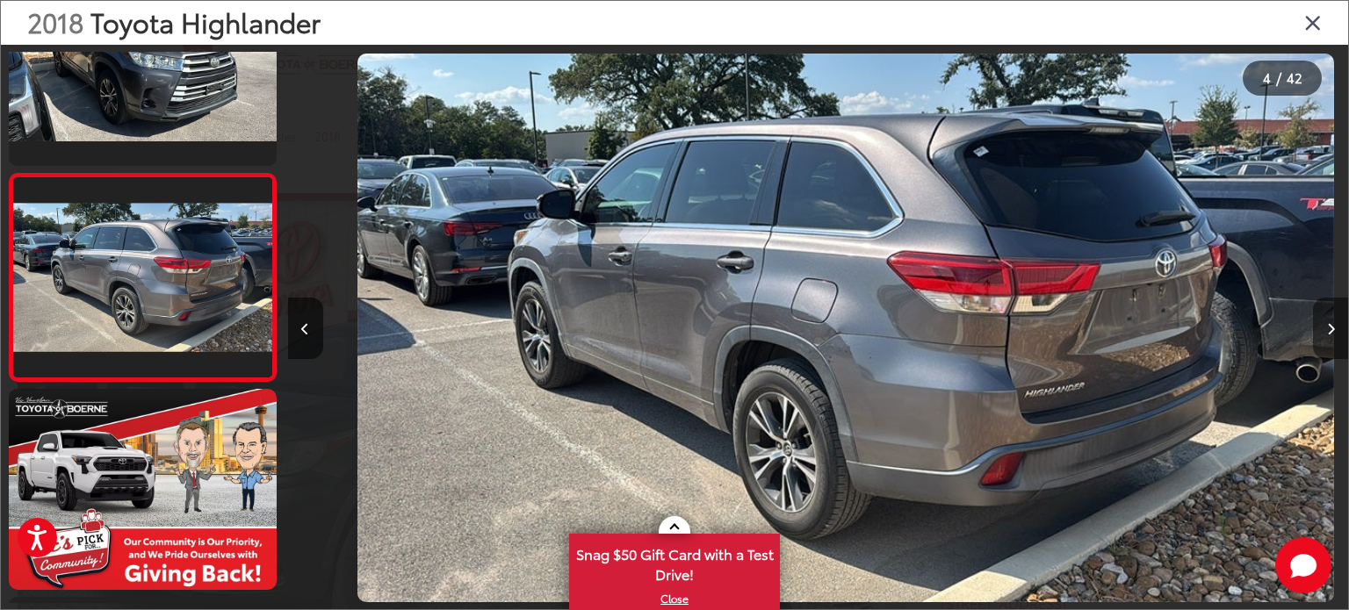
scroll to position [0, 3181]
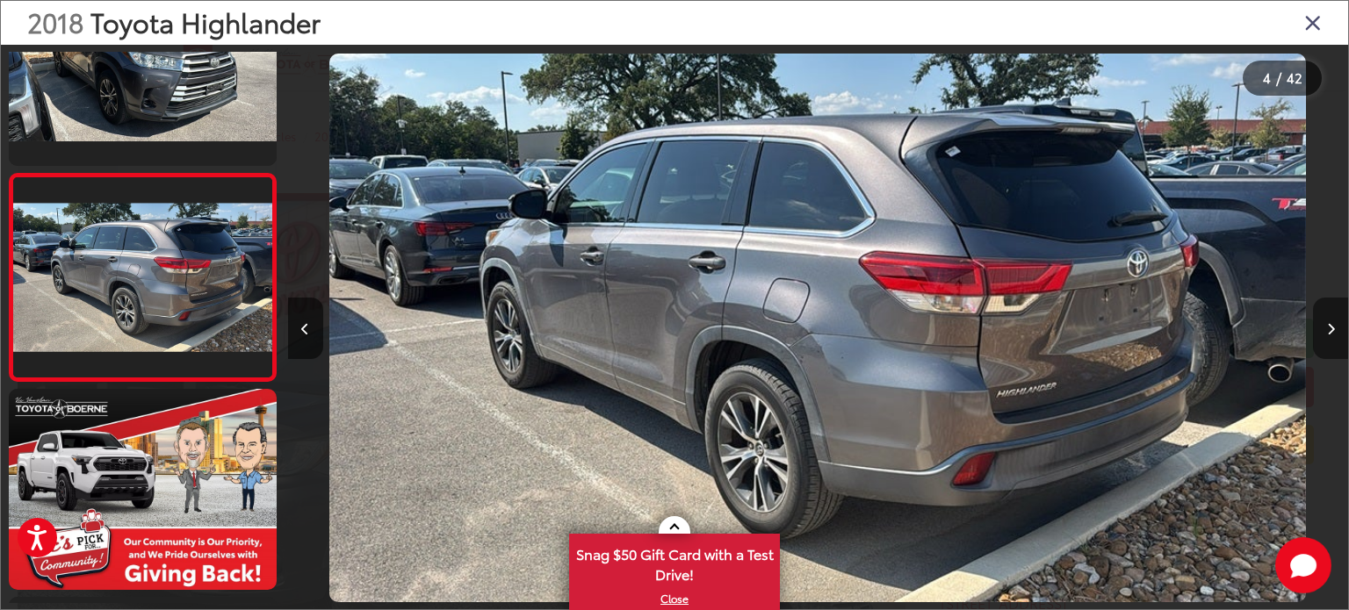
click at [1325, 328] on button "Next image" at bounding box center [1330, 328] width 35 height 61
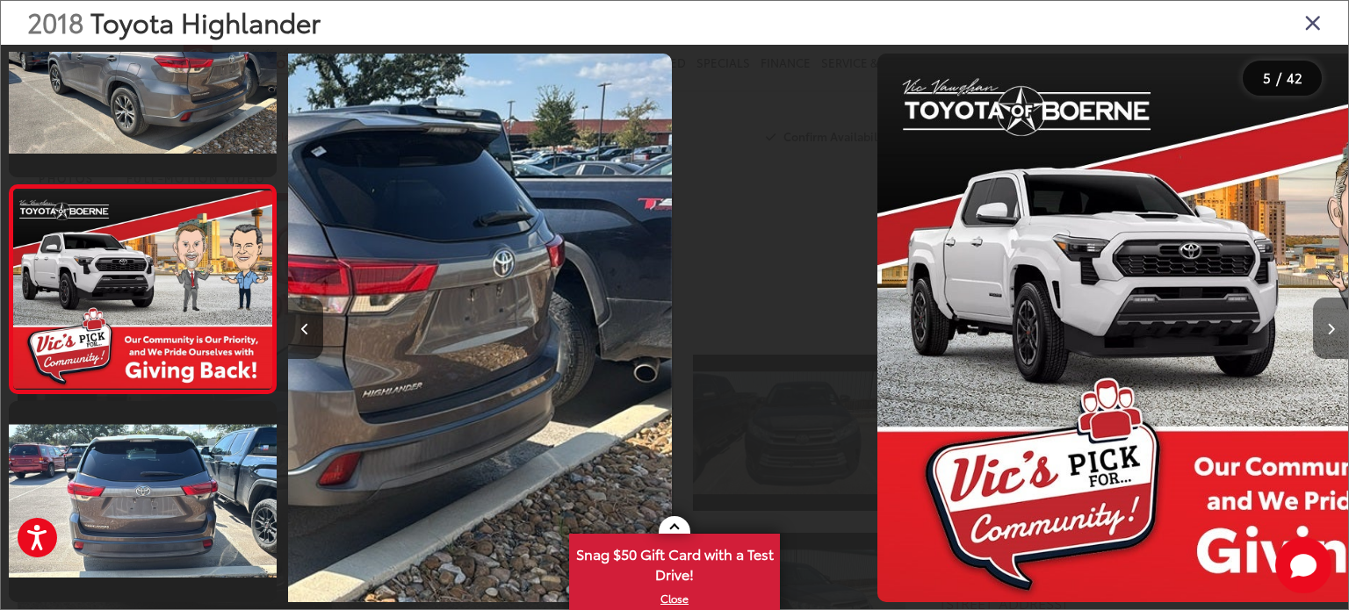
scroll to position [712, 0]
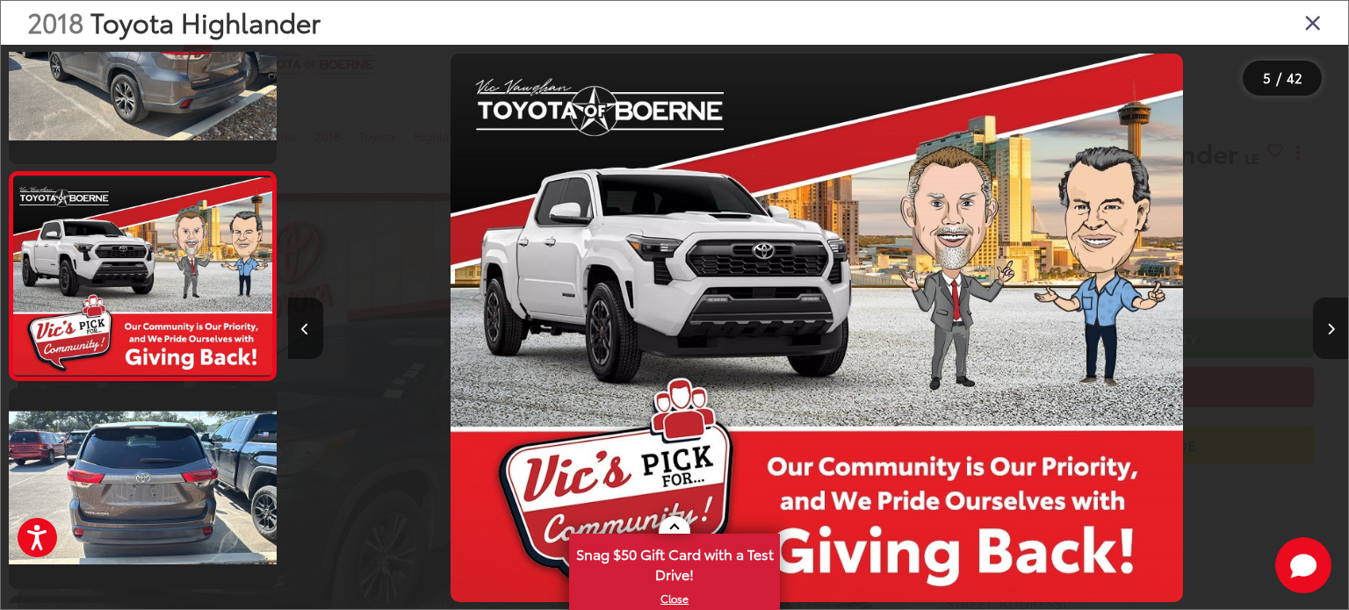
click at [1325, 328] on button "Next image" at bounding box center [1330, 328] width 35 height 61
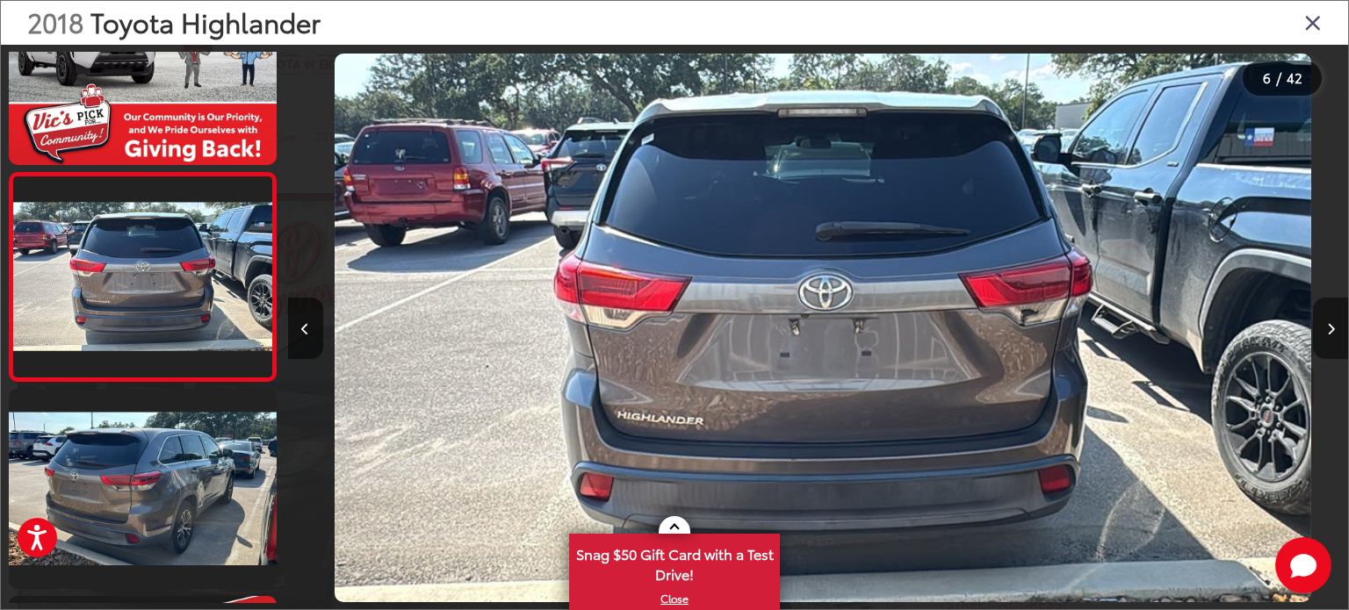
scroll to position [0, 5303]
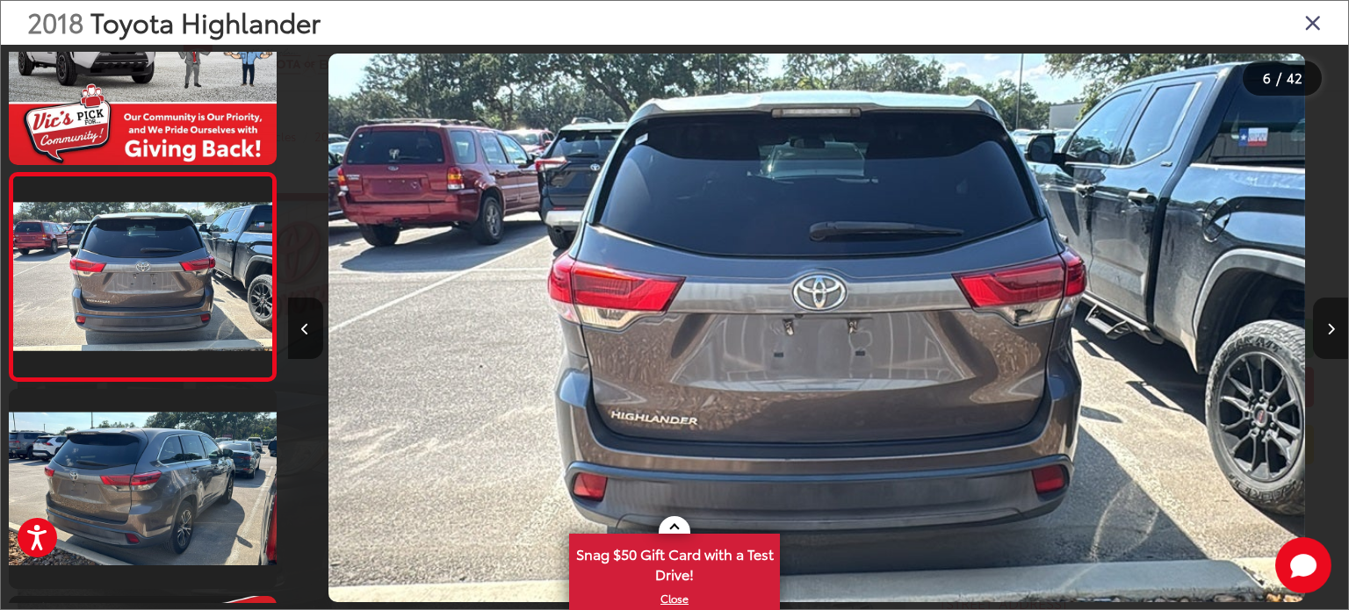
click at [1322, 326] on button "Next image" at bounding box center [1330, 328] width 35 height 61
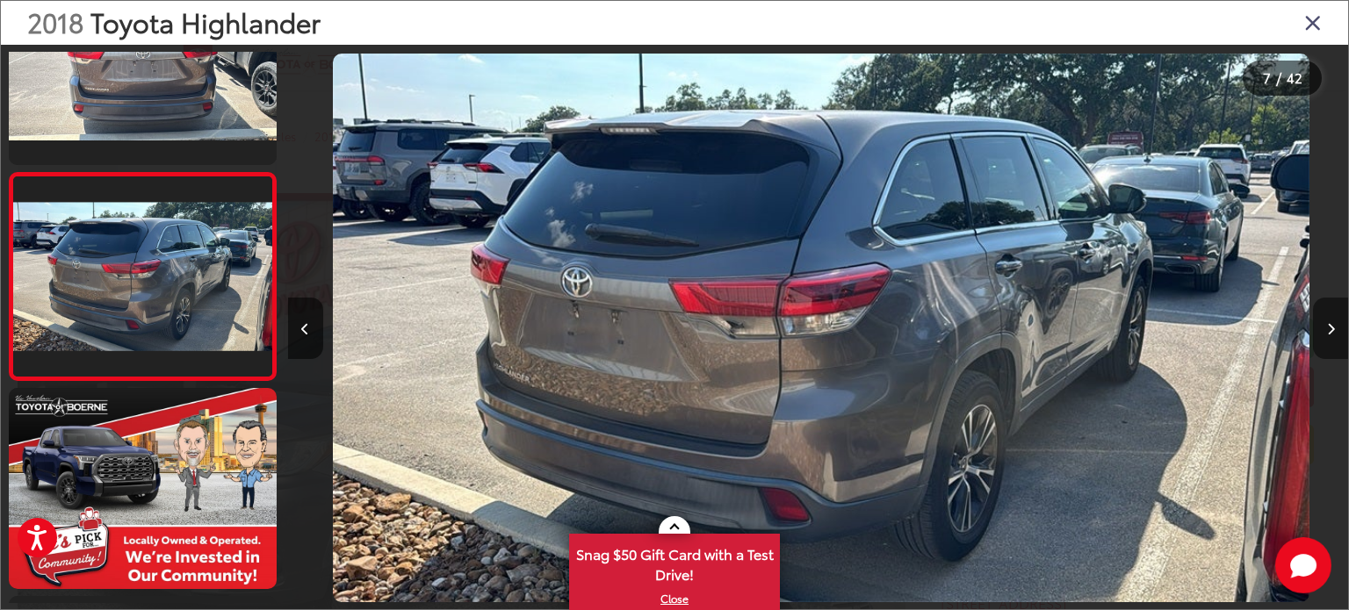
scroll to position [0, 6363]
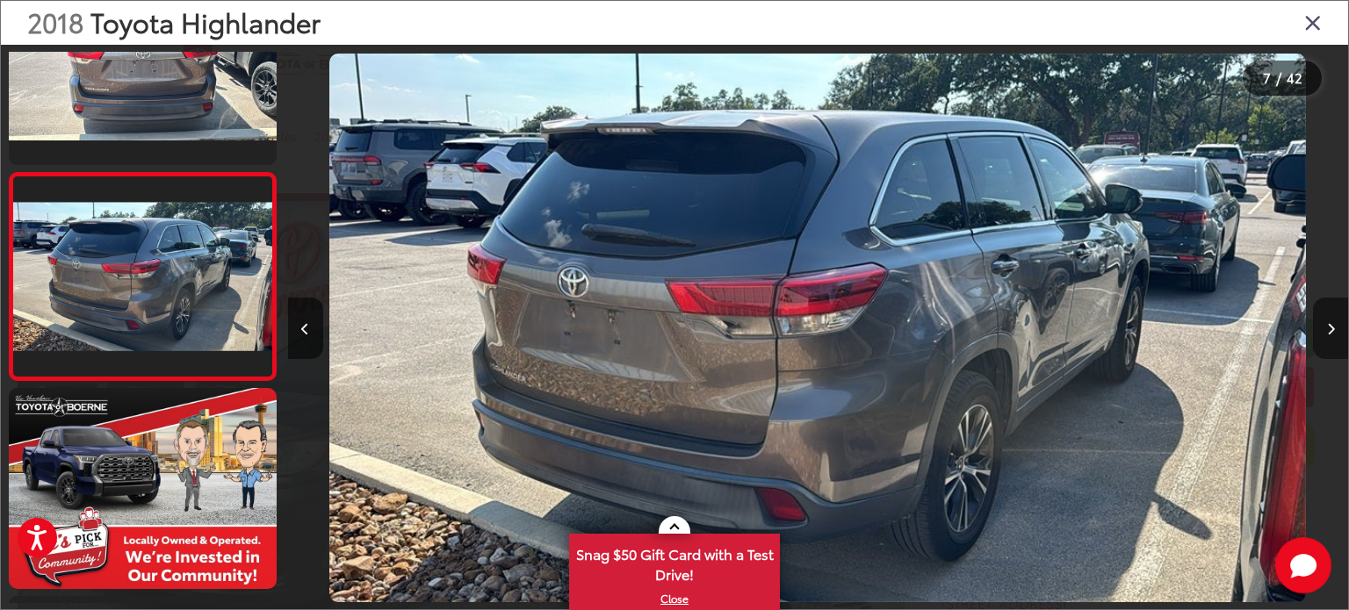
click at [1322, 326] on button "Next image" at bounding box center [1330, 328] width 35 height 61
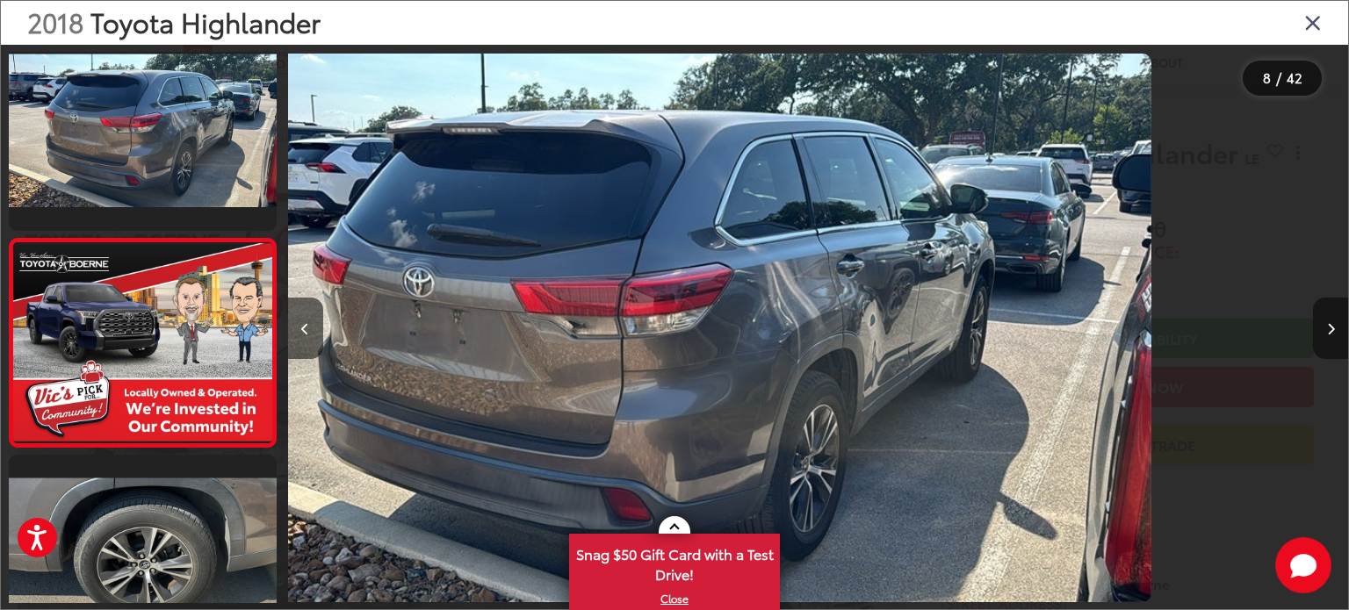
scroll to position [0, 0]
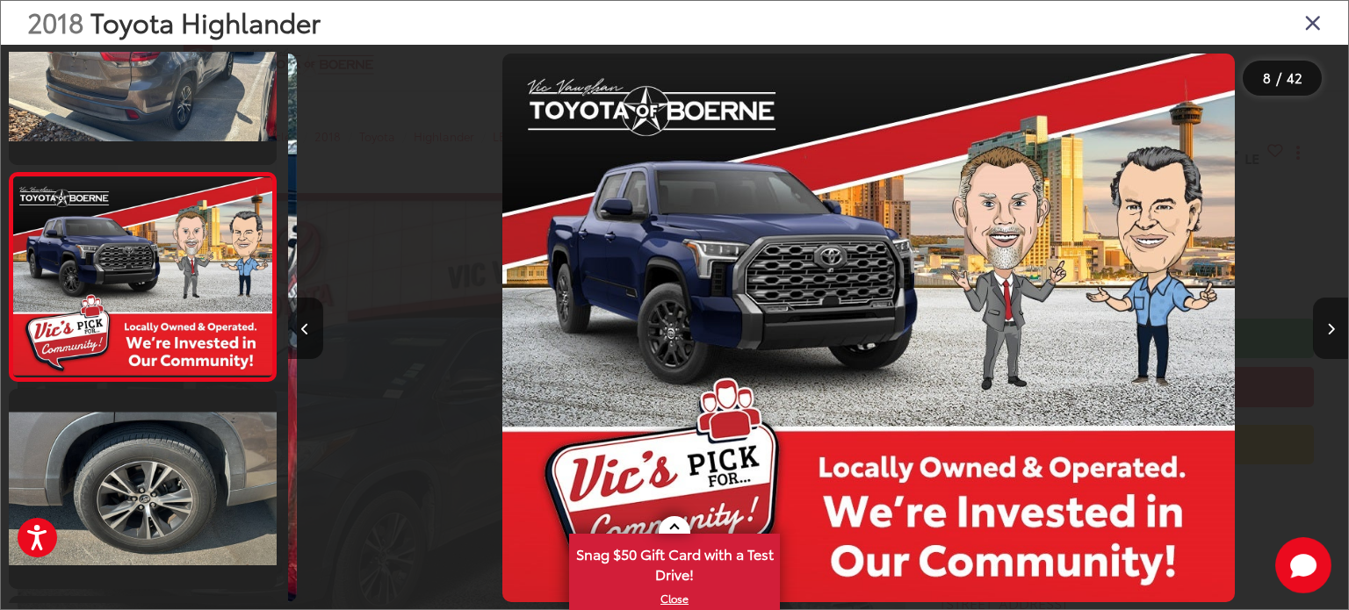
click at [1322, 326] on button "Next image" at bounding box center [1330, 328] width 35 height 61
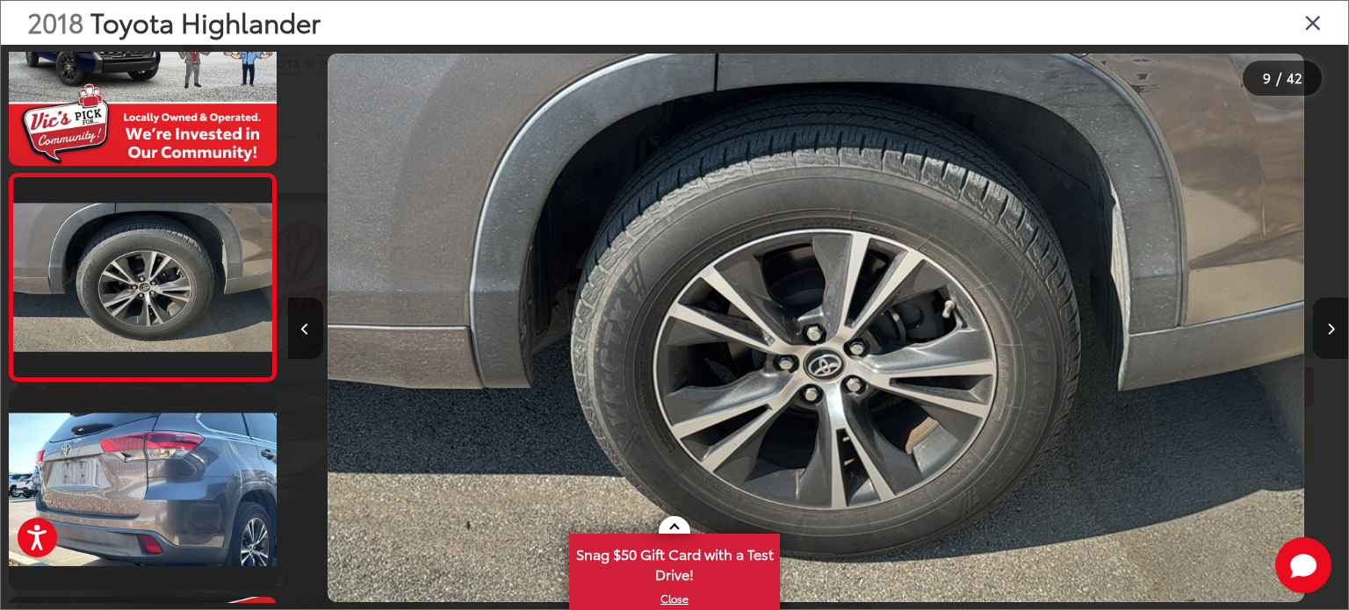
click at [1322, 326] on button "Next image" at bounding box center [1330, 328] width 35 height 61
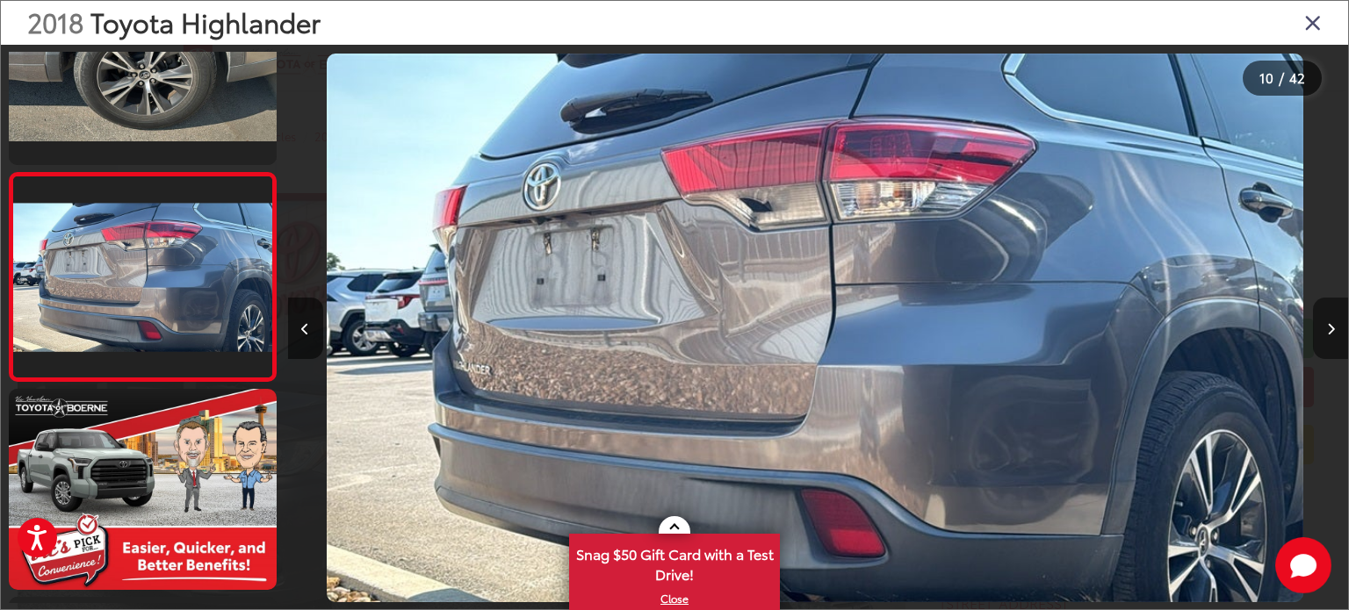
click at [1322, 326] on button "Next image" at bounding box center [1330, 328] width 35 height 61
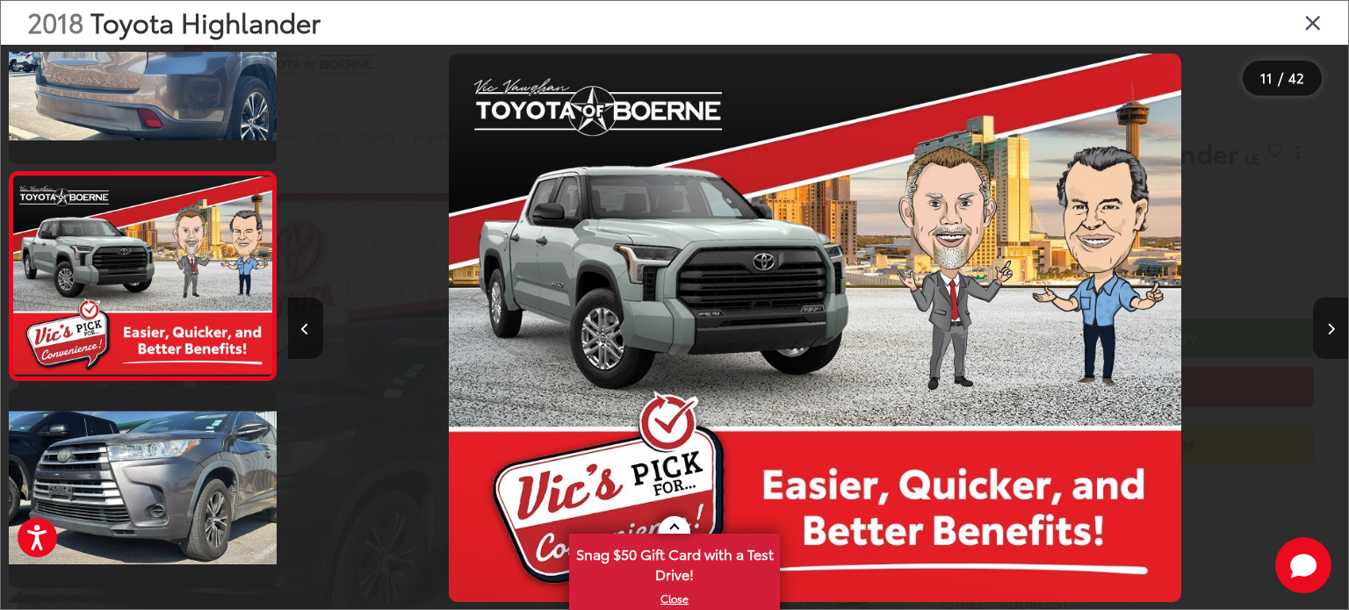
click at [1322, 326] on button "Next image" at bounding box center [1330, 328] width 35 height 61
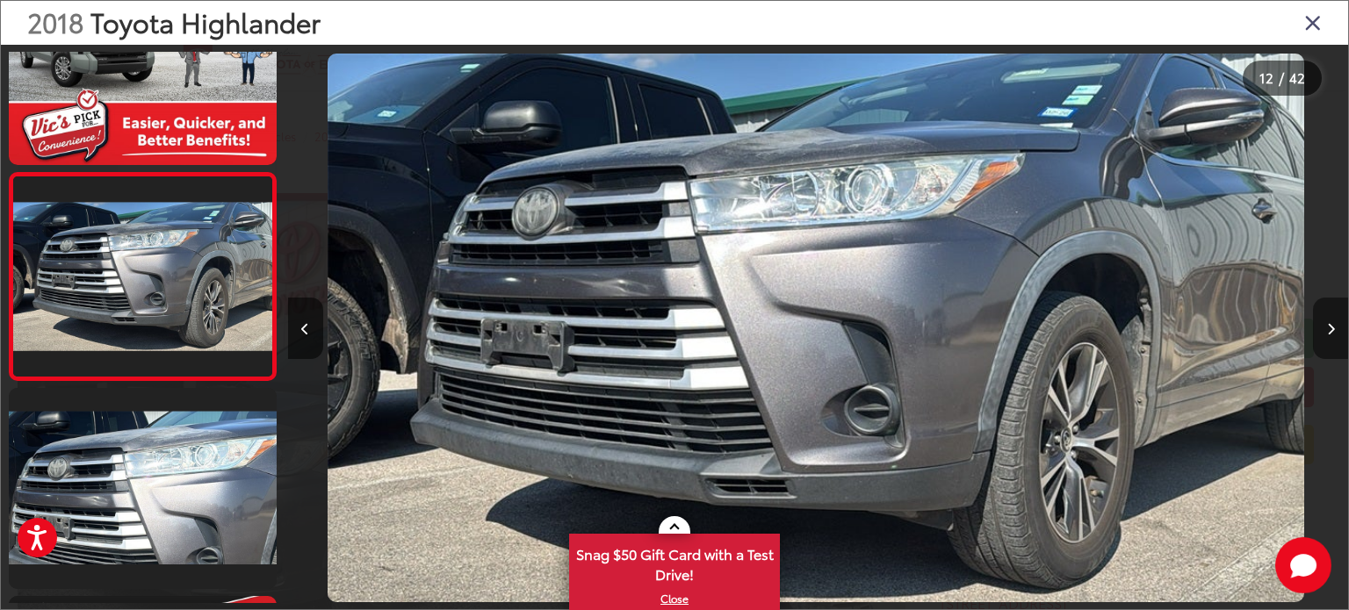
click at [1322, 326] on button "Next image" at bounding box center [1330, 328] width 35 height 61
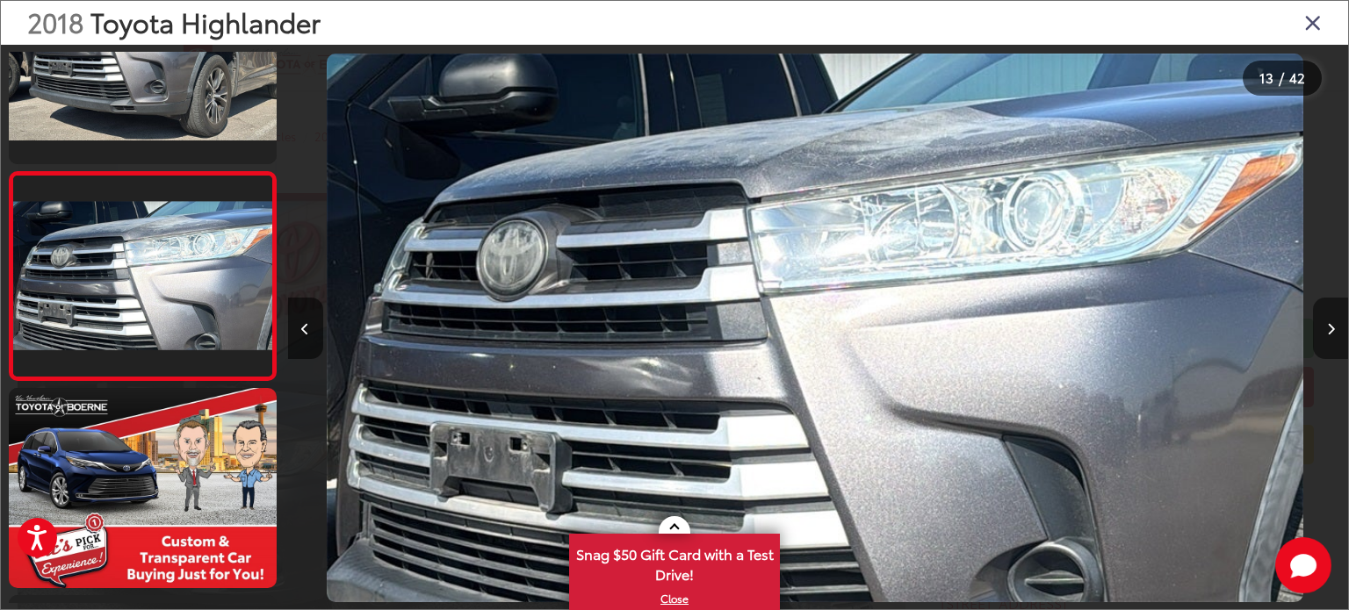
click at [1322, 326] on button "Next image" at bounding box center [1330, 328] width 35 height 61
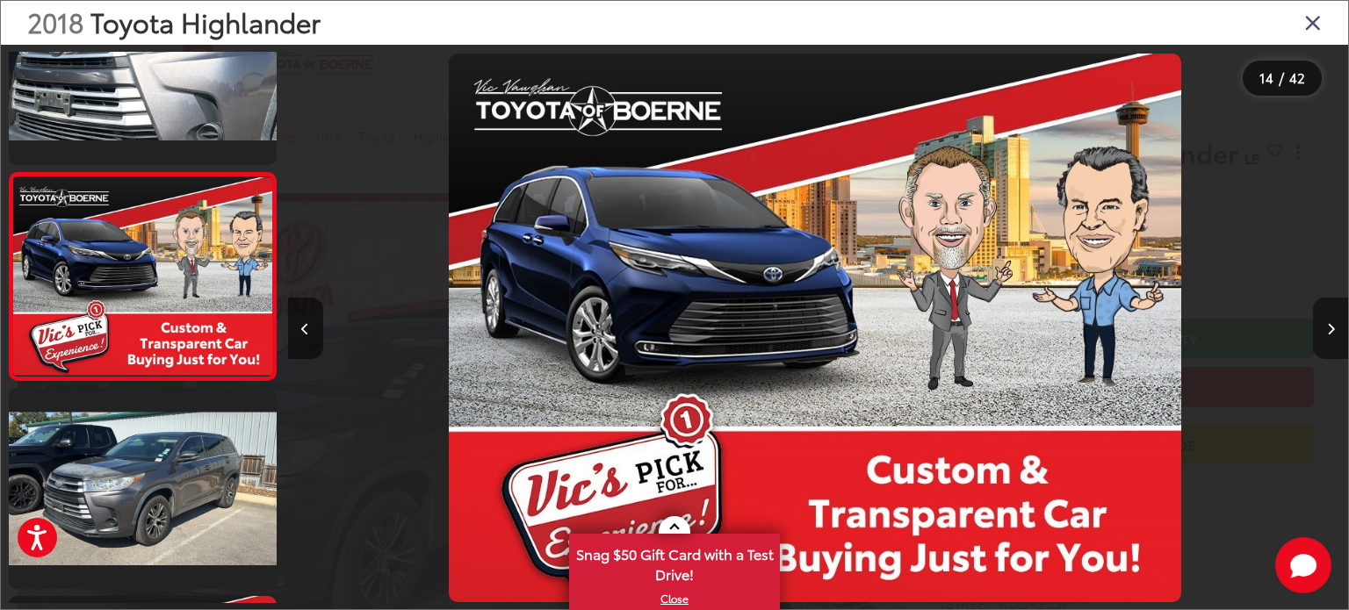
click at [1322, 326] on button "Next image" at bounding box center [1330, 328] width 35 height 61
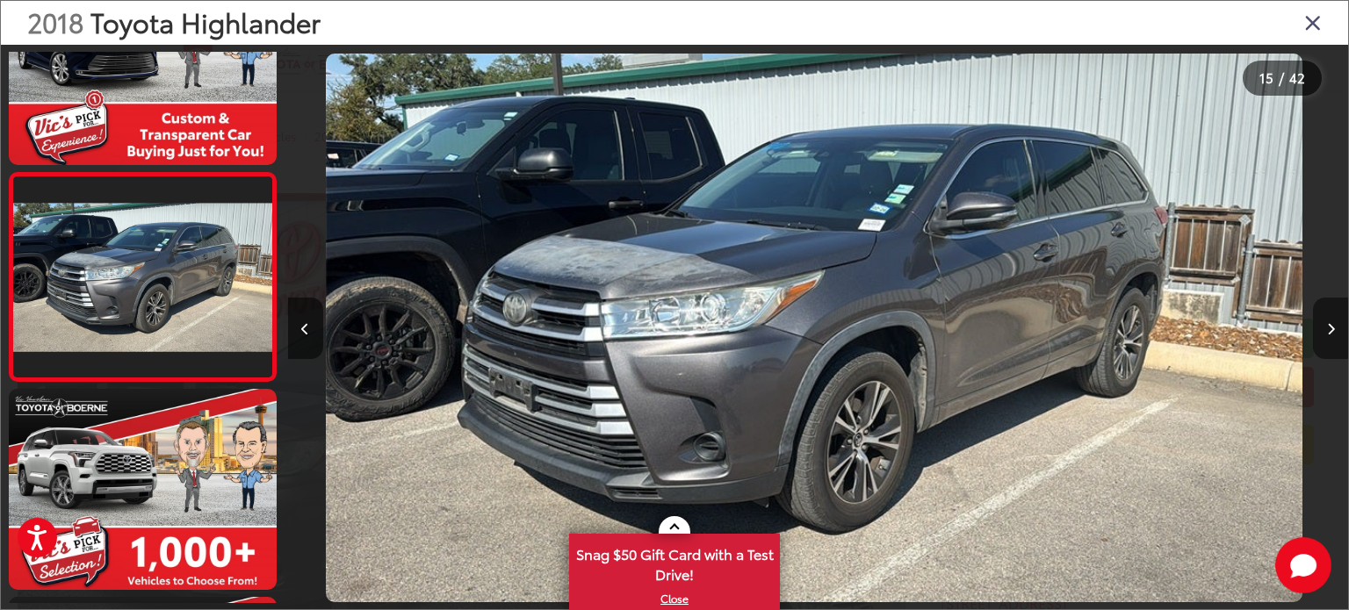
click at [1322, 326] on button "Next image" at bounding box center [1330, 328] width 35 height 61
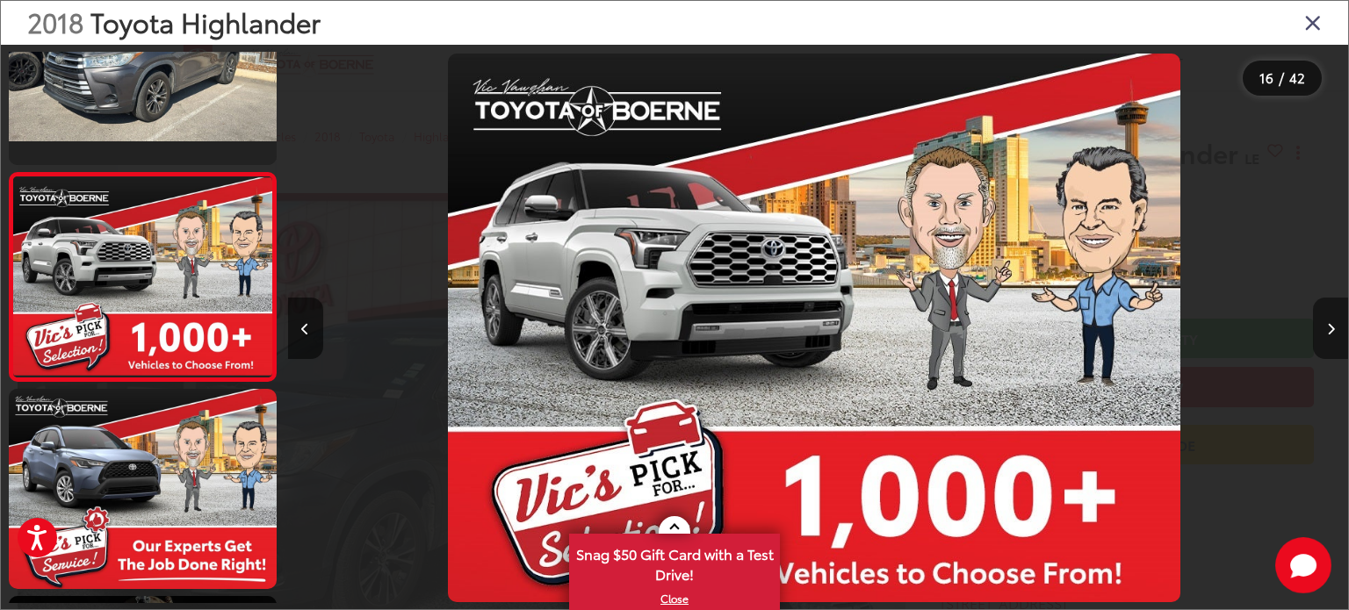
click at [1322, 326] on button "Next image" at bounding box center [1330, 328] width 35 height 61
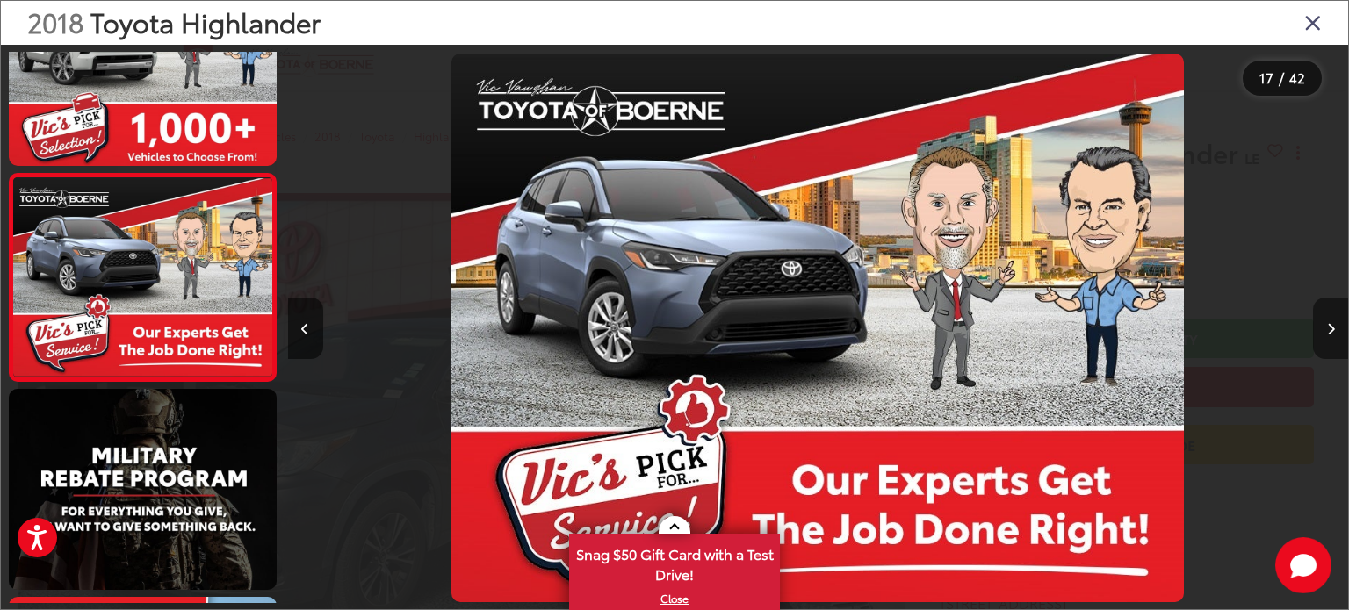
click at [1322, 326] on button "Next image" at bounding box center [1330, 328] width 35 height 61
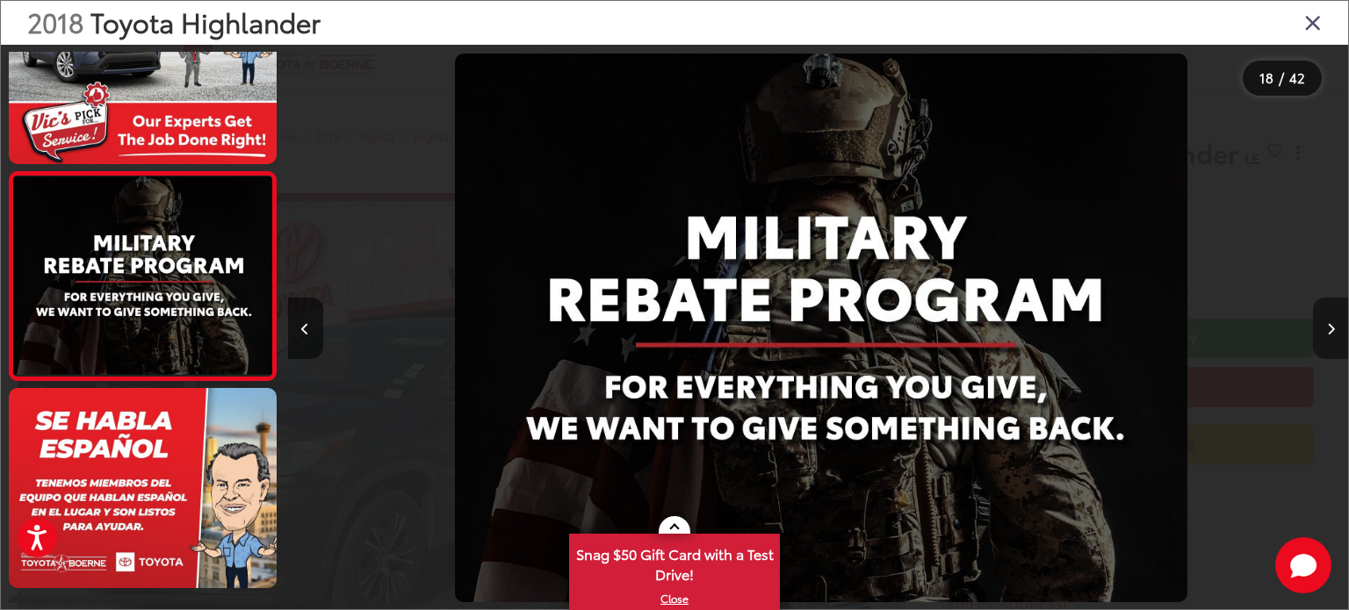
click at [1322, 326] on button "Next image" at bounding box center [1330, 328] width 35 height 61
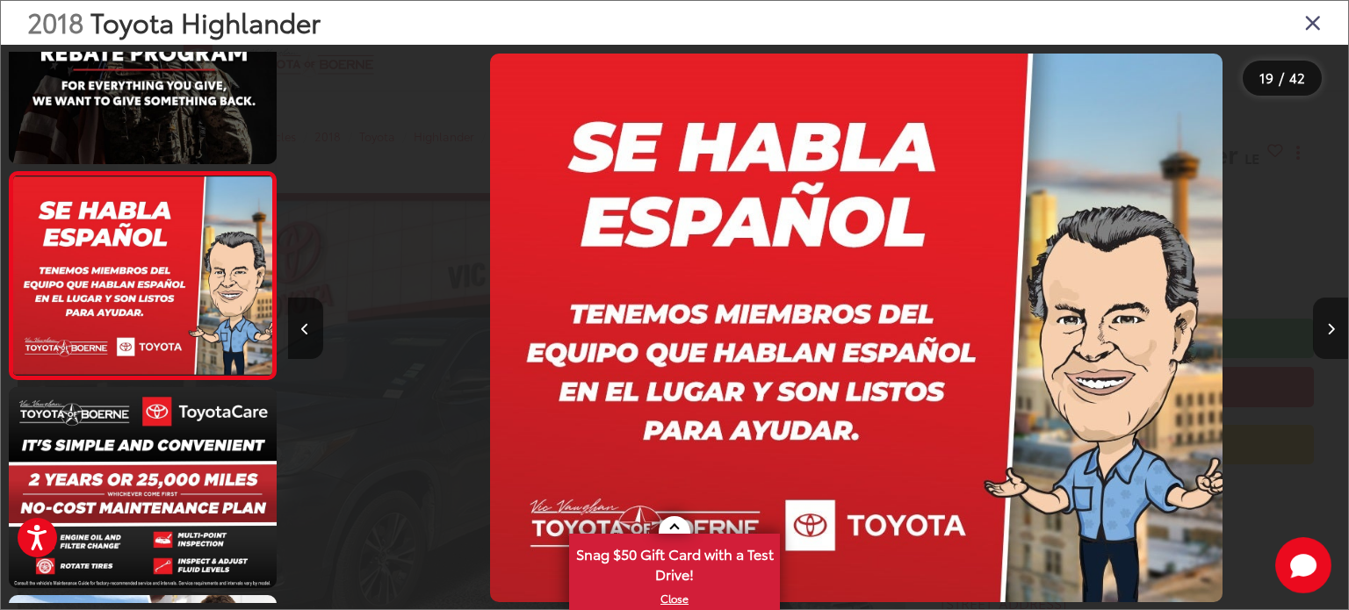
click at [1322, 326] on button "Next image" at bounding box center [1330, 328] width 35 height 61
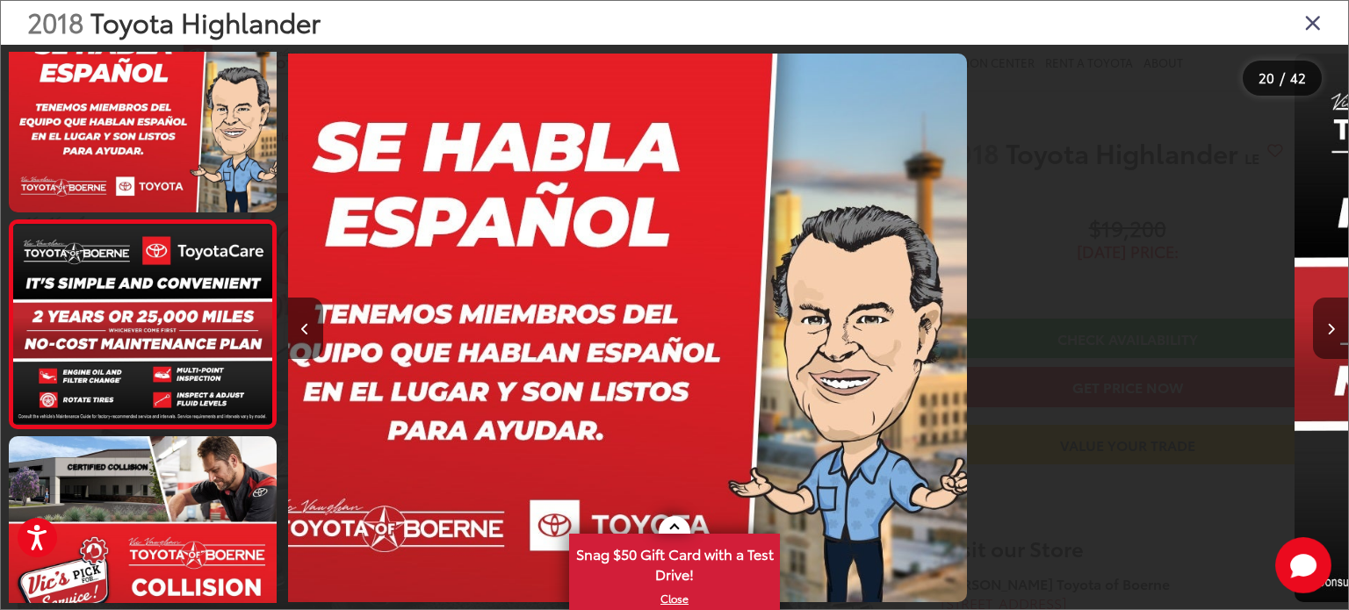
click at [1322, 326] on button "Next image" at bounding box center [1330, 328] width 35 height 61
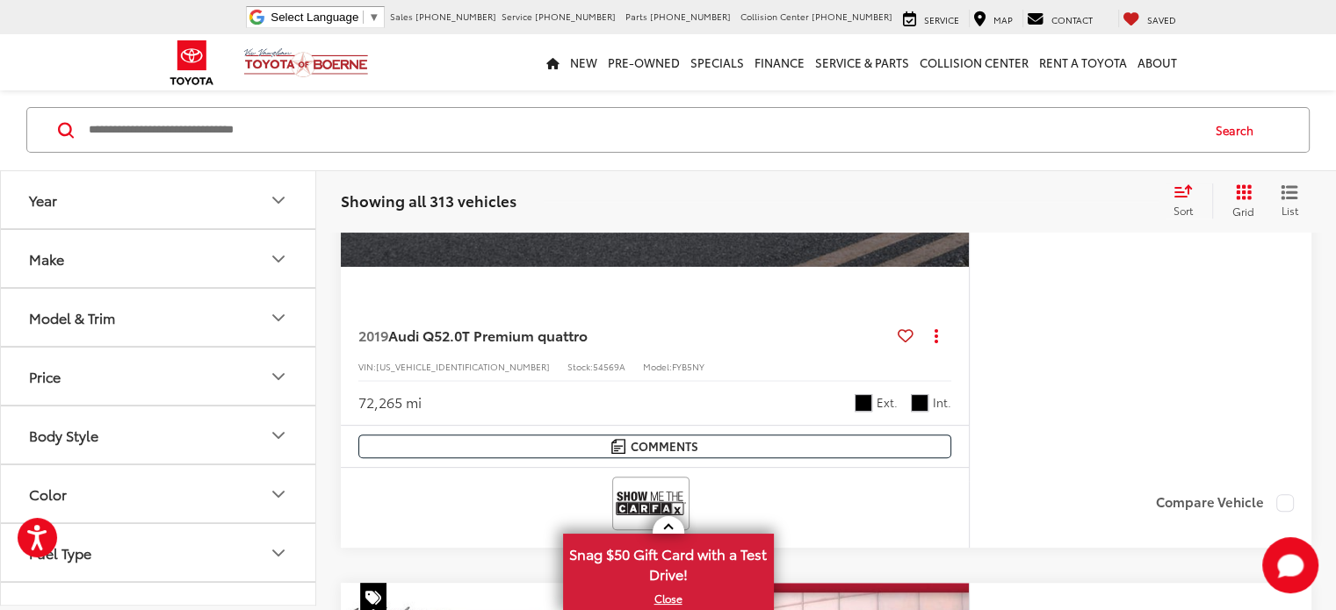
scroll to position [7185, 0]
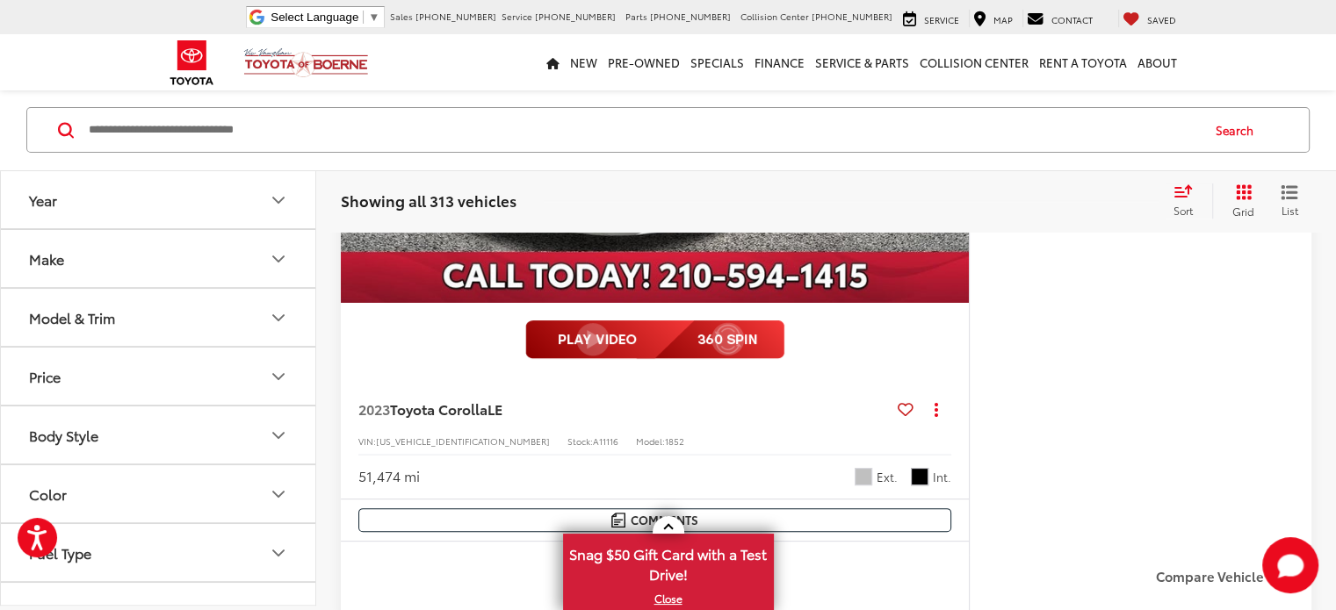
scroll to position [7096, 0]
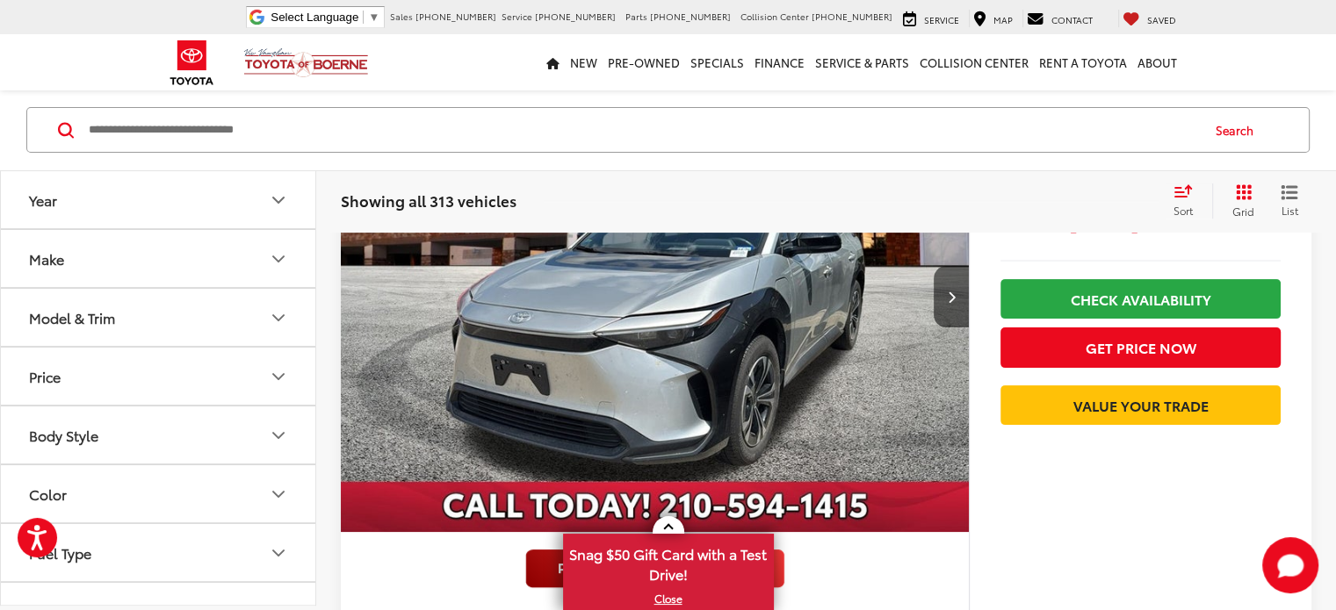
scroll to position [245, 0]
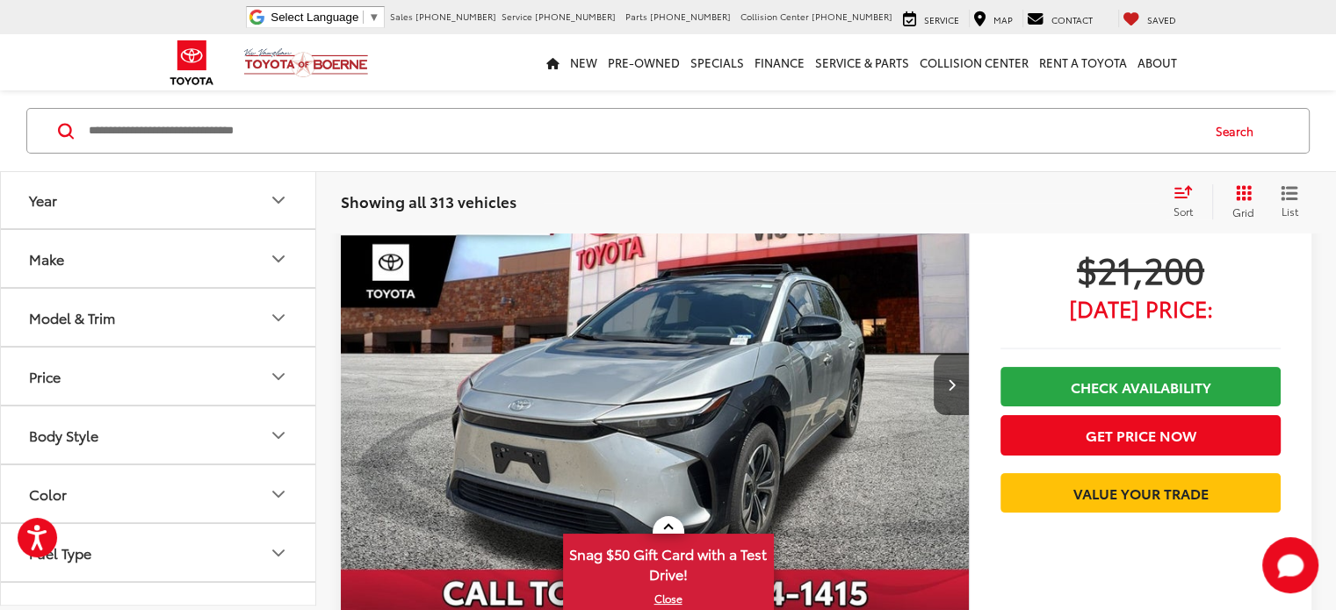
click at [398, 290] on img "2024 Toyota bZ4X Limited 0" at bounding box center [655, 384] width 631 height 473
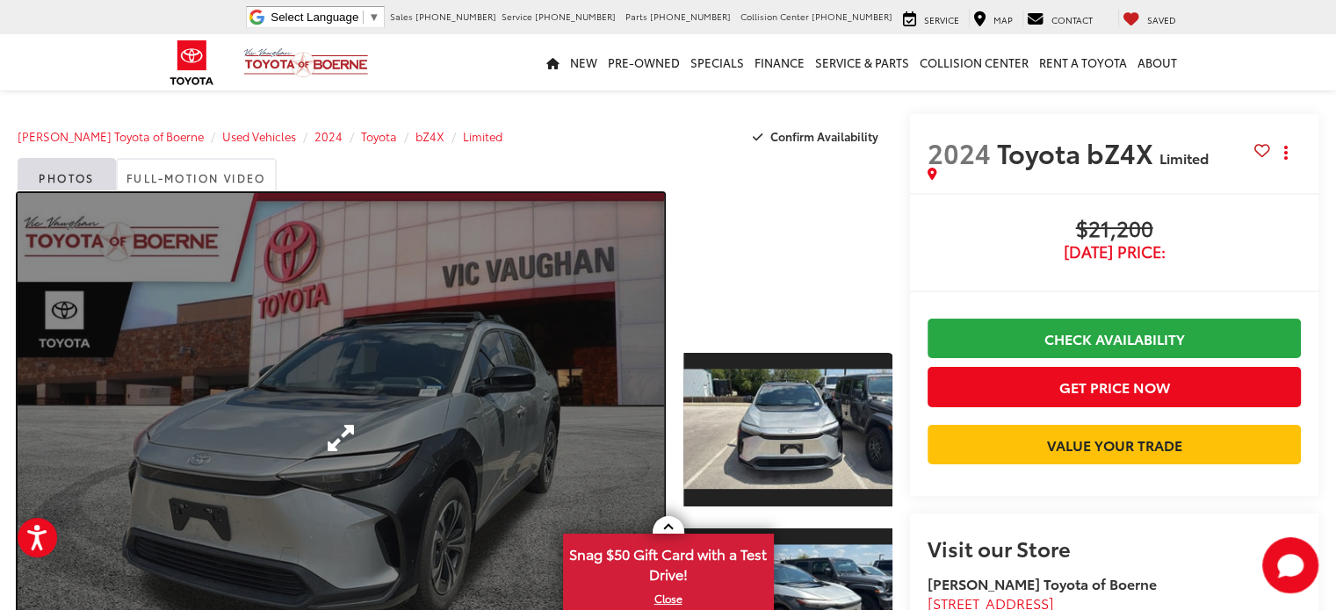
click at [481, 340] on link "Expand Photo 0" at bounding box center [341, 438] width 646 height 490
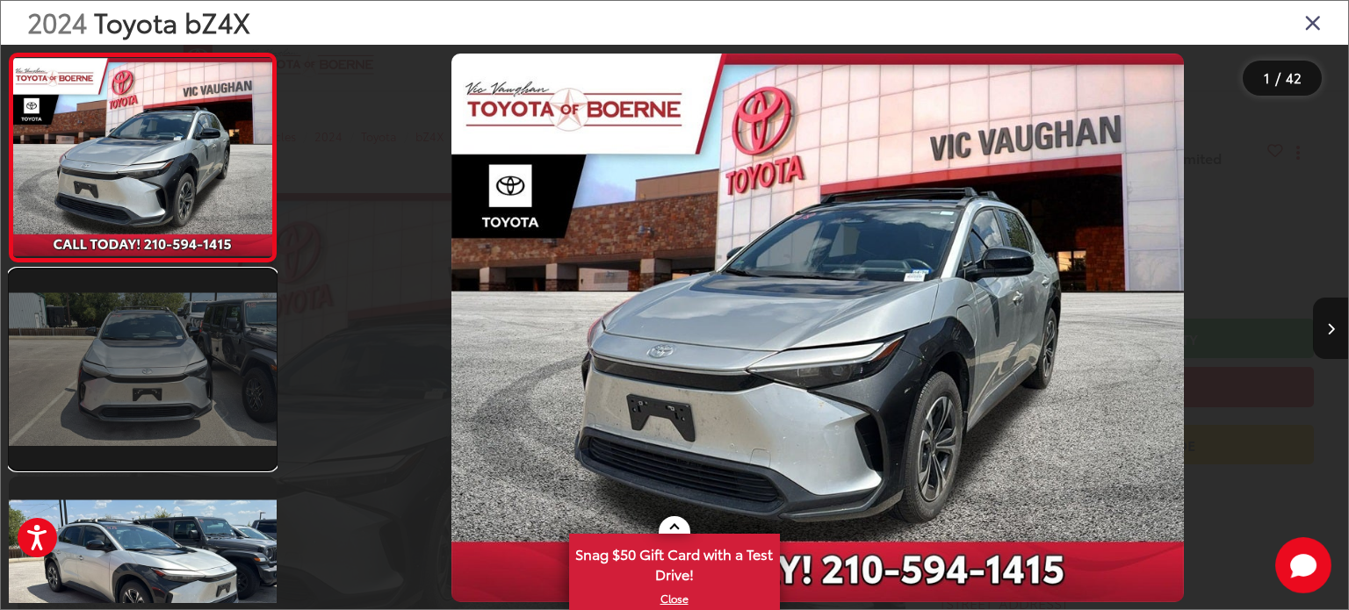
click at [140, 350] on link at bounding box center [143, 370] width 268 height 201
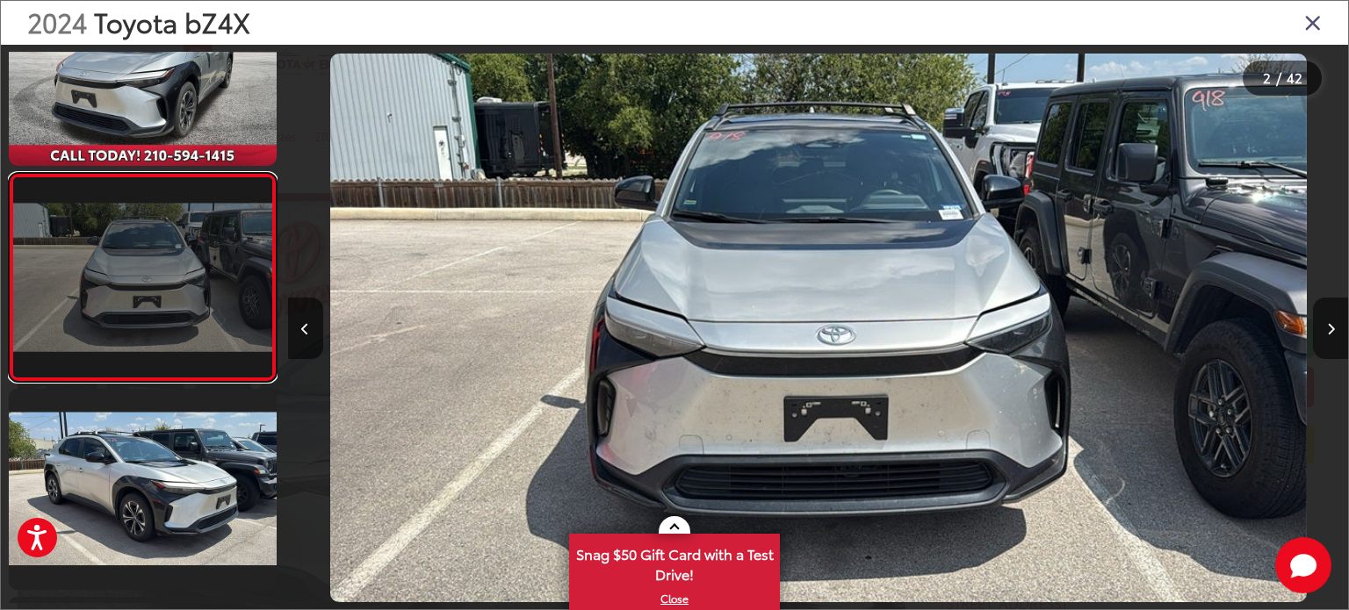
scroll to position [176, 0]
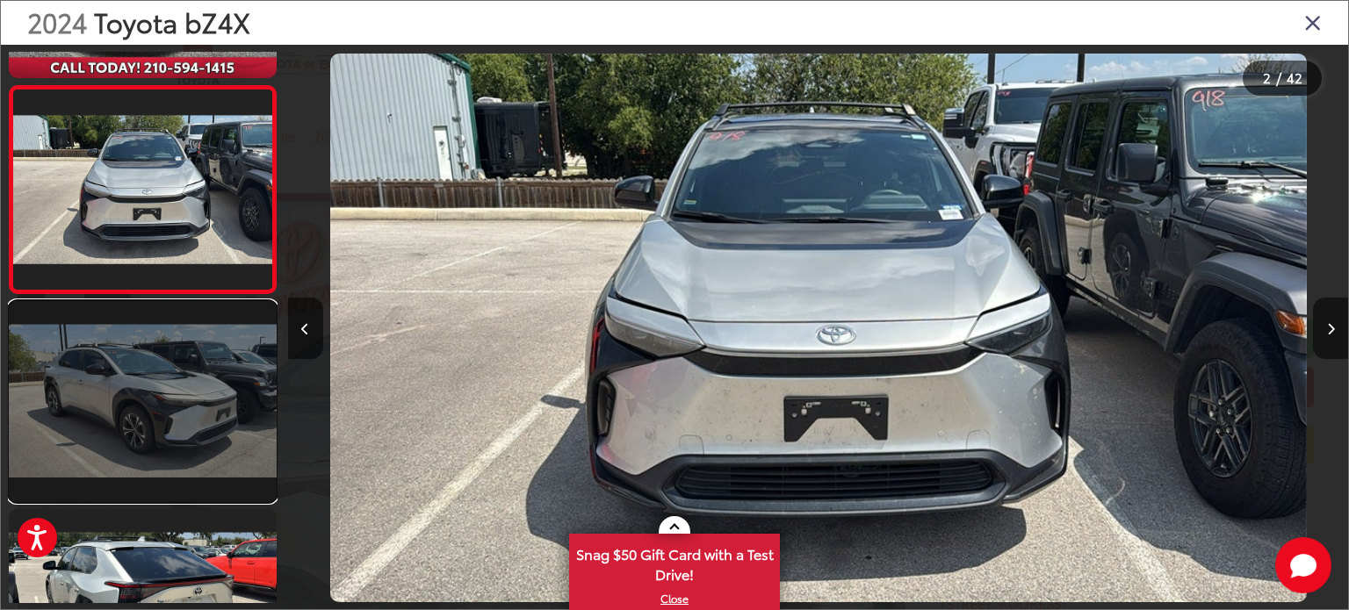
click at [146, 357] on link at bounding box center [143, 401] width 268 height 201
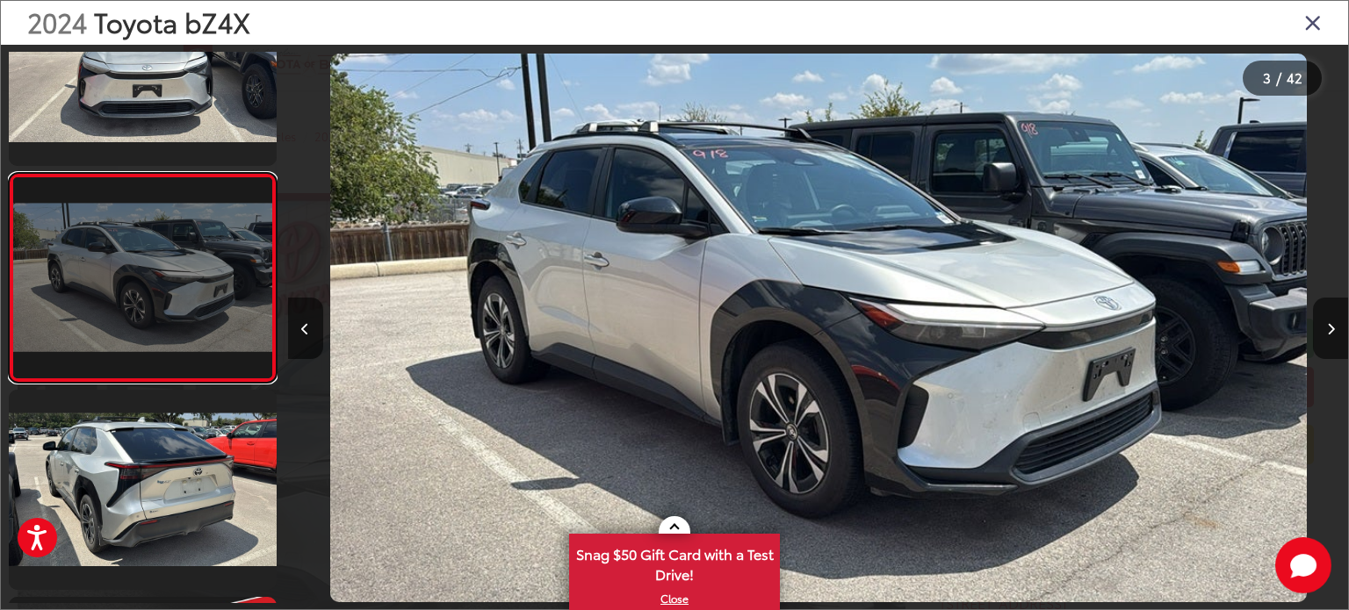
scroll to position [0, 2121]
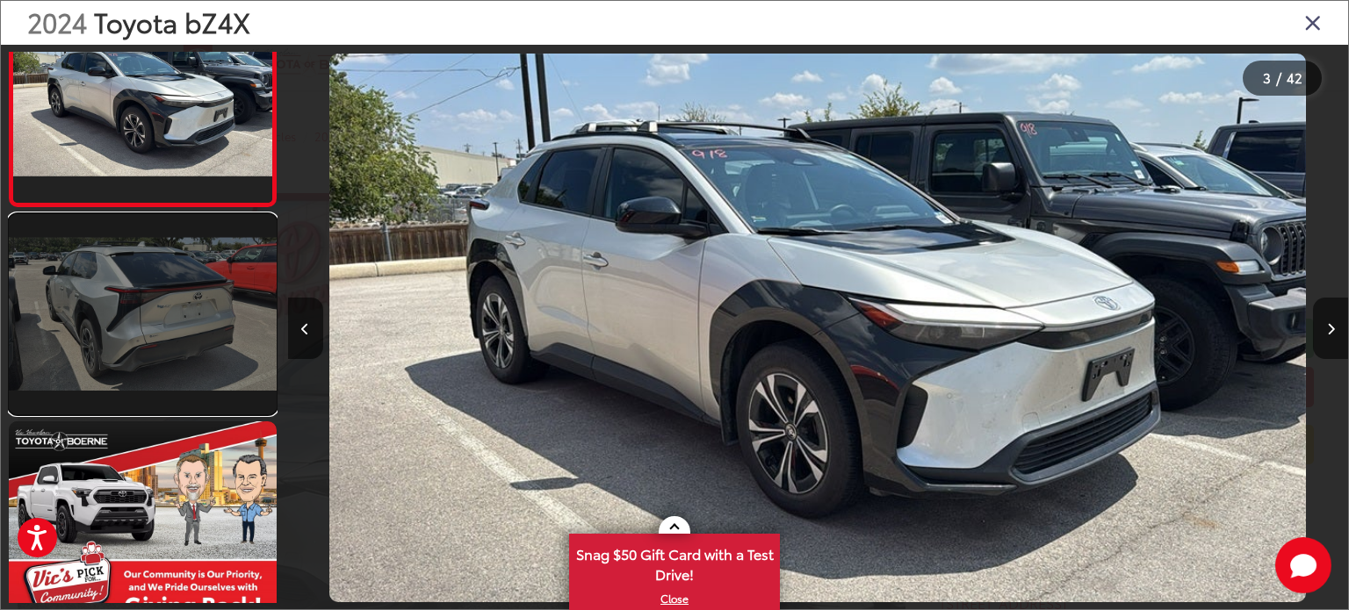
click at [132, 312] on link at bounding box center [143, 314] width 268 height 201
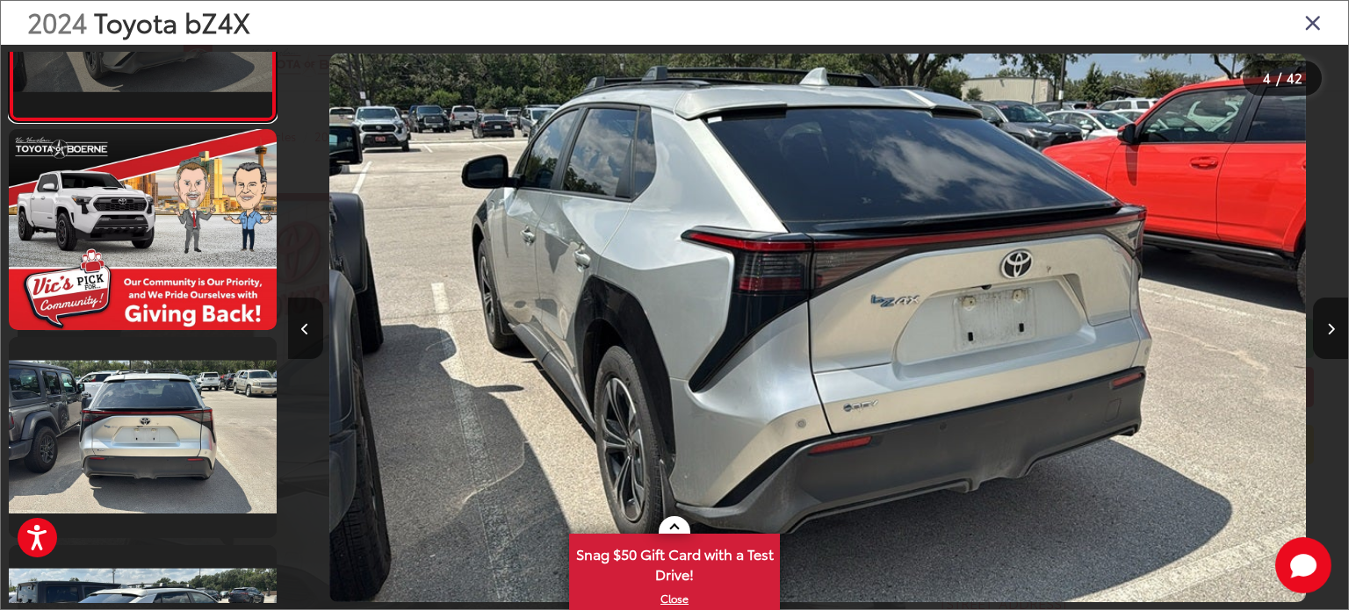
scroll to position [767, 0]
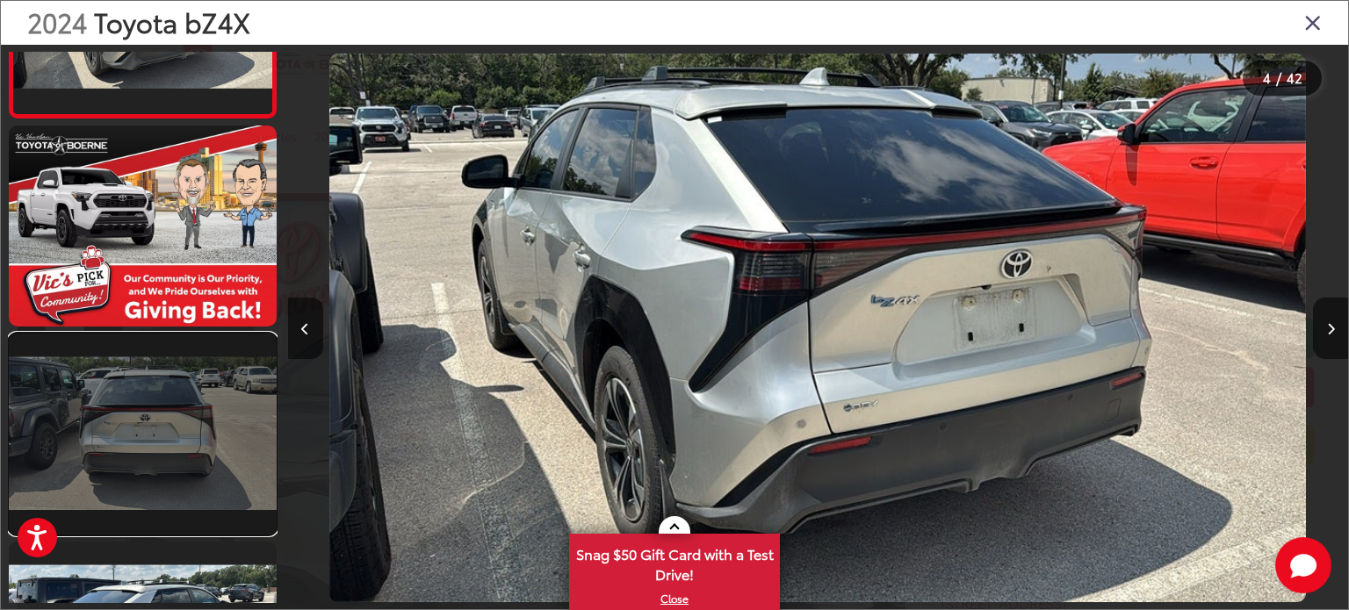
click at [138, 449] on link at bounding box center [143, 434] width 268 height 201
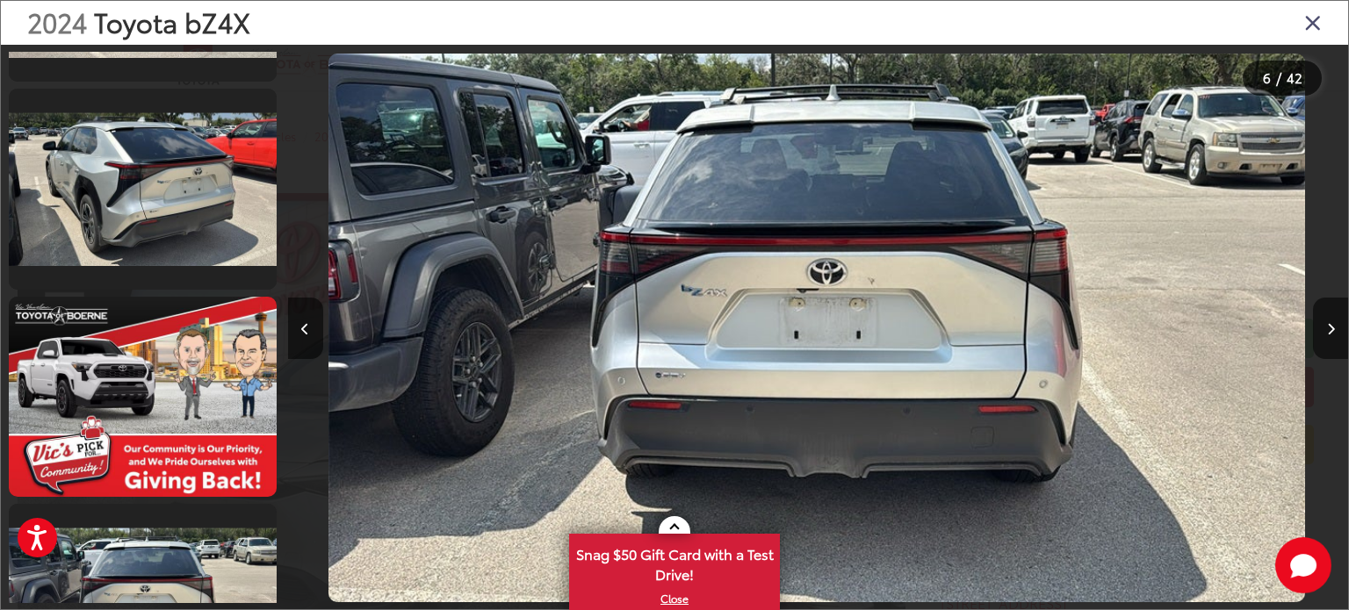
scroll to position [5575, 0]
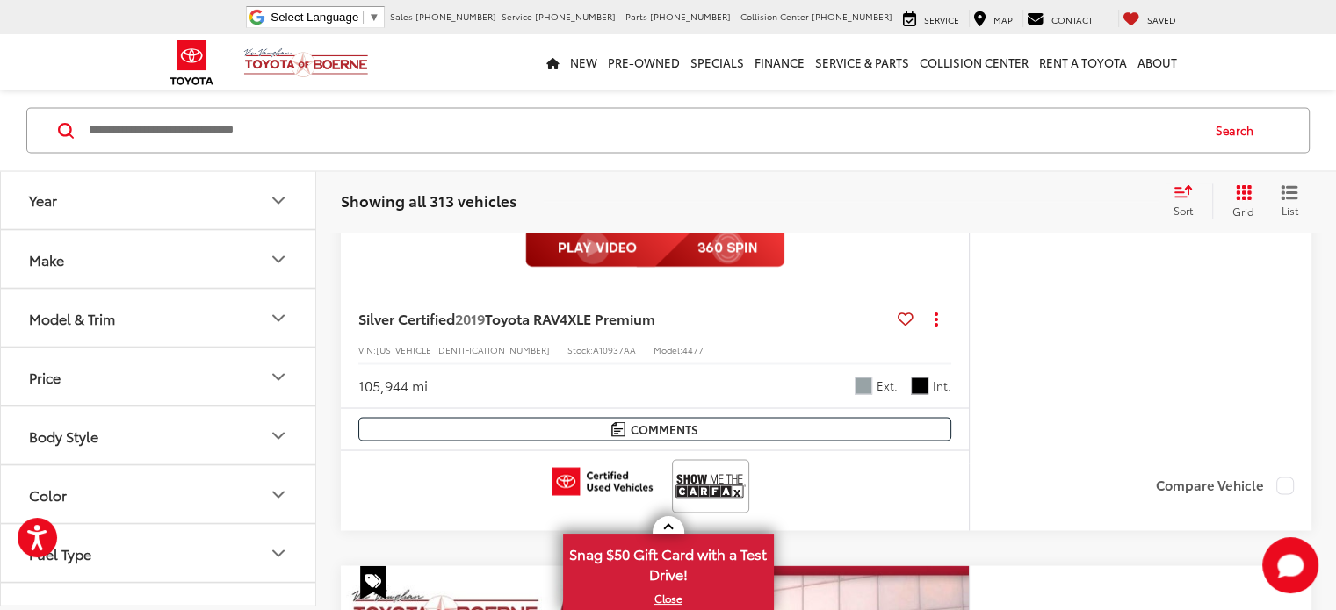
scroll to position [3057, 0]
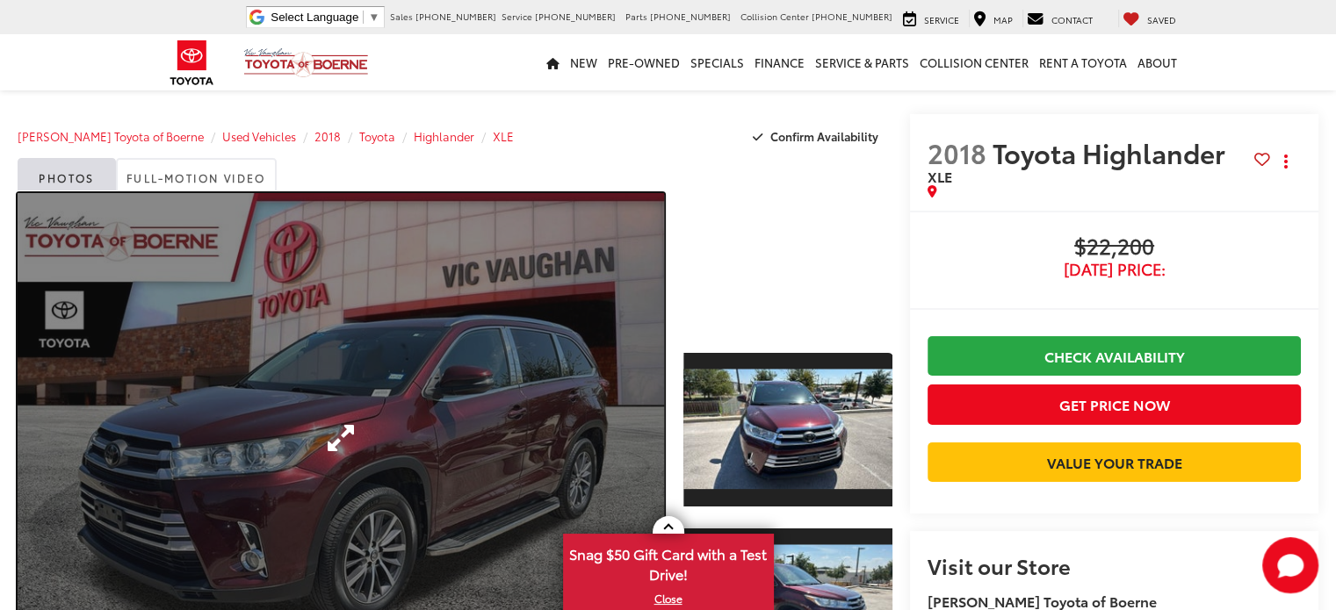
click at [445, 302] on link "Expand Photo 0" at bounding box center [341, 438] width 646 height 490
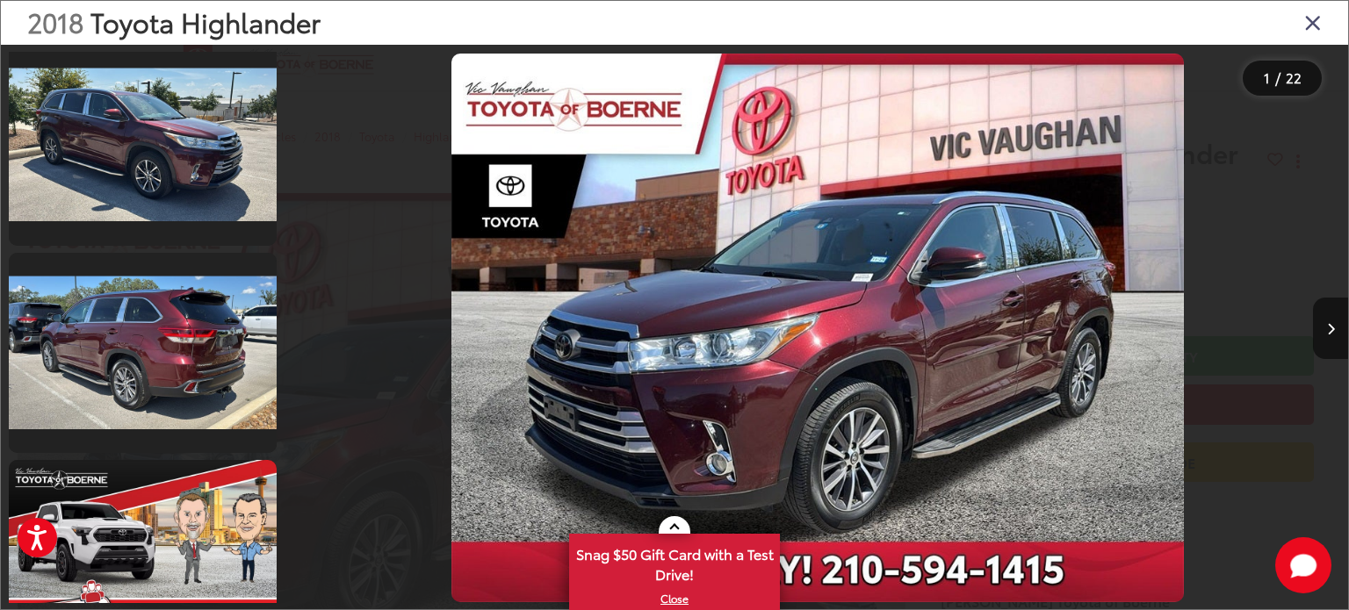
scroll to position [439, 0]
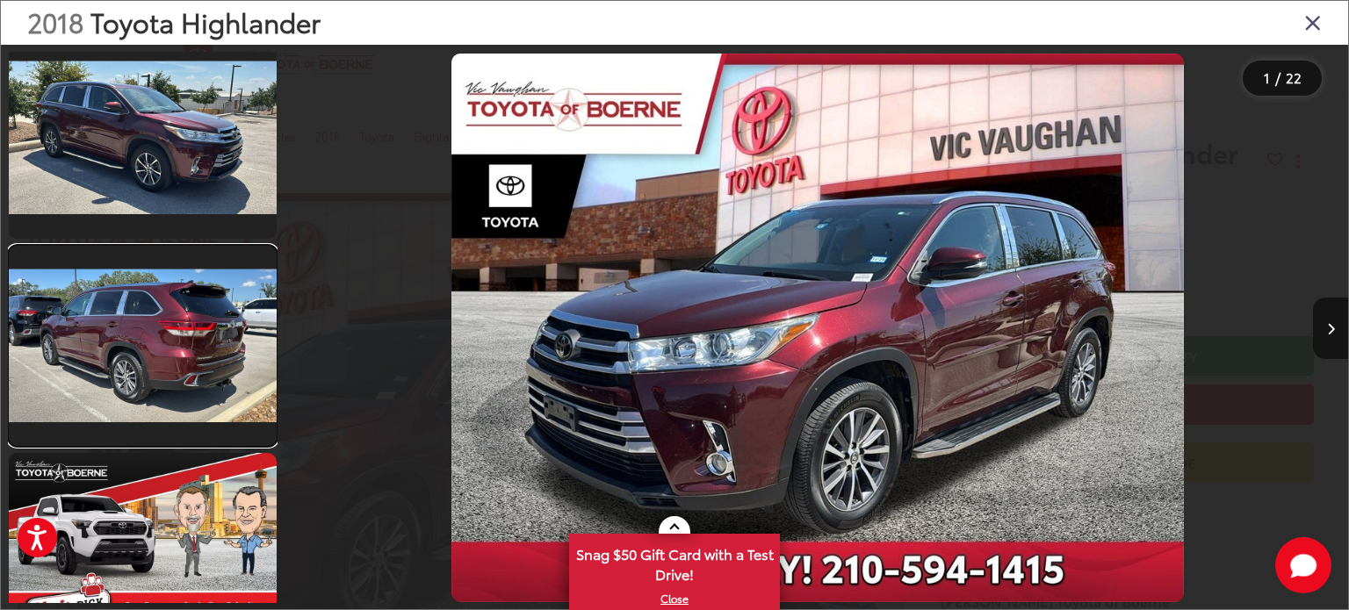
click at [220, 312] on link at bounding box center [143, 346] width 268 height 201
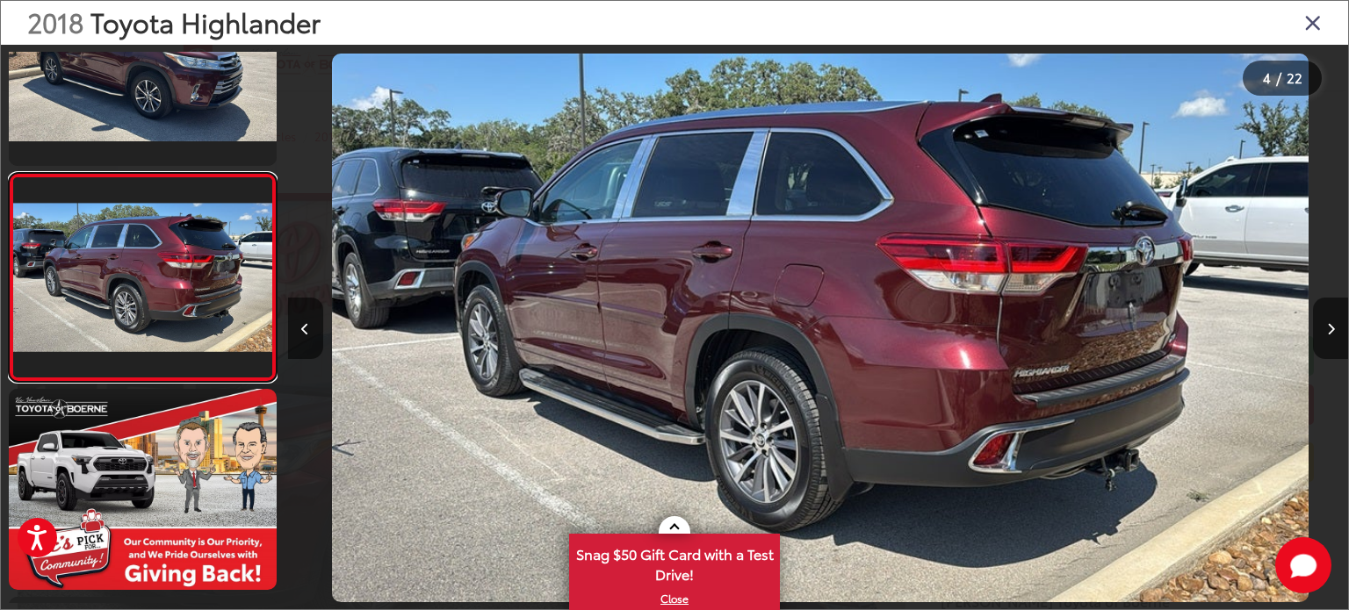
scroll to position [0, 3181]
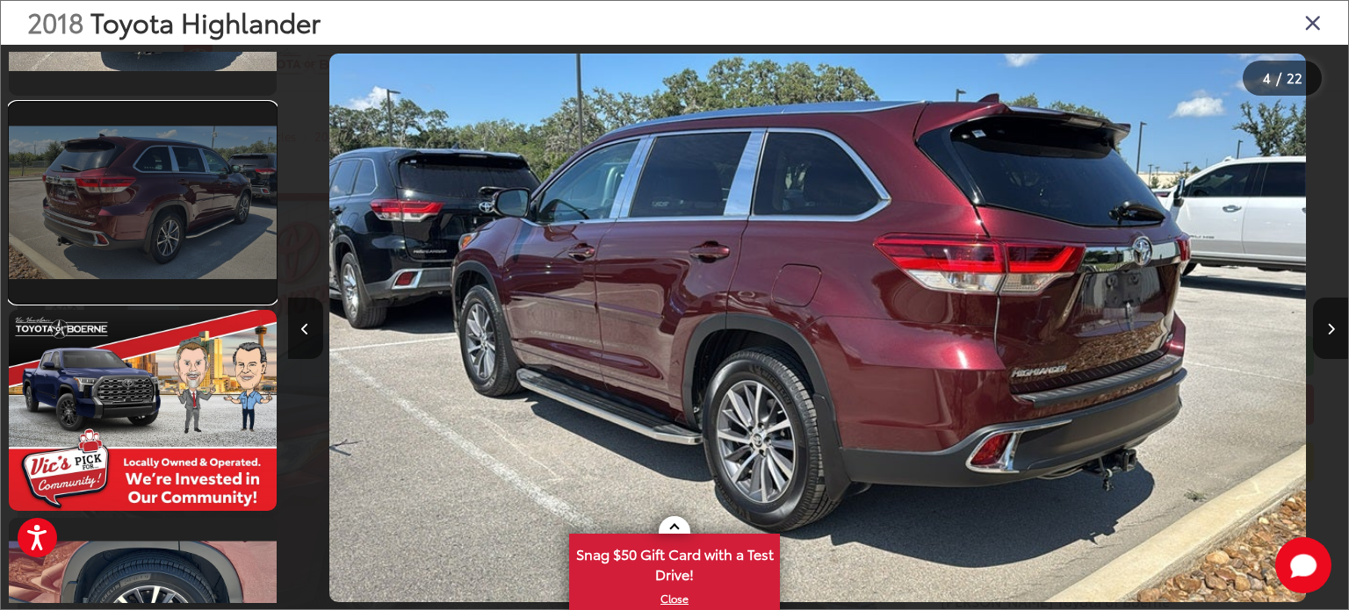
click at [207, 245] on link at bounding box center [143, 203] width 268 height 201
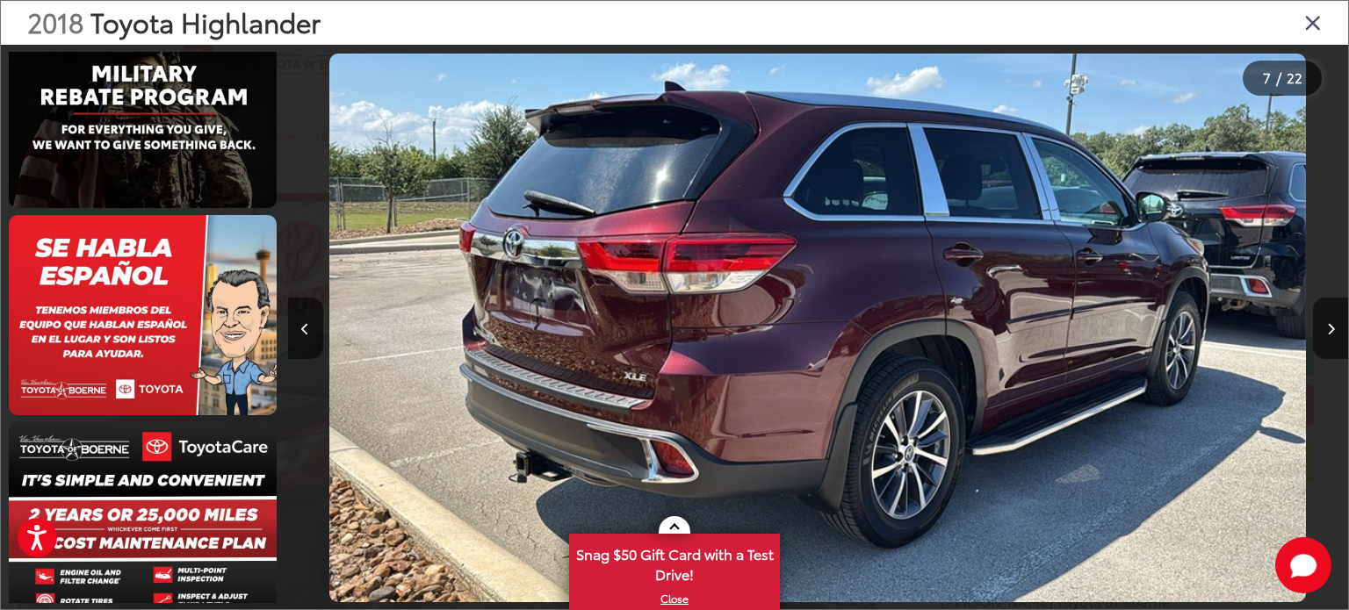
scroll to position [4023, 0]
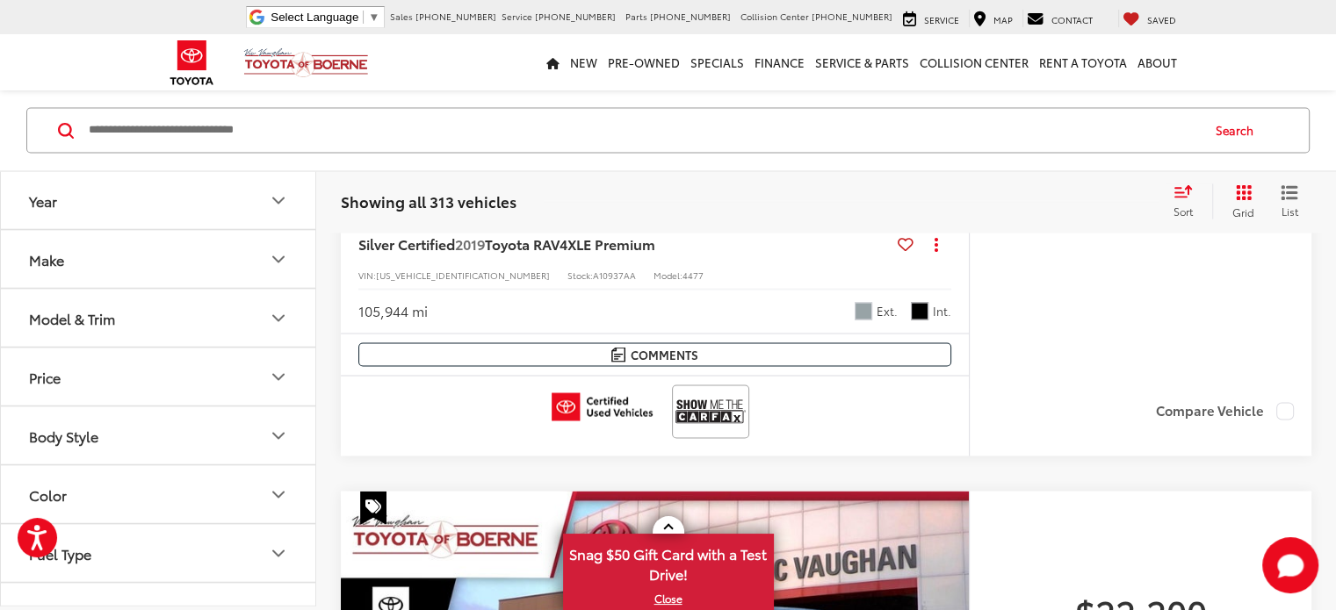
scroll to position [3232, 0]
